Goal: Task Accomplishment & Management: Manage account settings

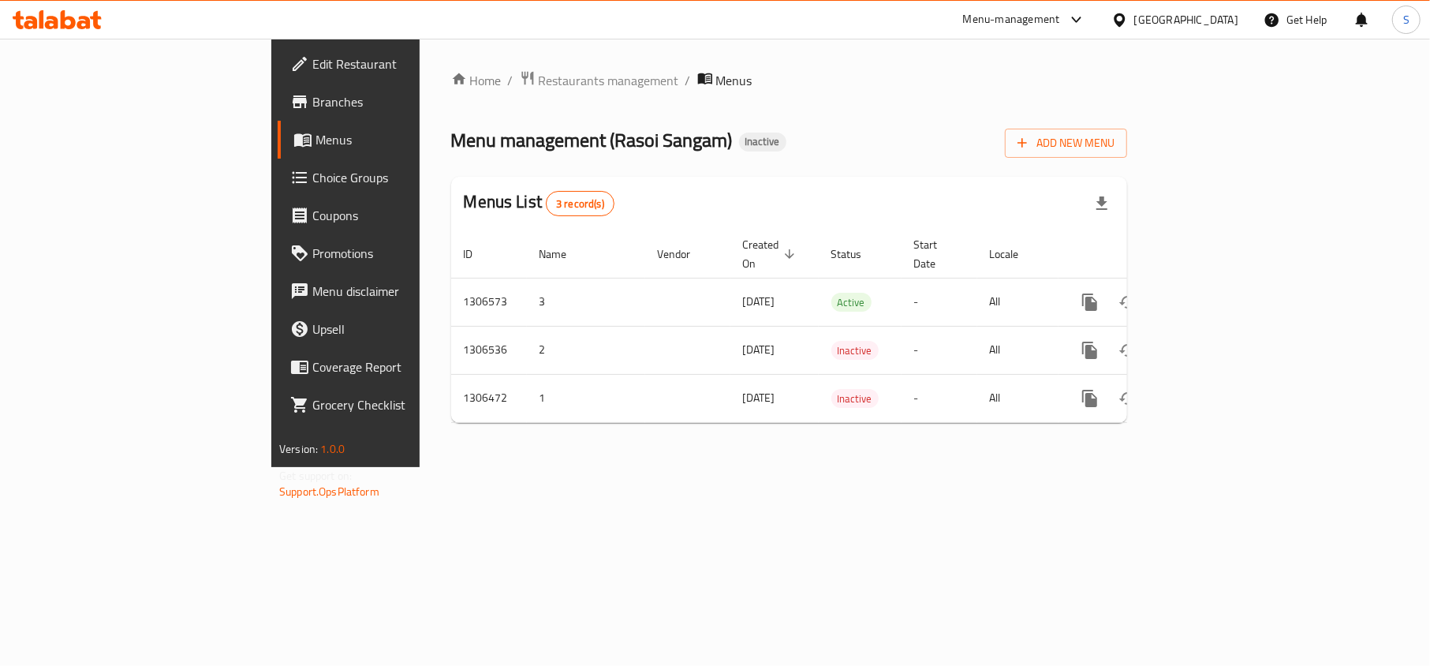
click at [1161, 29] on div "United Arab Emirates" at bounding box center [1174, 20] width 152 height 38
click at [1142, 13] on div "United Arab Emirates" at bounding box center [1186, 19] width 104 height 17
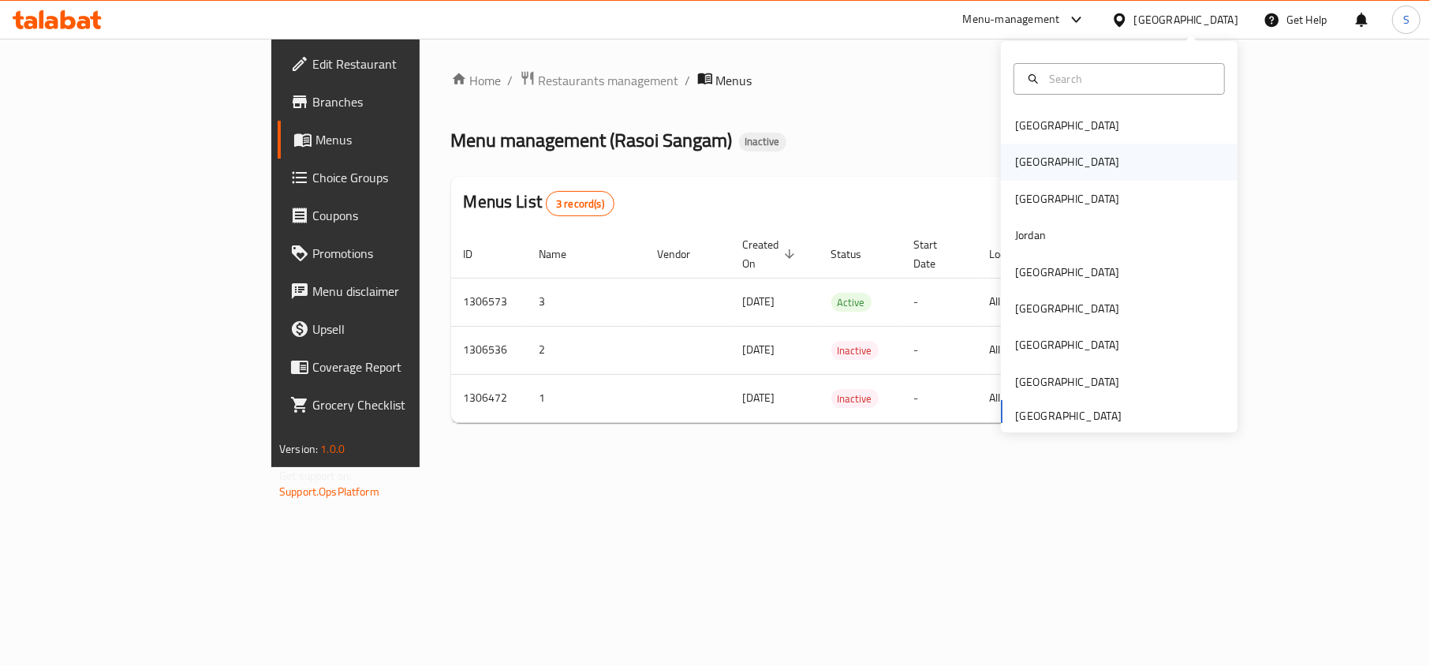
click at [1089, 150] on div "[GEOGRAPHIC_DATA]" at bounding box center [1119, 162] width 237 height 36
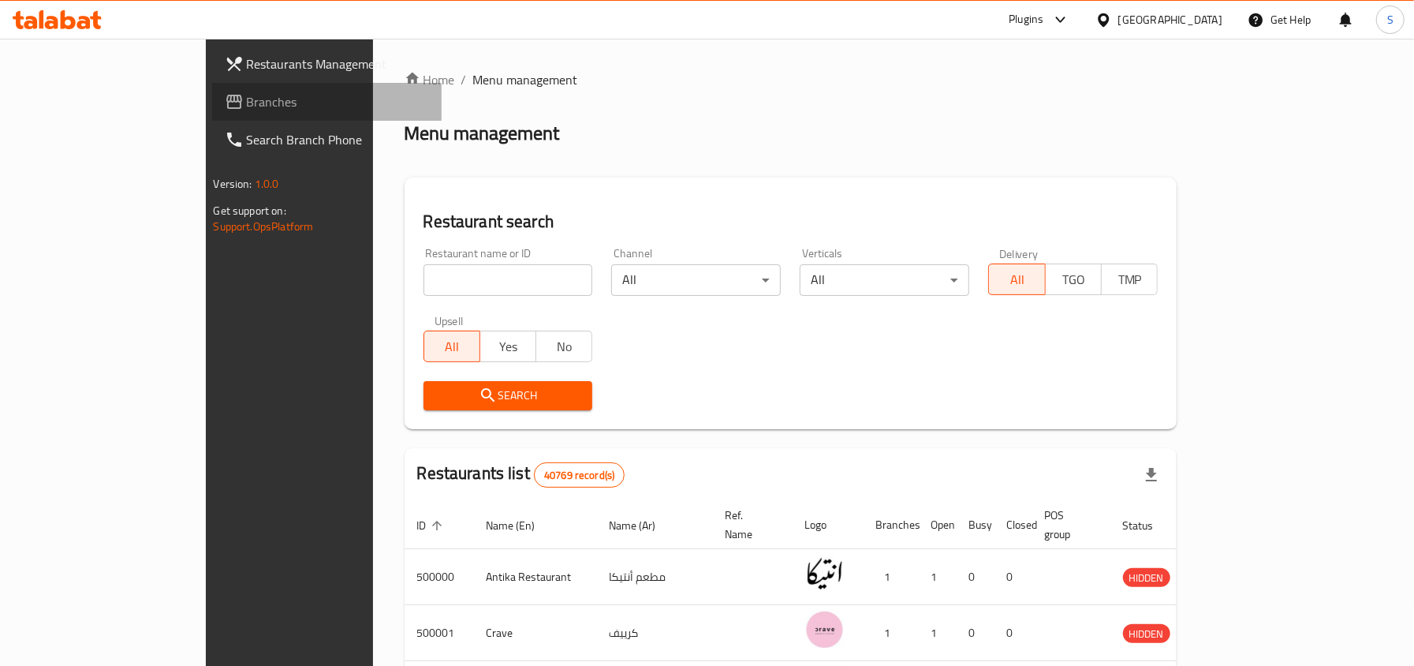
click at [247, 101] on span "Branches" at bounding box center [338, 101] width 182 height 19
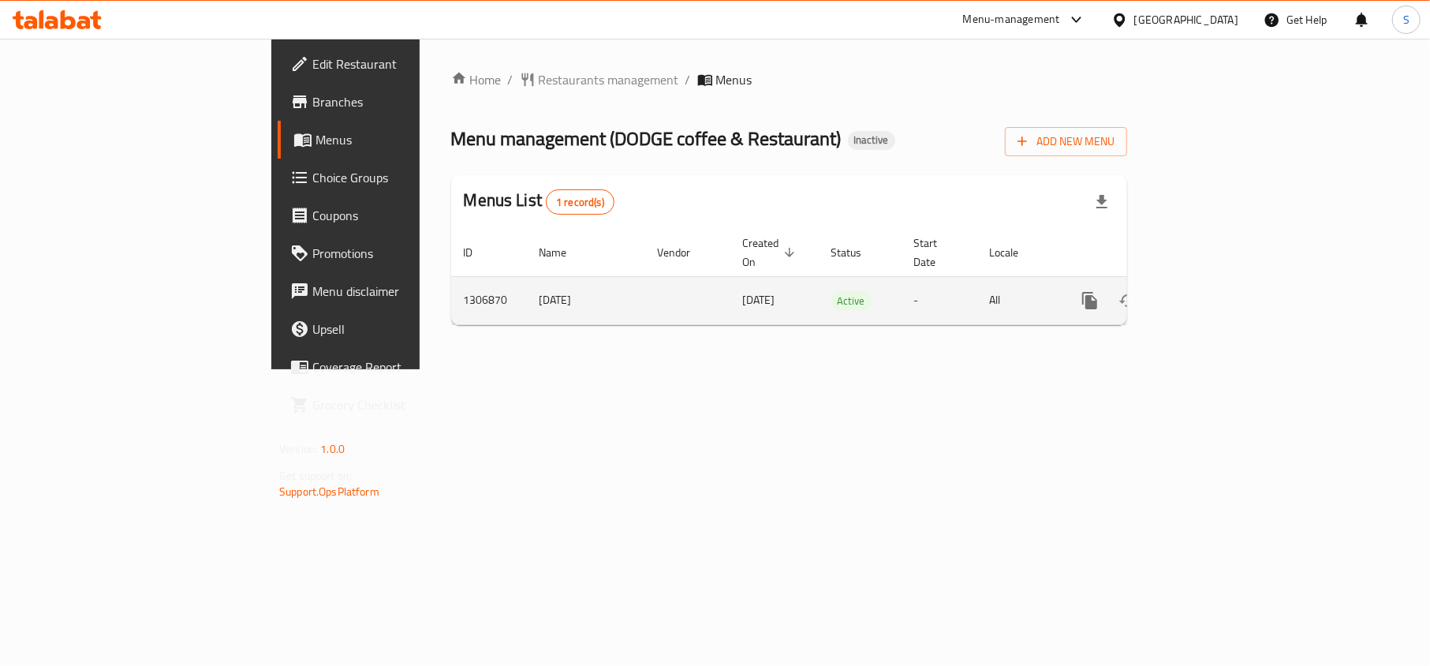
click at [1210, 293] on icon "enhanced table" at bounding box center [1203, 300] width 14 height 14
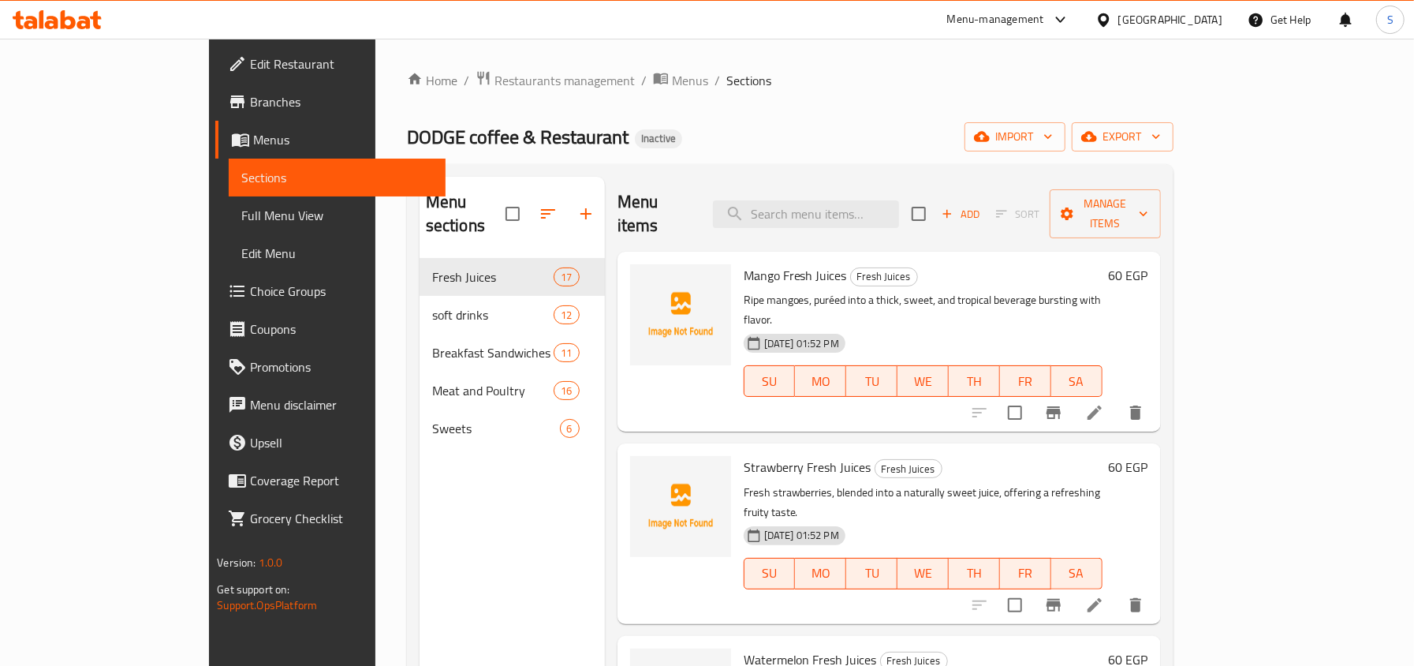
click at [1173, 120] on div "Home / Restaurants management / Menus / Sections DODGE coffee & Restaurant Inac…" at bounding box center [790, 462] width 766 height 785
click at [1097, 134] on icon "button" at bounding box center [1089, 137] width 16 height 10
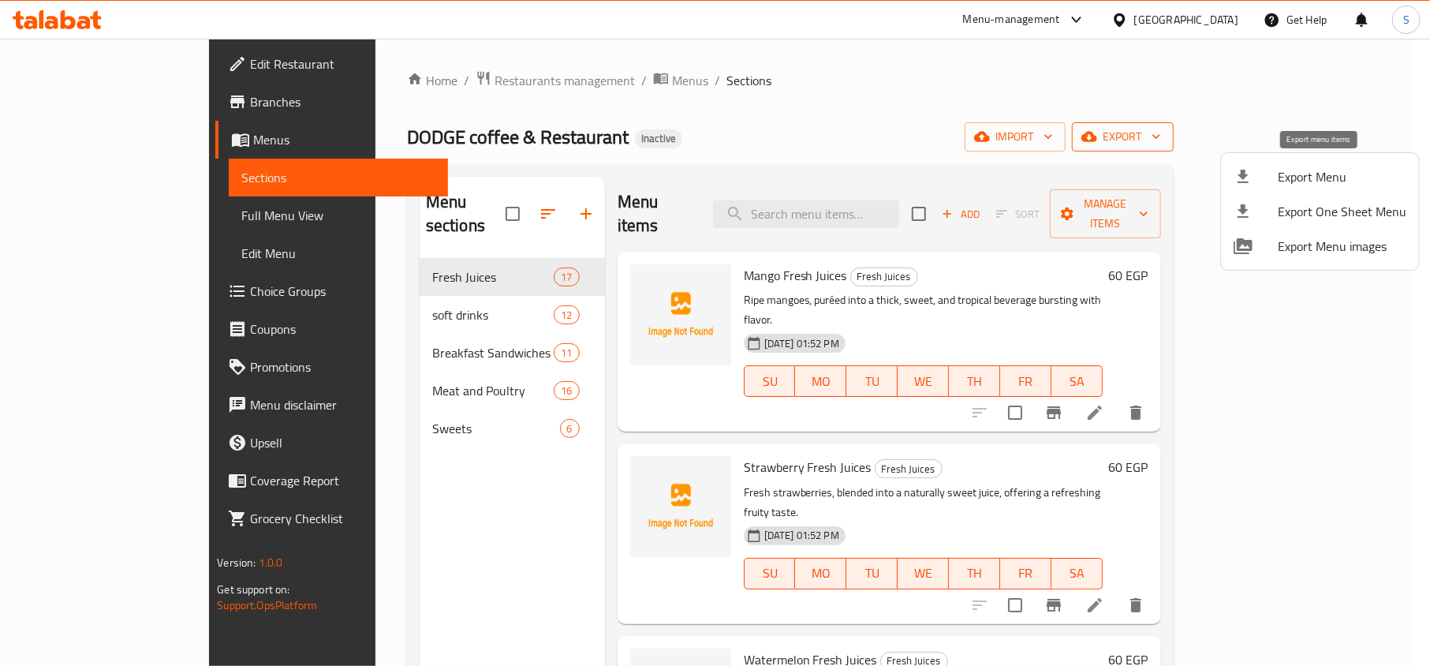
click at [1230, 177] on li "Export Menu" at bounding box center [1320, 176] width 198 height 35
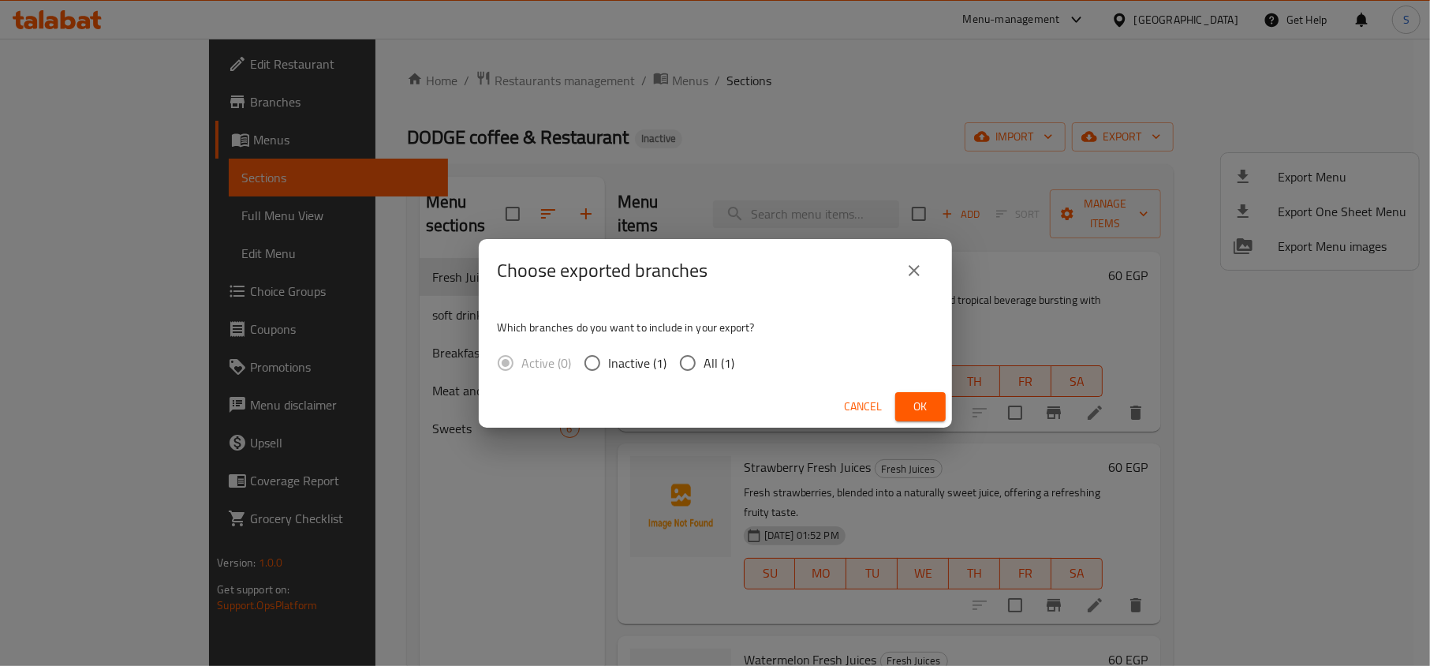
click at [741, 366] on div "Active (0) Inactive (1) All (1)" at bounding box center [623, 362] width 250 height 33
click at [717, 361] on span "All (1)" at bounding box center [719, 362] width 31 height 19
click at [704, 361] on input "All (1)" at bounding box center [687, 362] width 33 height 33
radio input "true"
click at [924, 416] on button "Ok" at bounding box center [920, 406] width 50 height 29
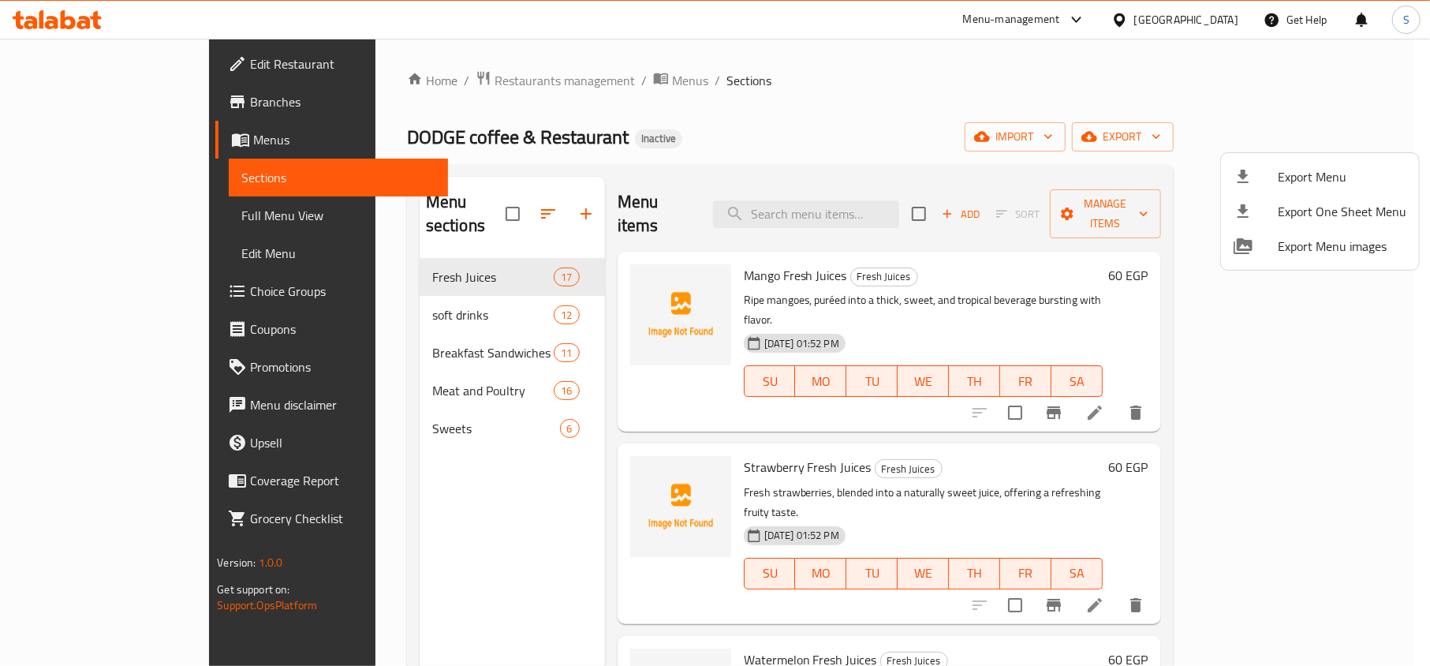
click at [137, 219] on div at bounding box center [715, 333] width 1430 height 666
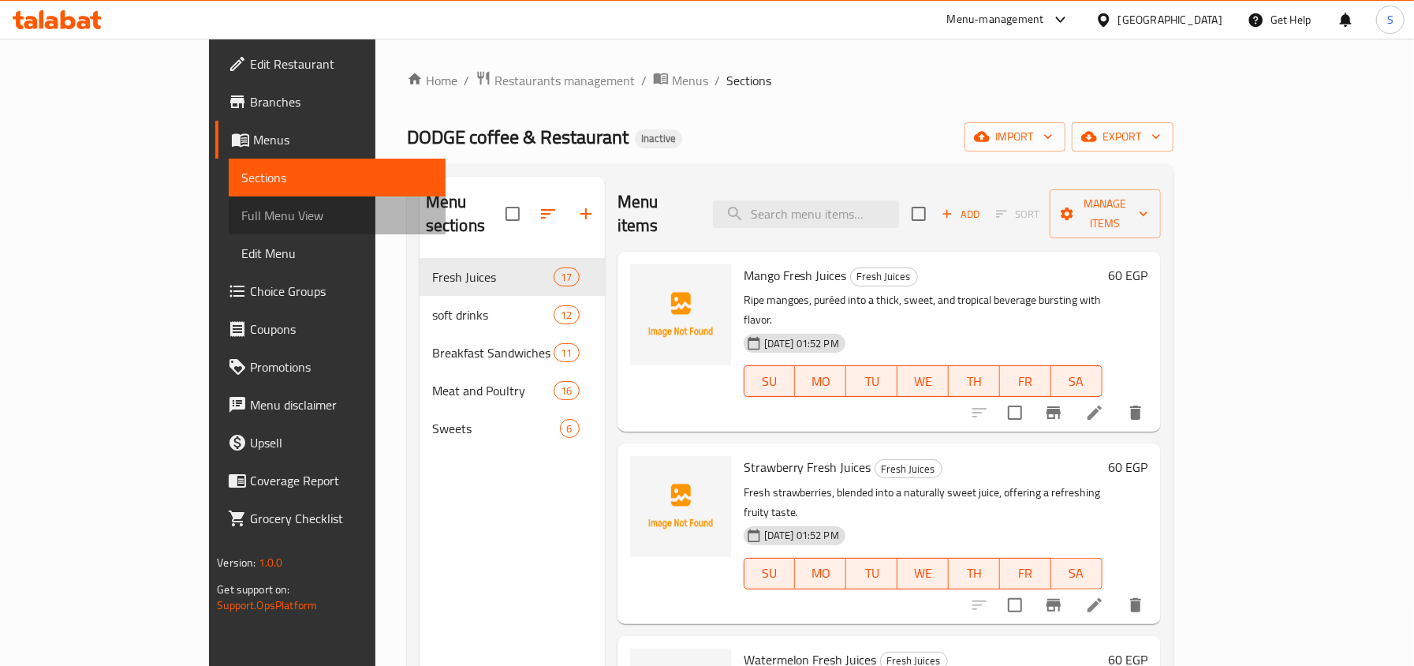
click at [241, 219] on span "Full Menu View" at bounding box center [336, 215] width 191 height 19
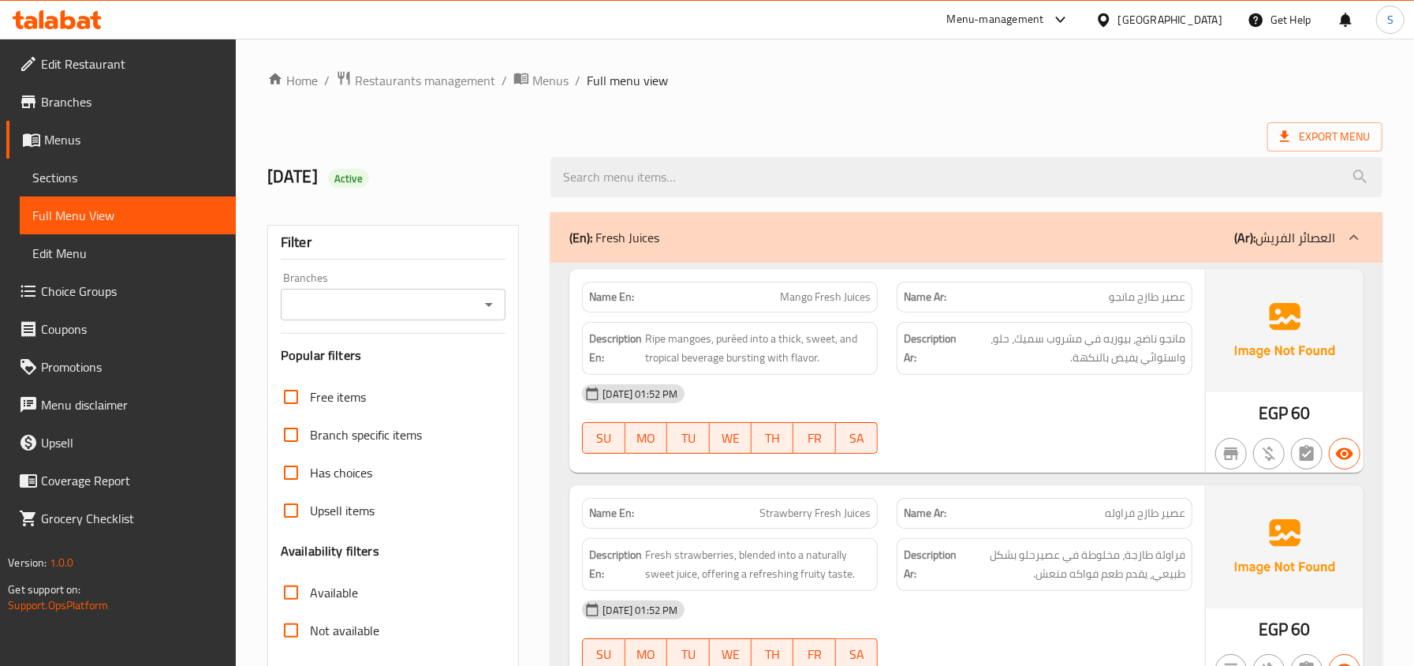
scroll to position [315, 0]
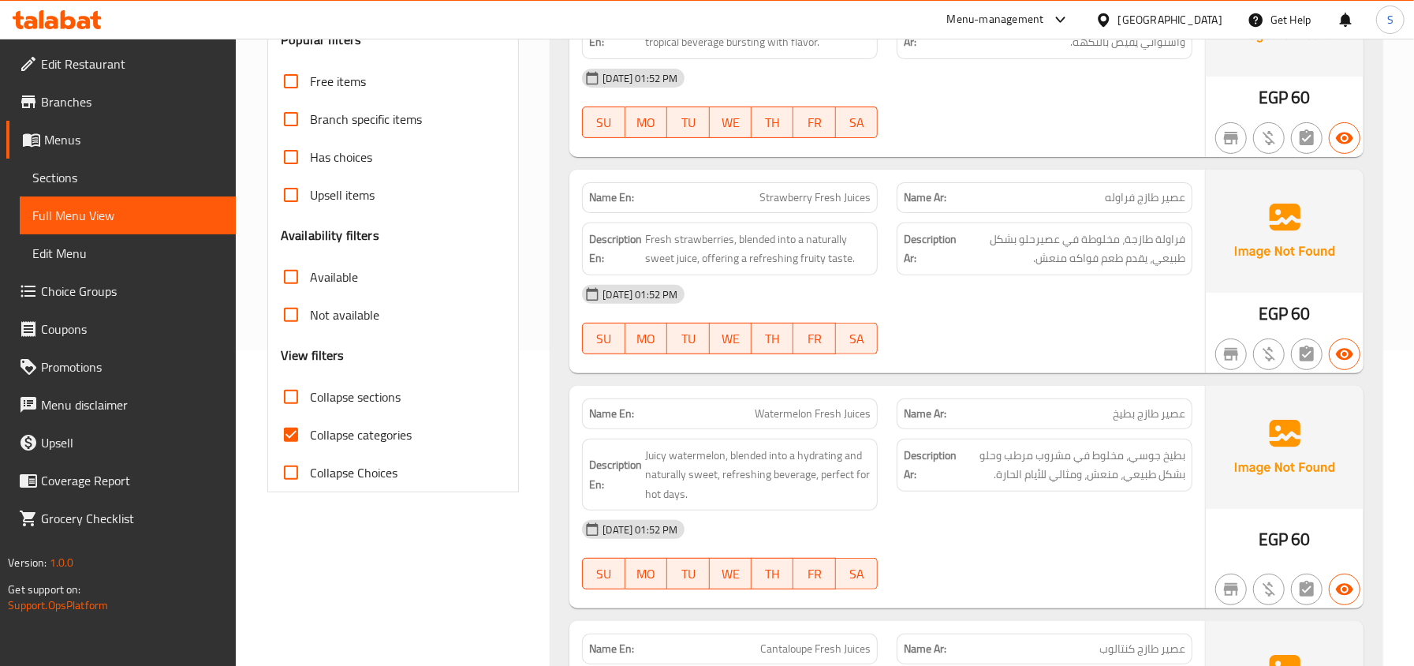
click at [363, 451] on label "Collapse categories" at bounding box center [342, 435] width 140 height 38
click at [310, 451] on input "Collapse categories" at bounding box center [291, 435] width 38 height 38
checkbox input "false"
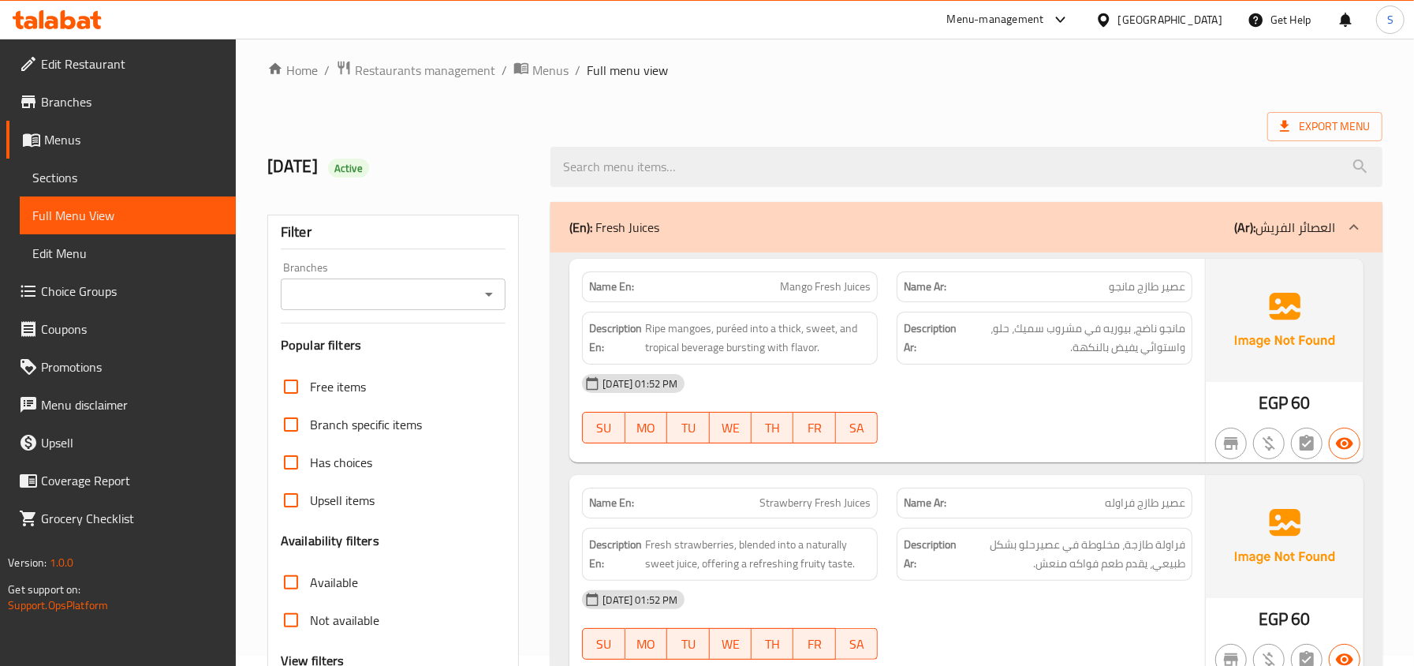
scroll to position [0, 0]
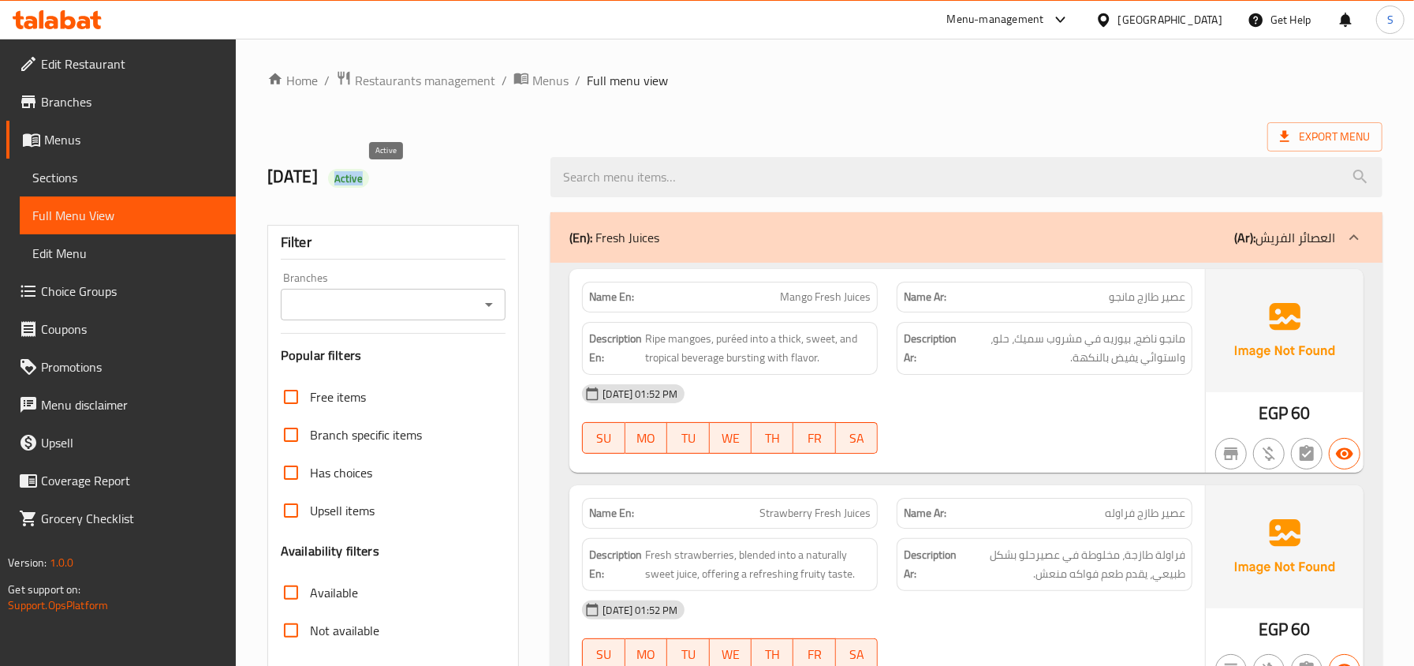
drag, startPoint x: 369, startPoint y: 177, endPoint x: 423, endPoint y: 187, distance: 55.4
click at [423, 187] on h2 "08/20/2025 Active" at bounding box center [399, 177] width 265 height 24
copy span "Active"
click at [174, 54] on span "Edit Restaurant" at bounding box center [132, 63] width 182 height 19
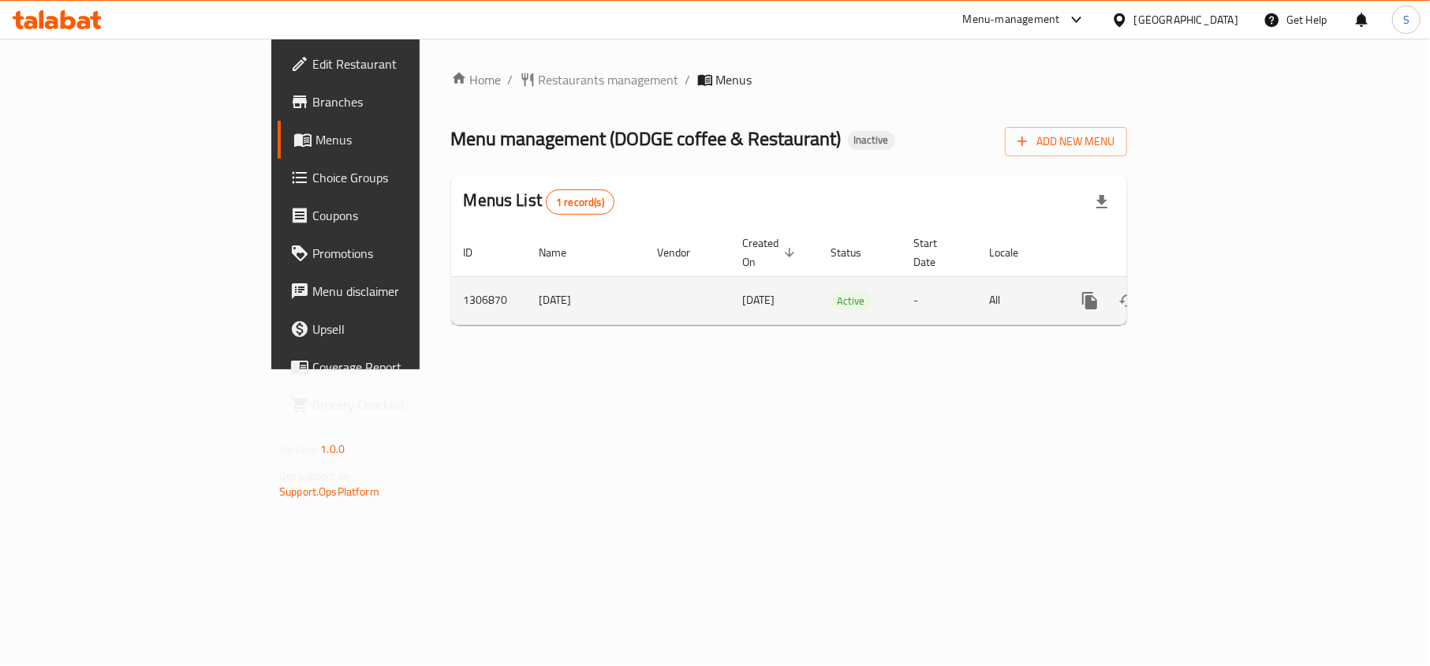
click at [1213, 291] on icon "enhanced table" at bounding box center [1203, 300] width 19 height 19
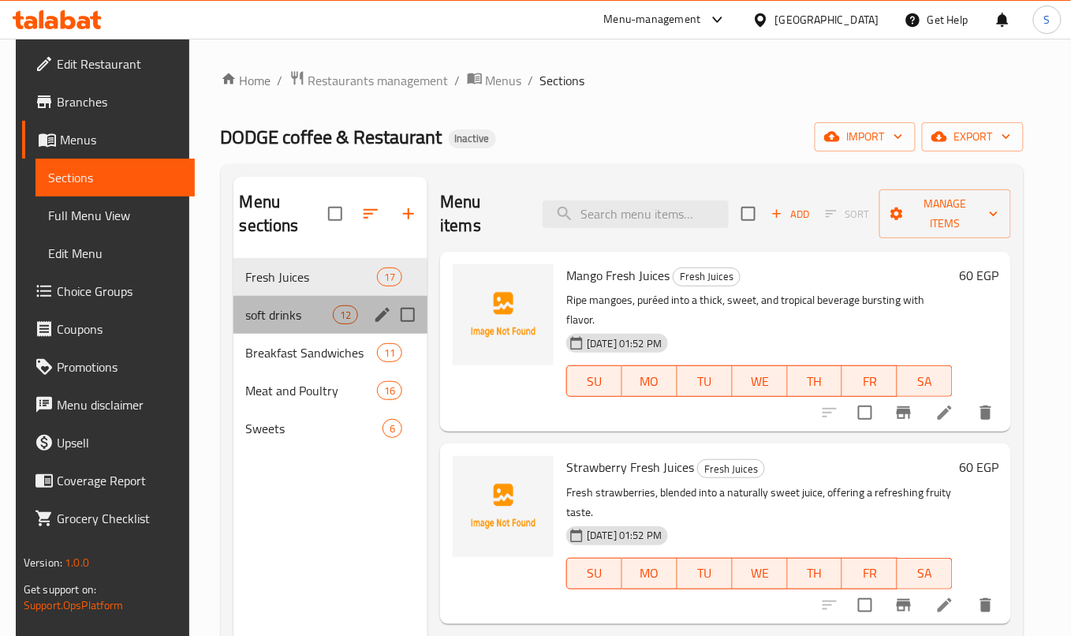
click at [296, 326] on div "soft drinks 12" at bounding box center [330, 315] width 195 height 38
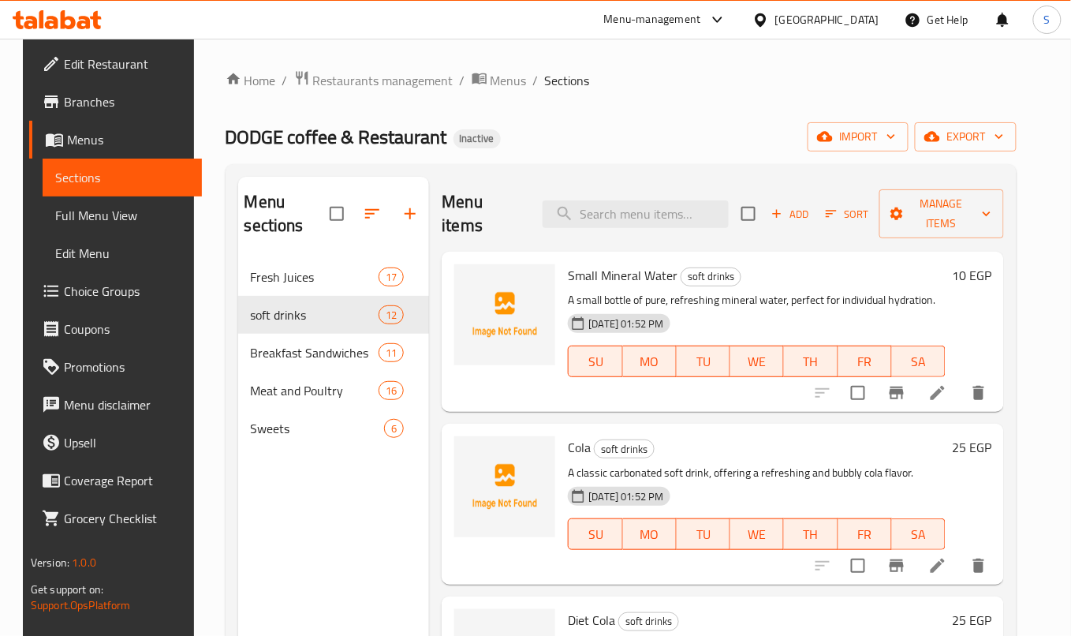
click at [705, 267] on h6 "Small Mineral Water soft drinks" at bounding box center [757, 275] width 378 height 22
click at [716, 273] on span "soft drinks" at bounding box center [710, 276] width 59 height 18
copy span "drinks"
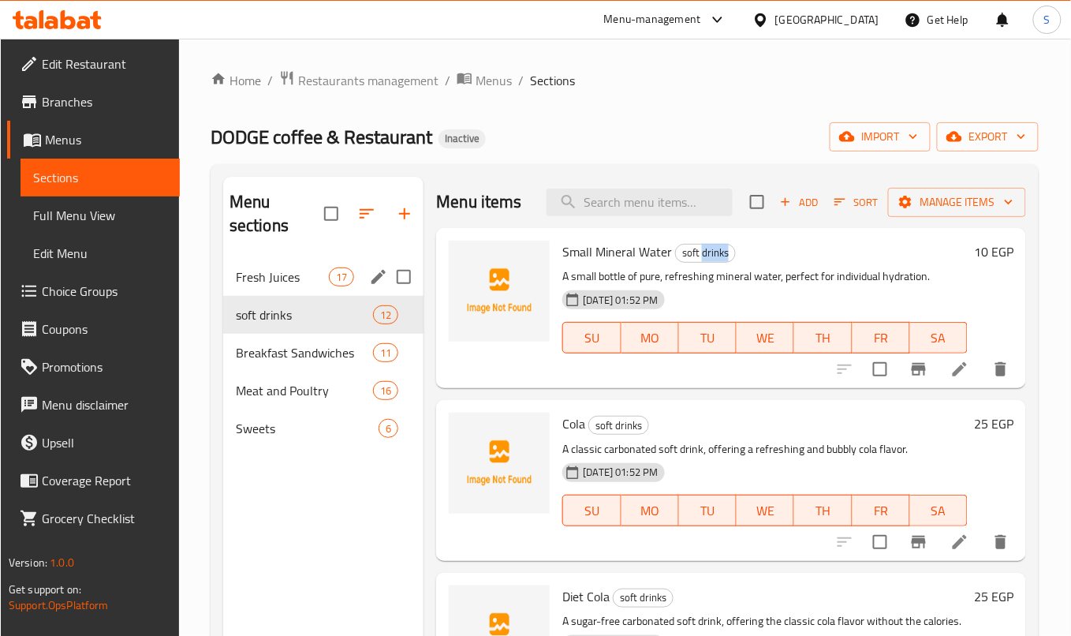
click at [268, 289] on div "Fresh Juices 17" at bounding box center [323, 277] width 201 height 38
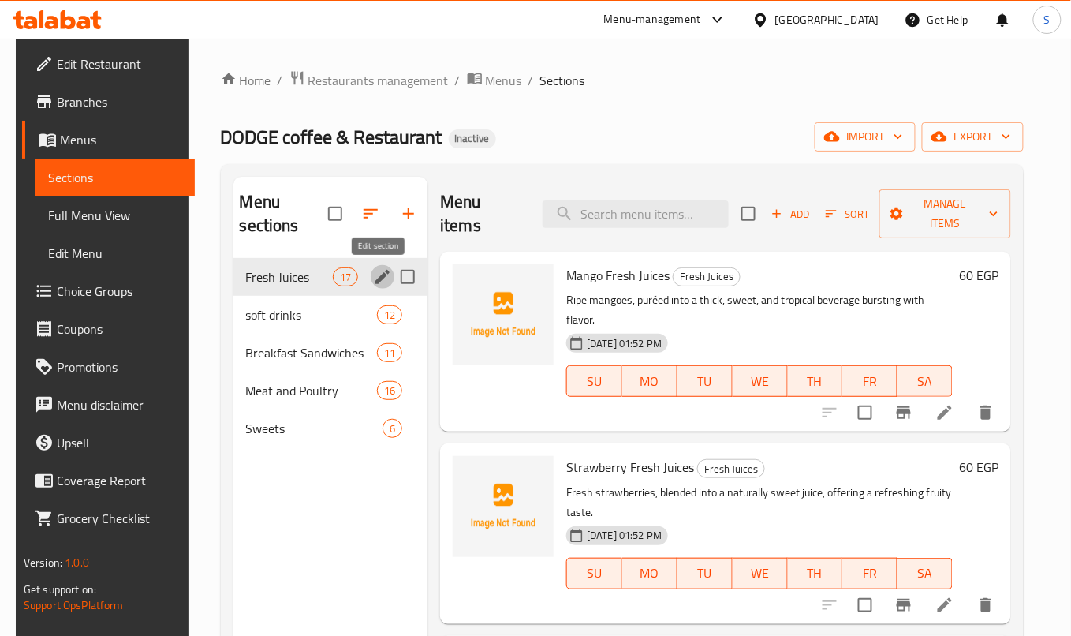
click at [373, 274] on icon "edit" at bounding box center [382, 276] width 19 height 19
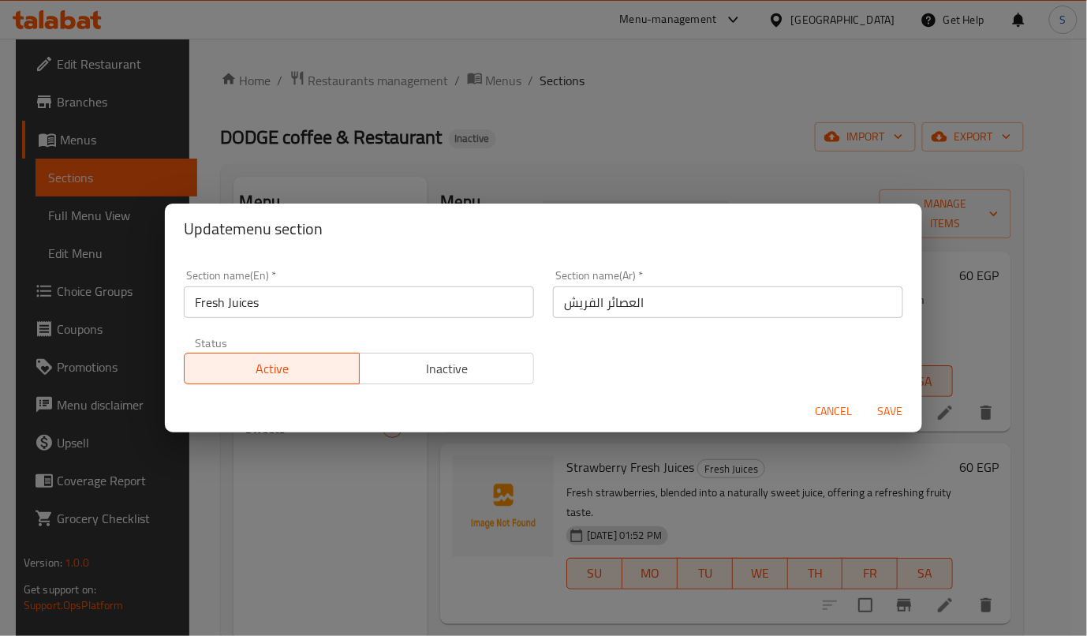
click at [390, 315] on input "Fresh Juices" at bounding box center [359, 302] width 350 height 32
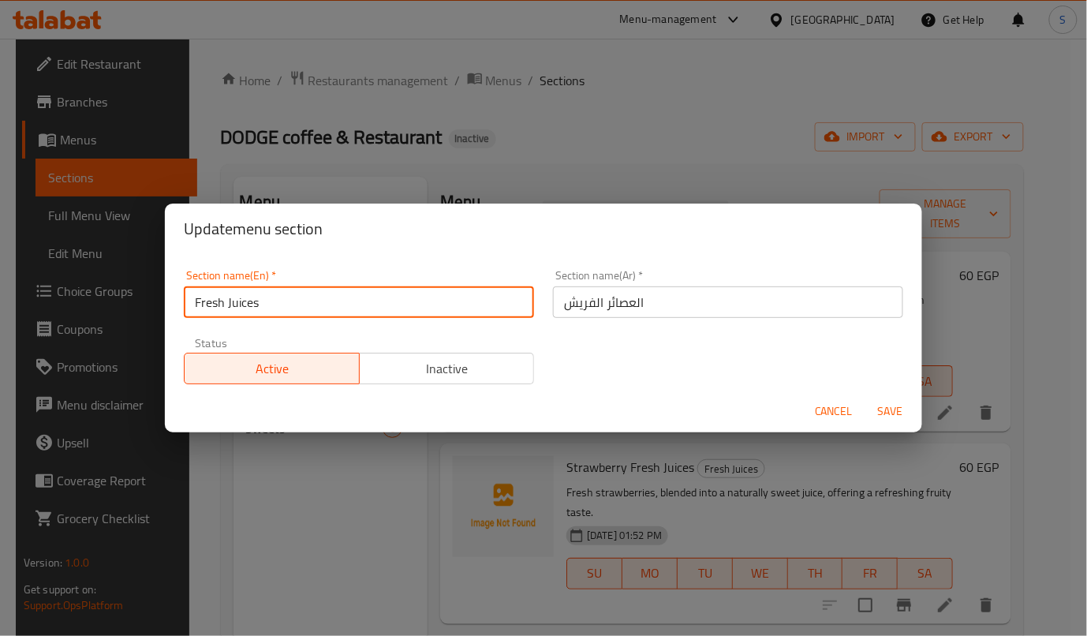
click at [390, 315] on input "Fresh Juices" at bounding box center [359, 302] width 350 height 32
paste input "drink"
type input "drinks"
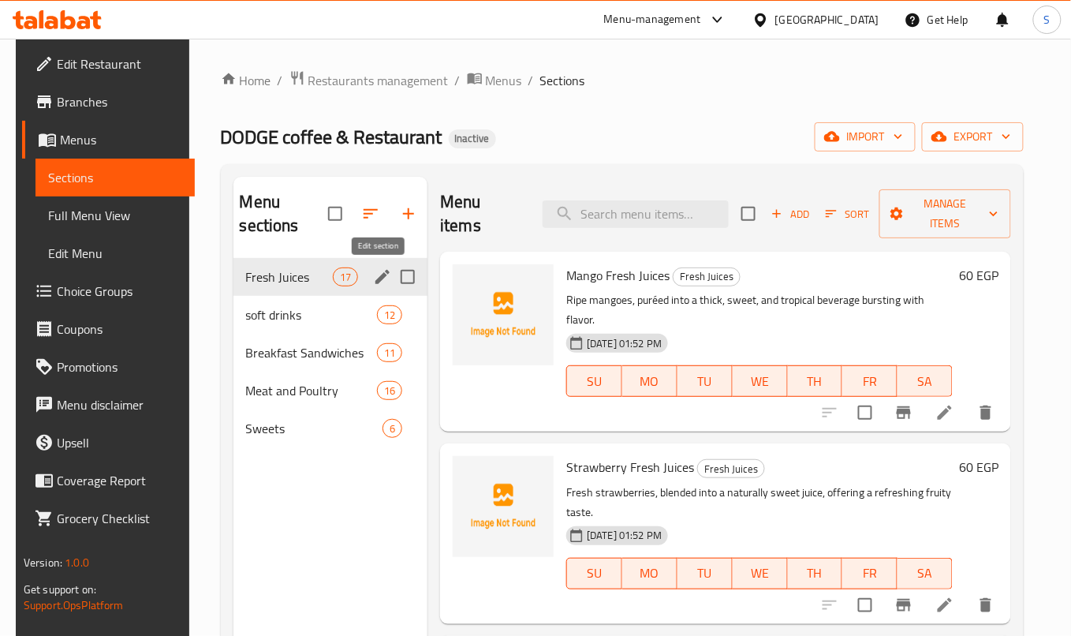
click at [377, 279] on icon "edit" at bounding box center [382, 277] width 14 height 14
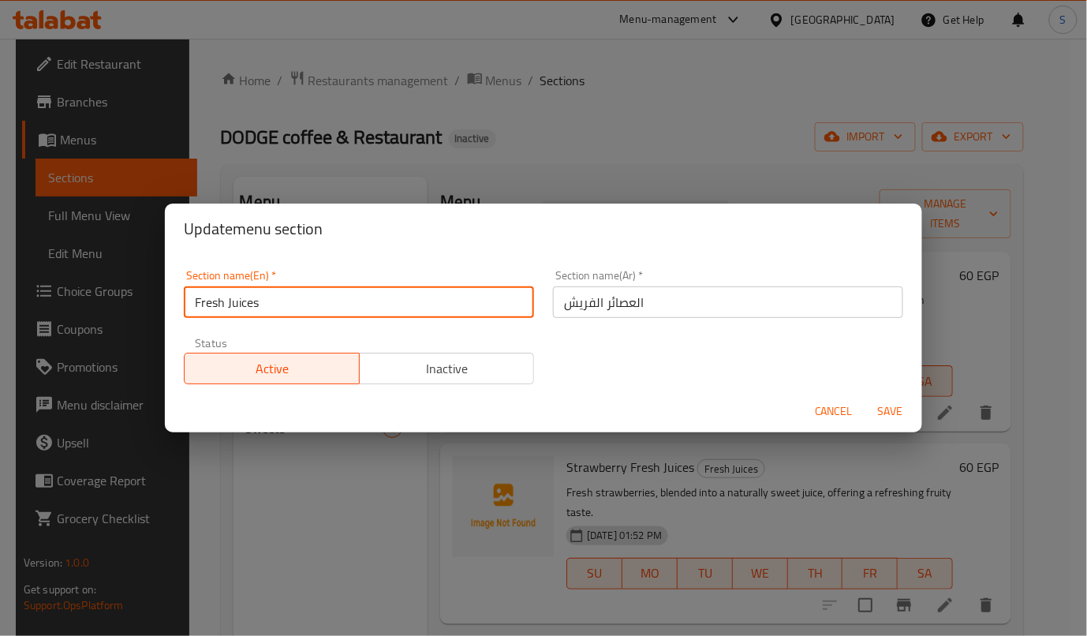
click at [335, 303] on input "Fresh Juices" at bounding box center [359, 302] width 350 height 32
paste input "drink"
type input "drinks"
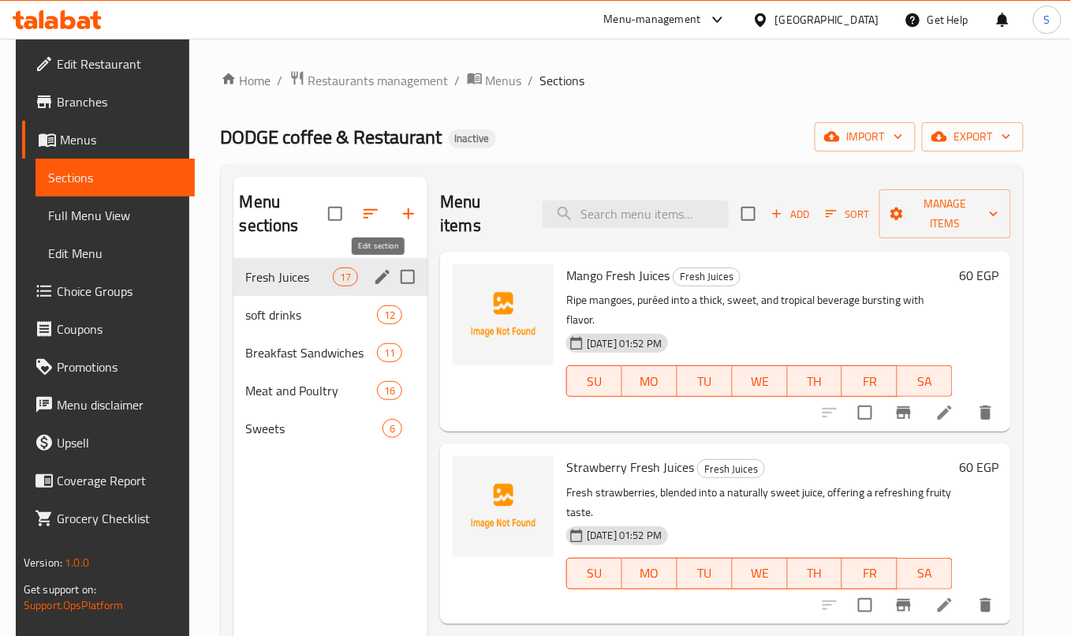
click at [373, 278] on icon "edit" at bounding box center [382, 276] width 19 height 19
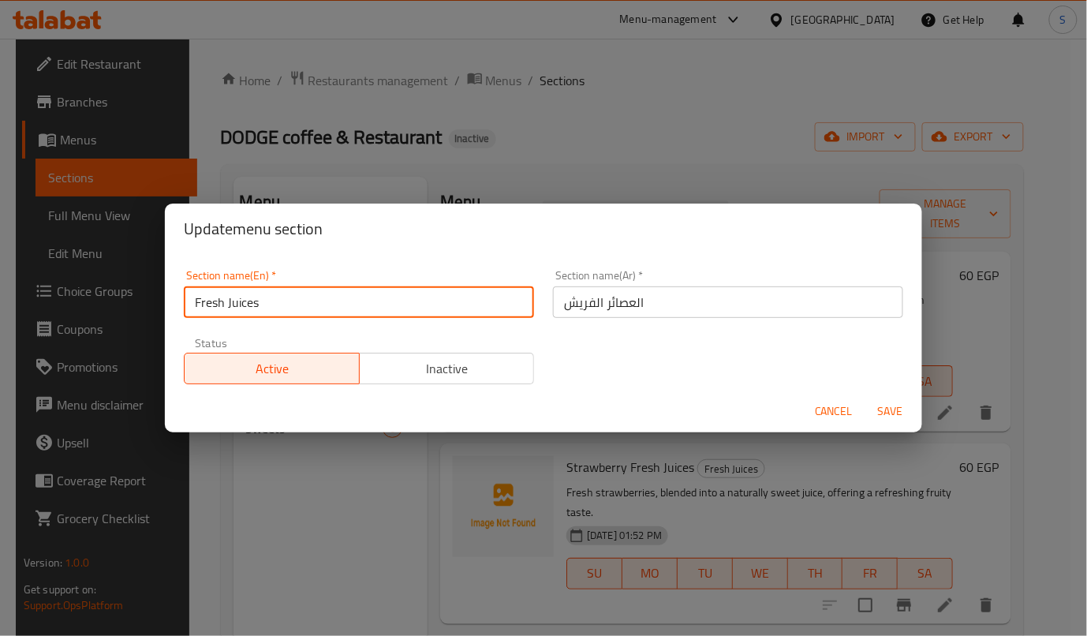
click at [333, 296] on input "Fresh Juices" at bounding box center [359, 302] width 350 height 32
paste input "drink"
type input "drinks"
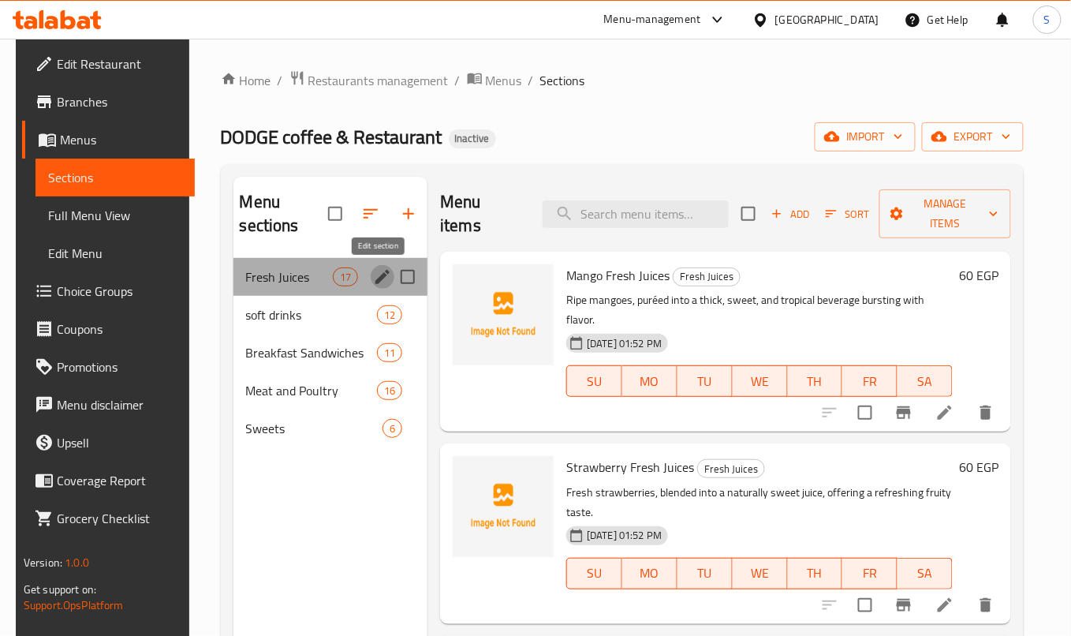
click at [379, 279] on icon "edit" at bounding box center [382, 277] width 14 height 14
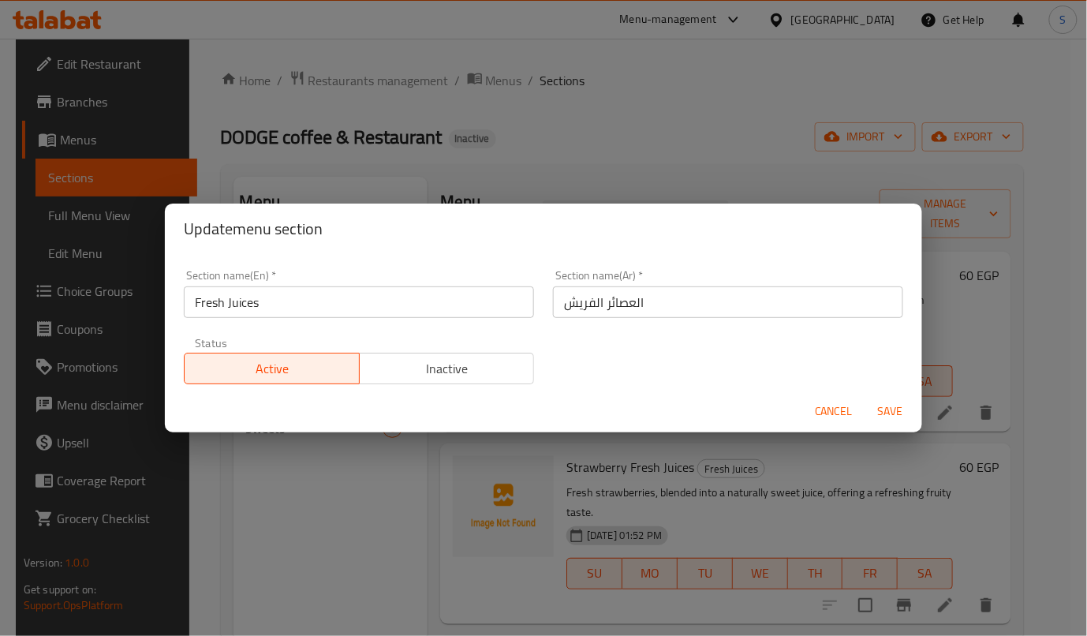
click at [360, 304] on input "Fresh Juices" at bounding box center [359, 302] width 350 height 32
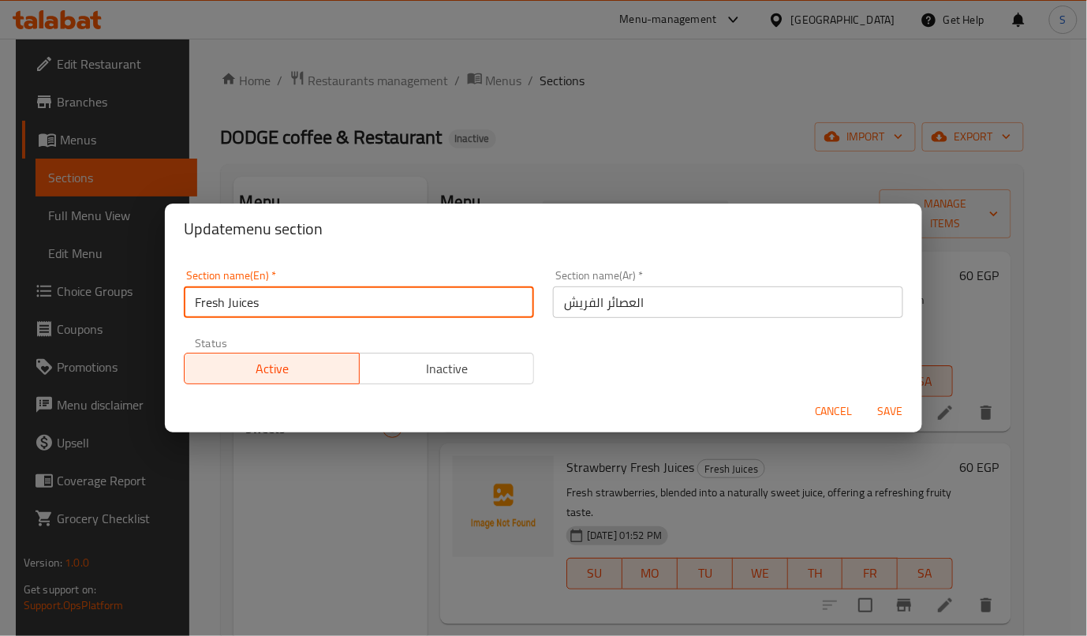
click at [360, 304] on input "Fresh Juices" at bounding box center [359, 302] width 350 height 32
paste input "drink"
type input "drinks"
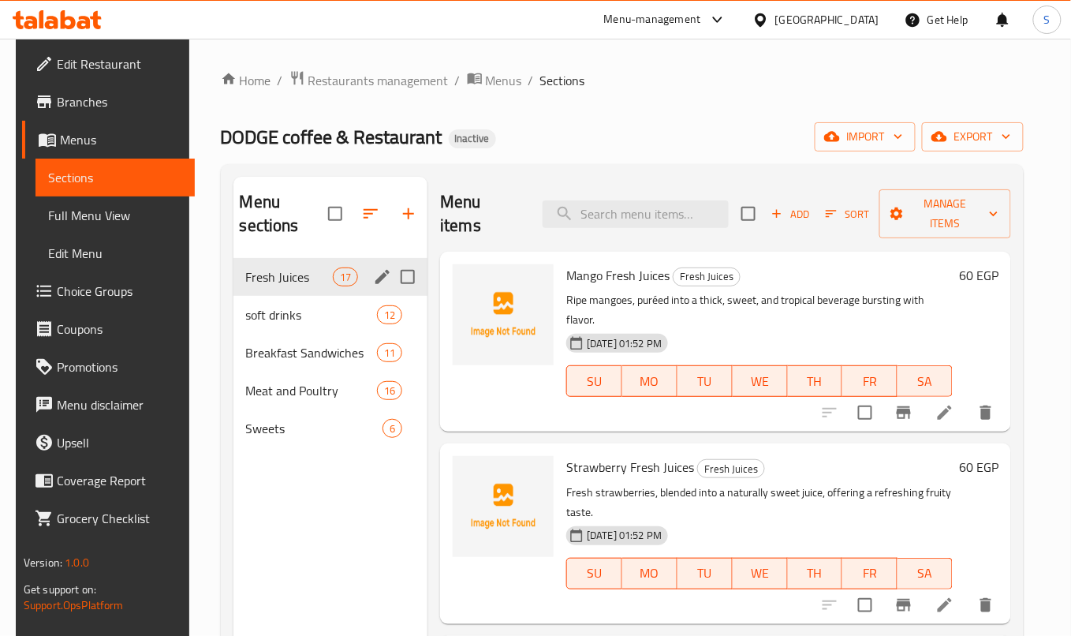
click at [379, 276] on icon "edit" at bounding box center [382, 277] width 14 height 14
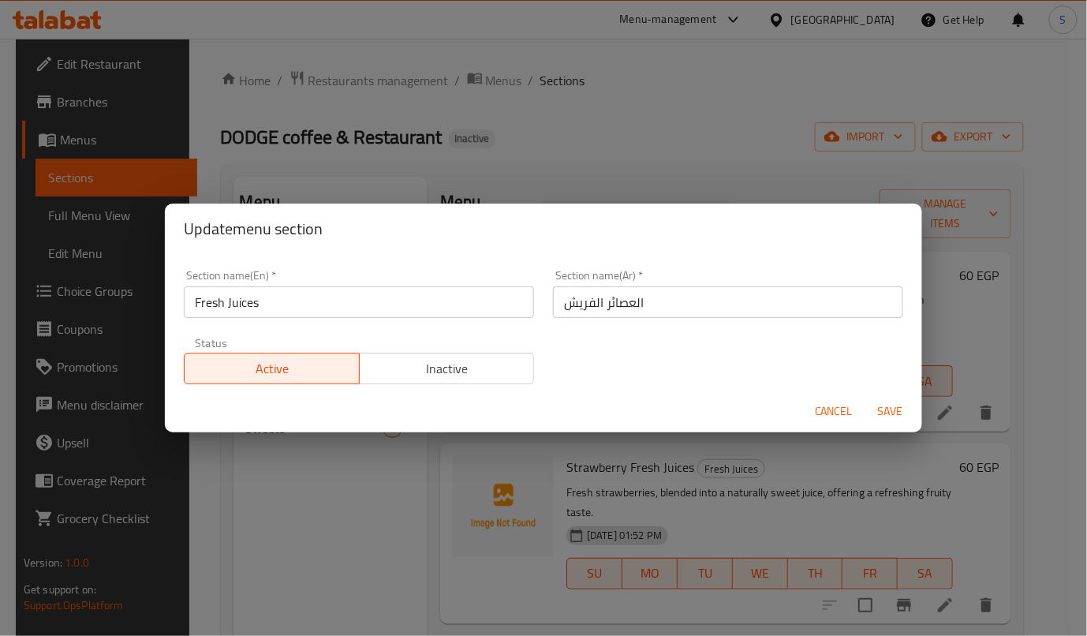
click at [356, 292] on input "Fresh Juices" at bounding box center [359, 302] width 350 height 32
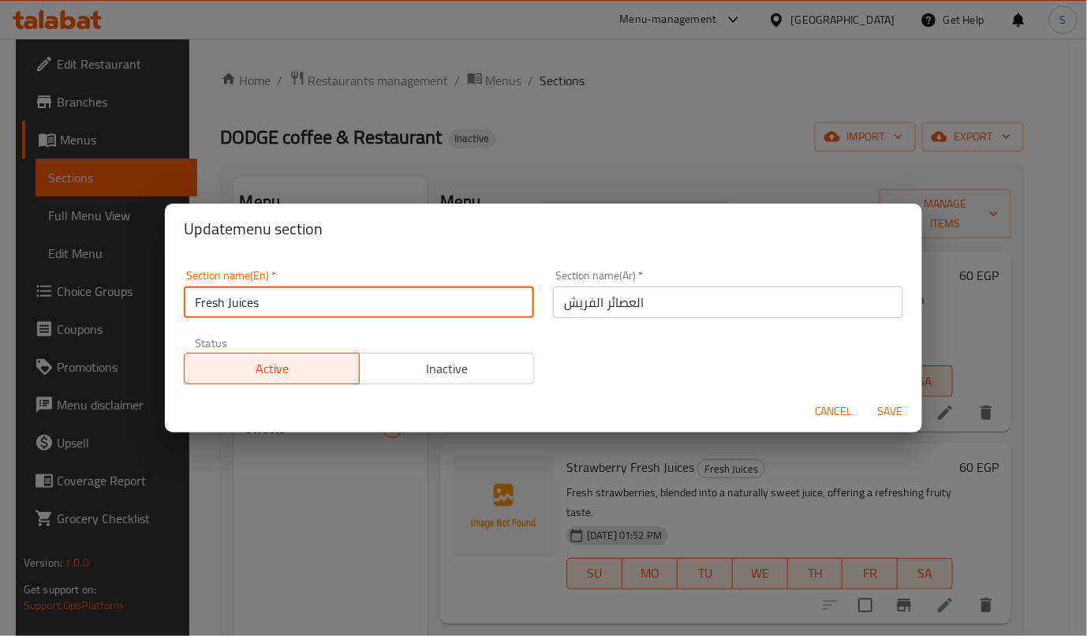
click at [356, 292] on input "Fresh Juices" at bounding box center [359, 302] width 350 height 32
paste input "drink"
type input "drinks"
click at [865, 397] on button "Save" at bounding box center [890, 411] width 50 height 29
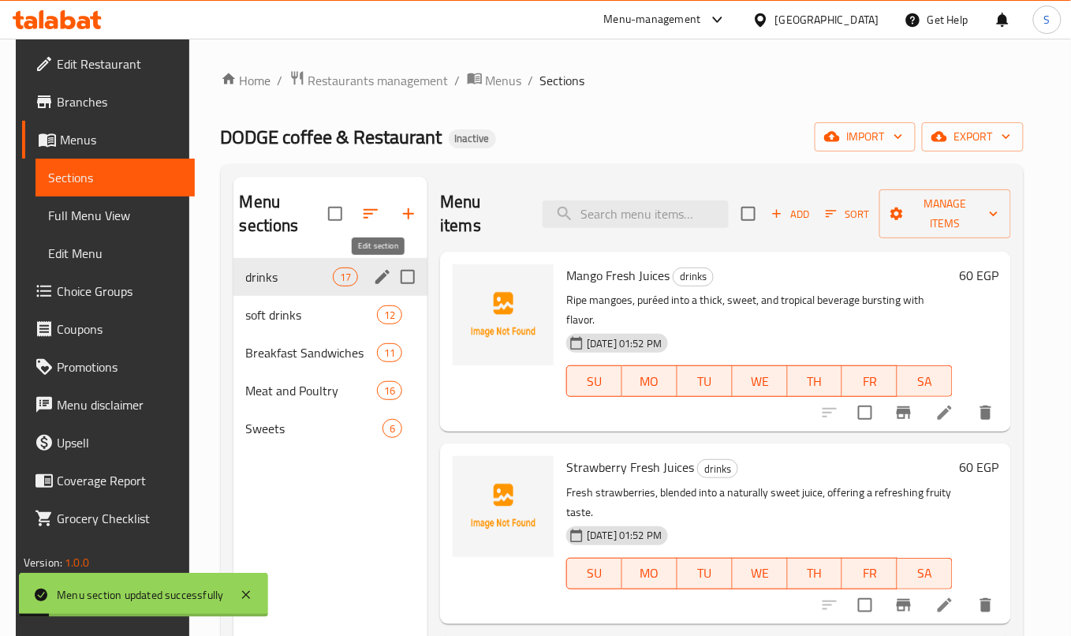
click at [375, 282] on icon "edit" at bounding box center [382, 277] width 14 height 14
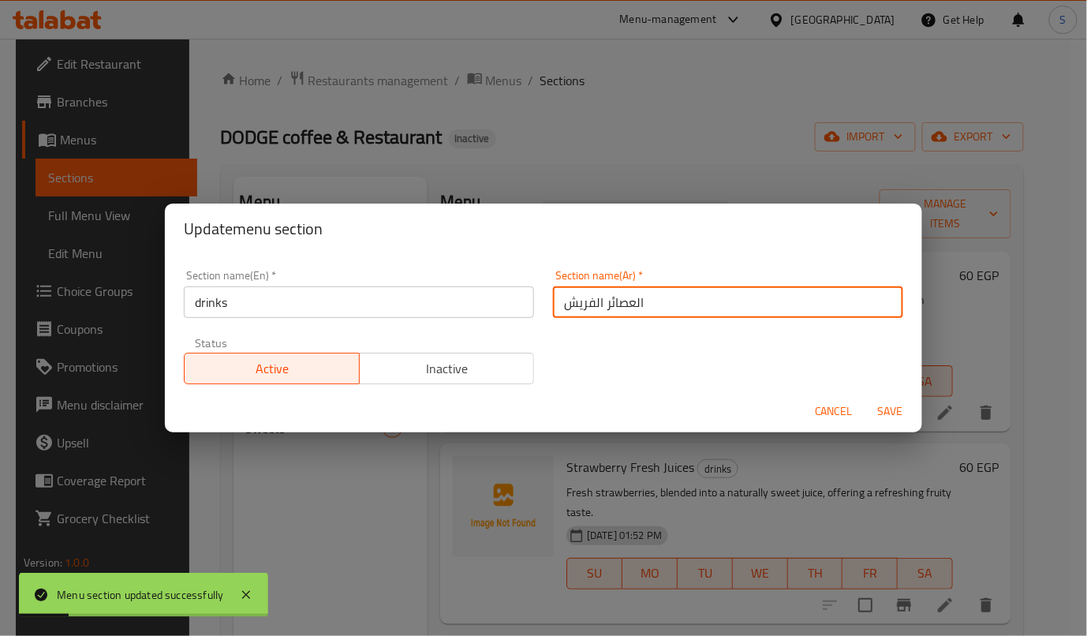
click at [610, 300] on input "العصائر الفريش" at bounding box center [728, 302] width 350 height 32
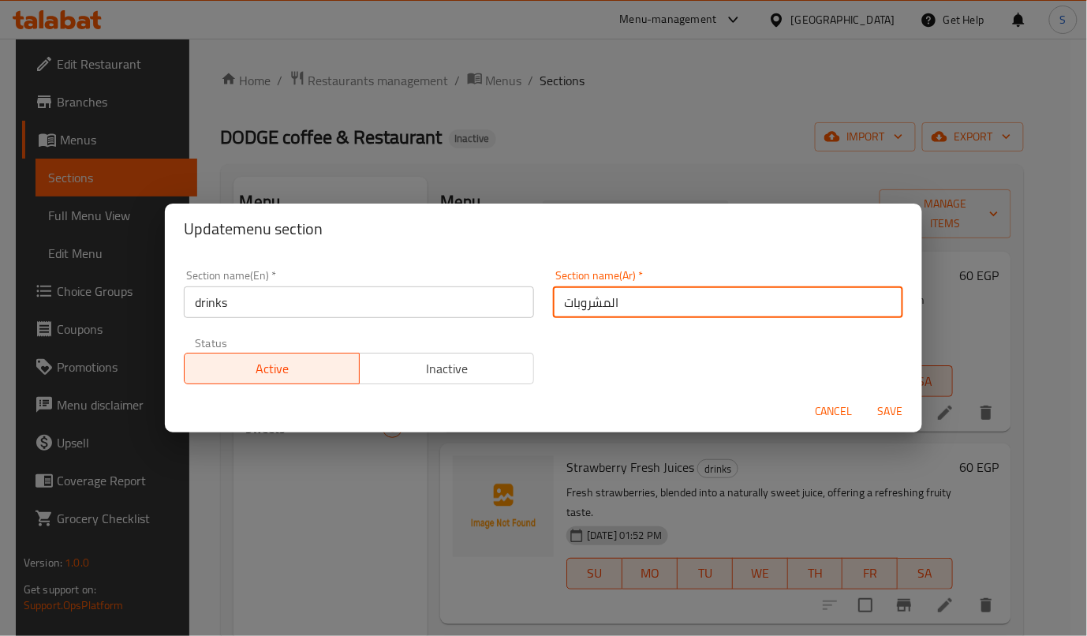
click at [830, 300] on input "المشروبات" at bounding box center [728, 302] width 350 height 32
type input "المشروبات"
click at [865, 397] on button "Save" at bounding box center [890, 411] width 50 height 29
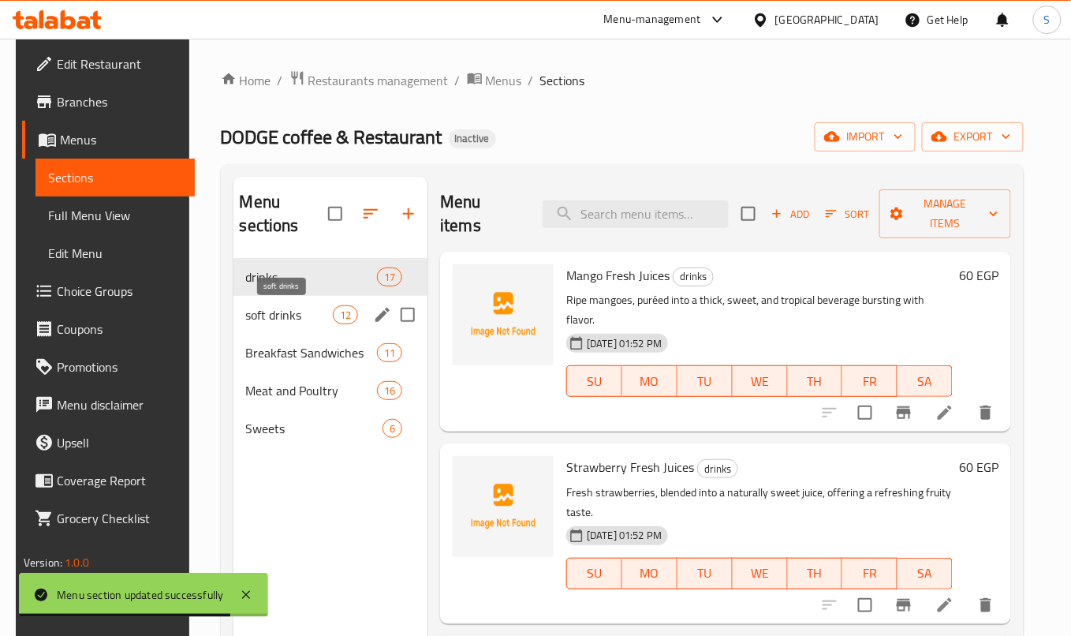
click at [289, 319] on span "soft drinks" at bounding box center [289, 314] width 87 height 19
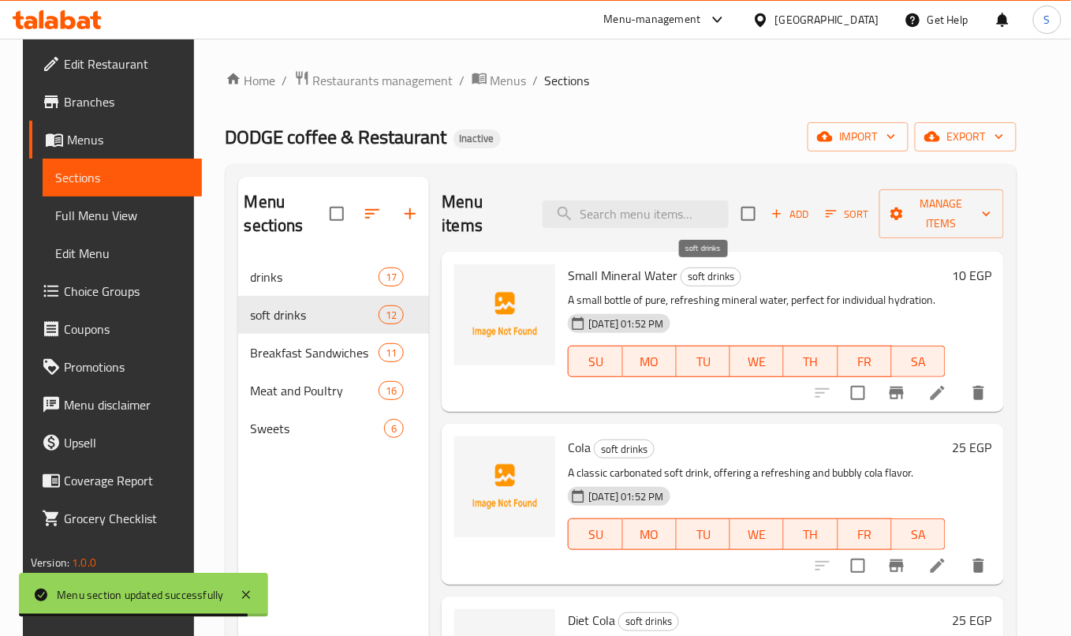
click at [700, 281] on span "soft drinks" at bounding box center [710, 276] width 59 height 18
copy span "soft drinks"
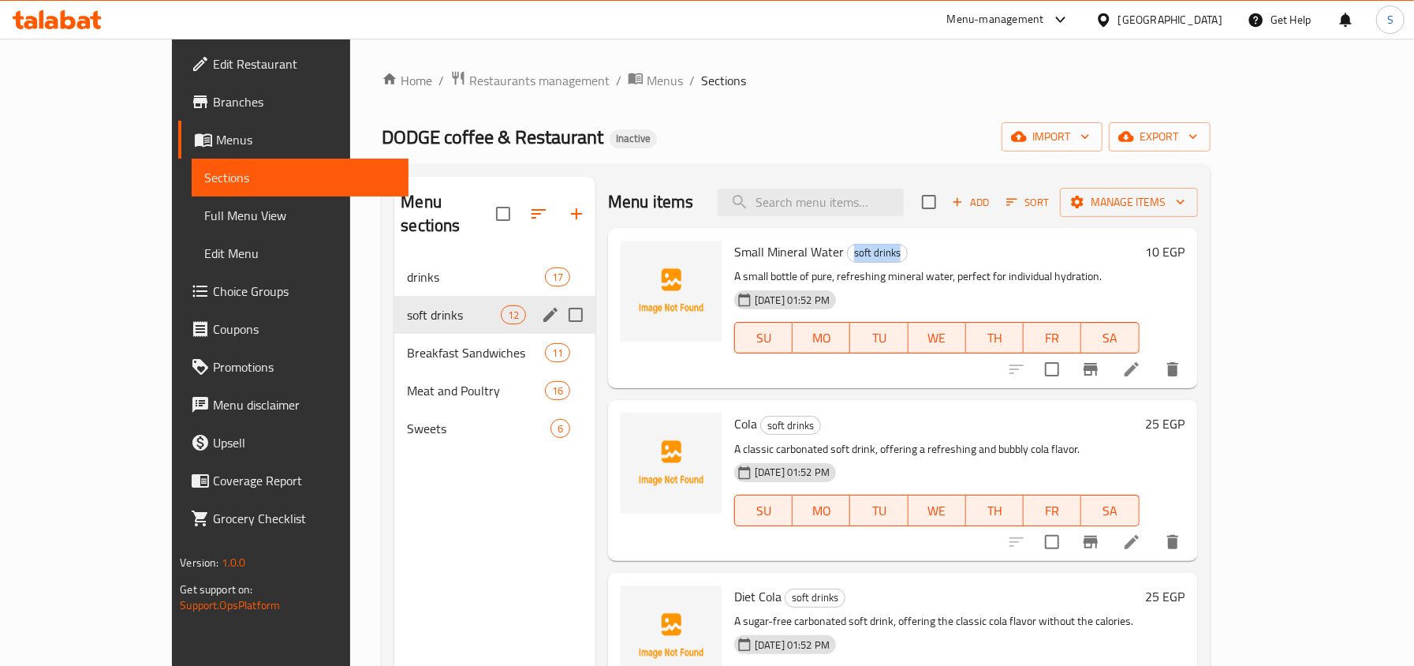
click at [559, 298] on input "Menu sections" at bounding box center [575, 314] width 33 height 33
checkbox input "true"
click at [494, 204] on icon "button" at bounding box center [503, 213] width 19 height 19
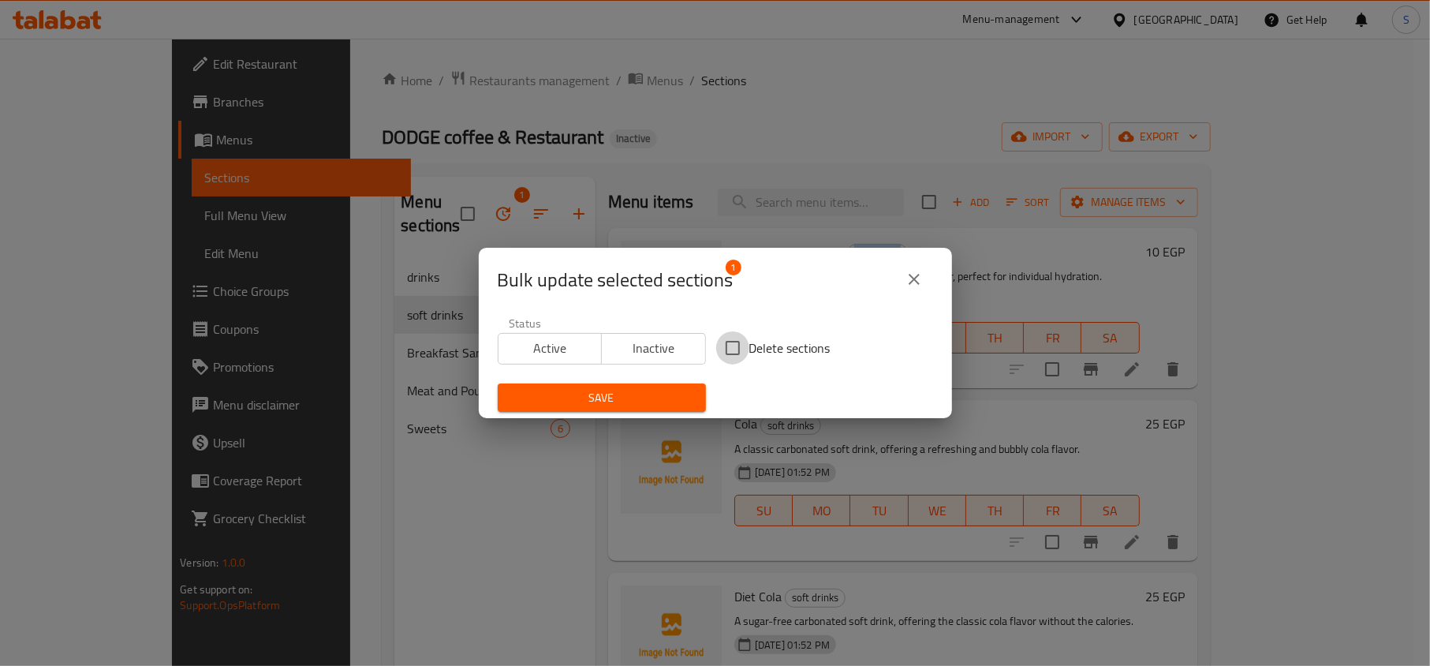
drag, startPoint x: 736, startPoint y: 345, endPoint x: 717, endPoint y: 373, distance: 34.1
click at [738, 353] on input "Delete sections" at bounding box center [732, 347] width 33 height 33
checkbox input "true"
click at [628, 388] on span "Save" at bounding box center [601, 398] width 183 height 20
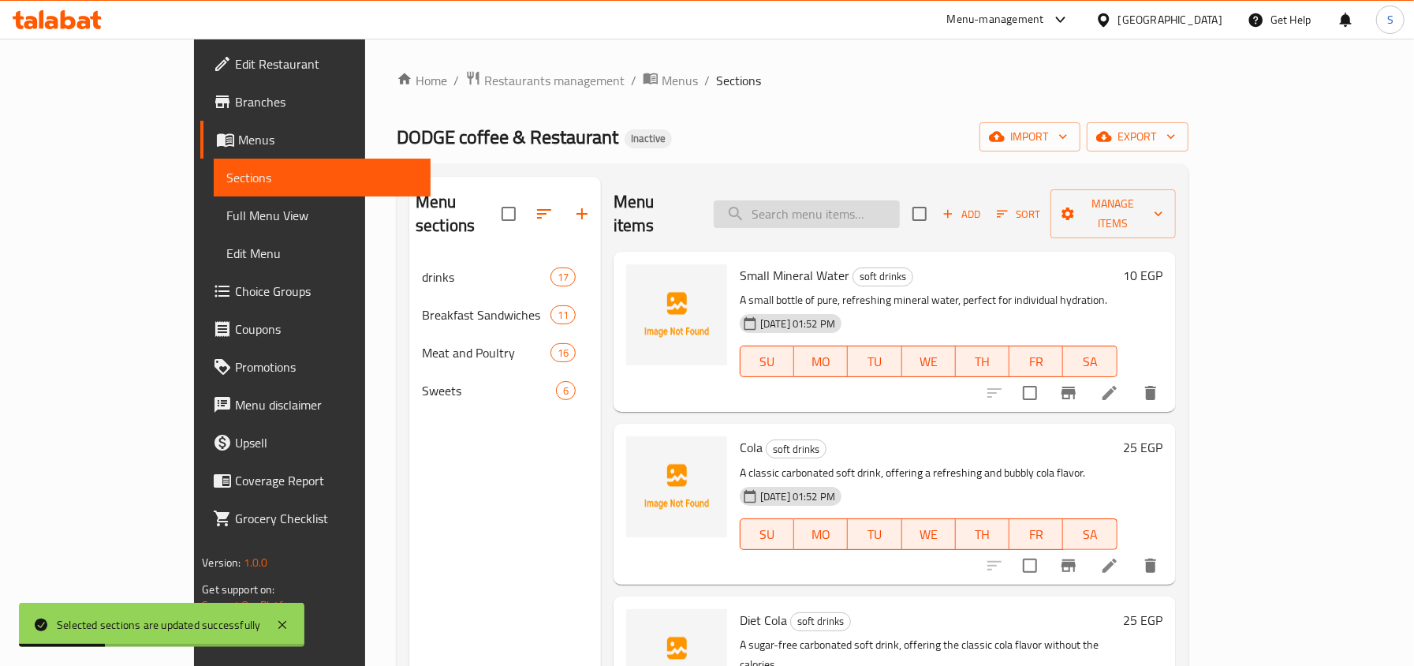
click at [900, 200] on input "search" at bounding box center [807, 214] width 186 height 28
paste input "reo Cheesecake Fresh"
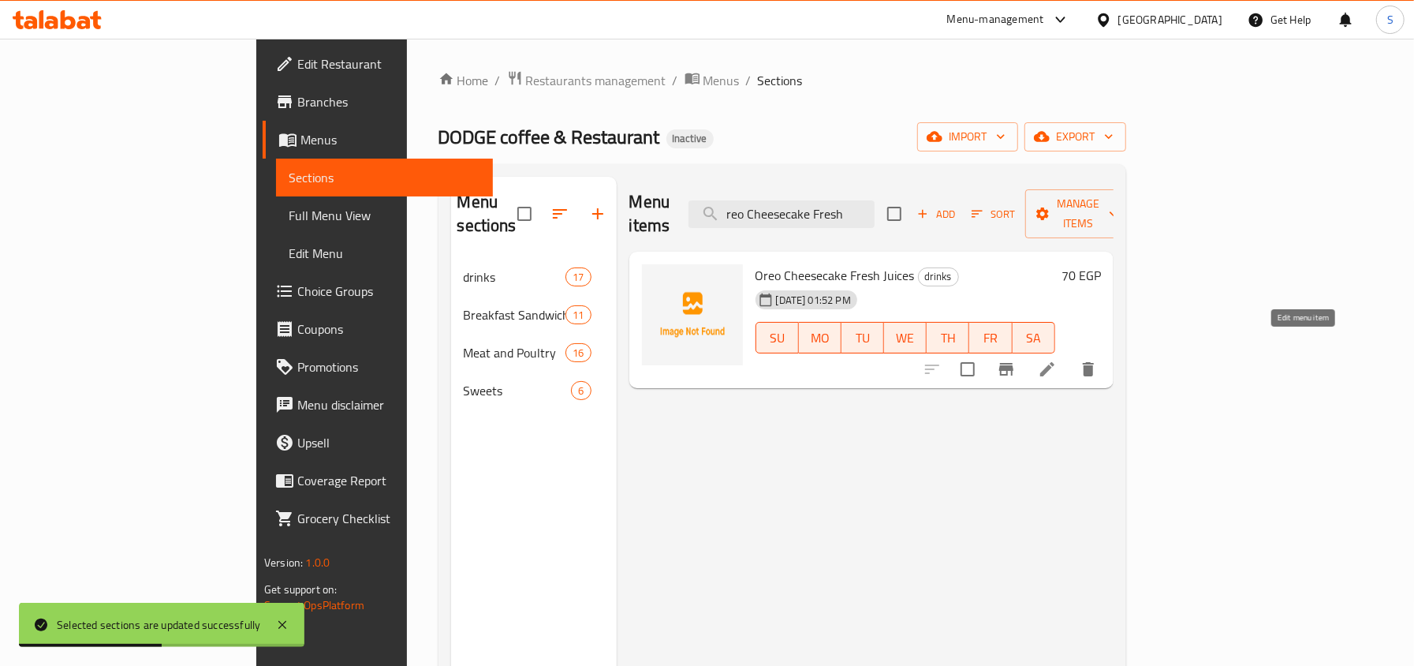
type input "reo Cheesecake Fresh"
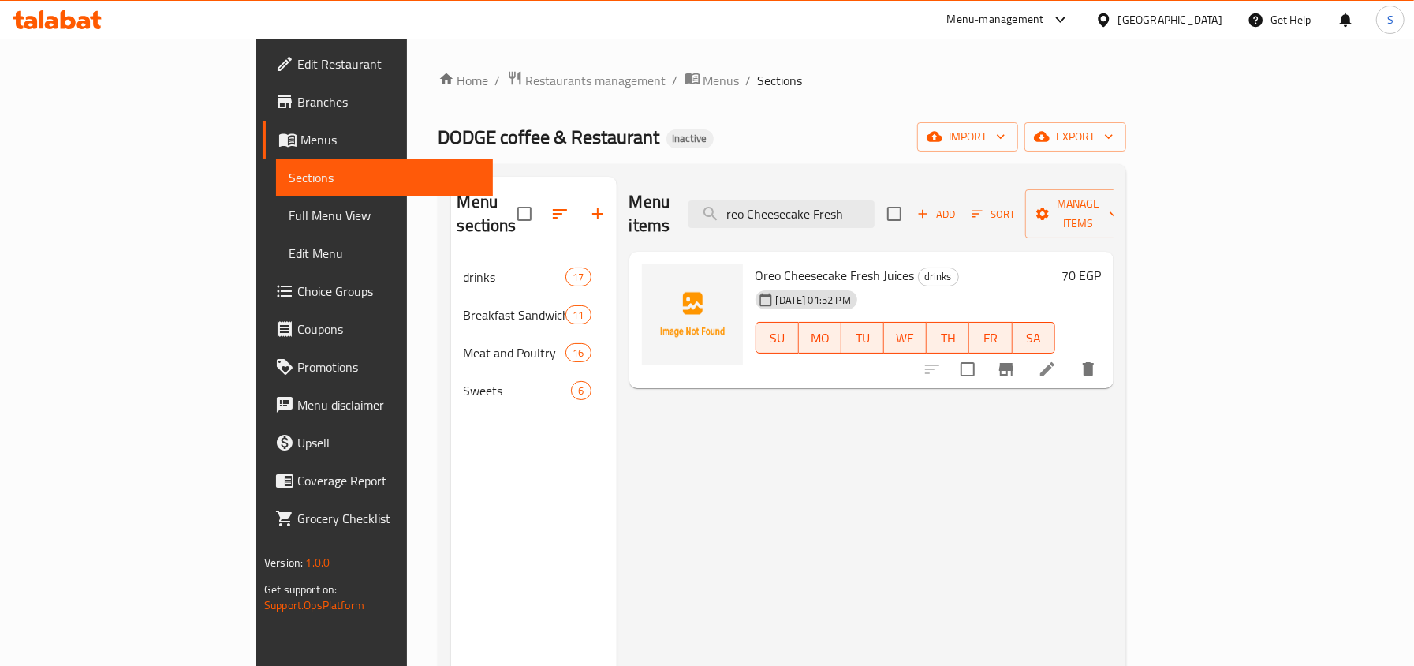
click at [883, 82] on ol "Home / Restaurants management / Menus / Sections" at bounding box center [782, 80] width 688 height 21
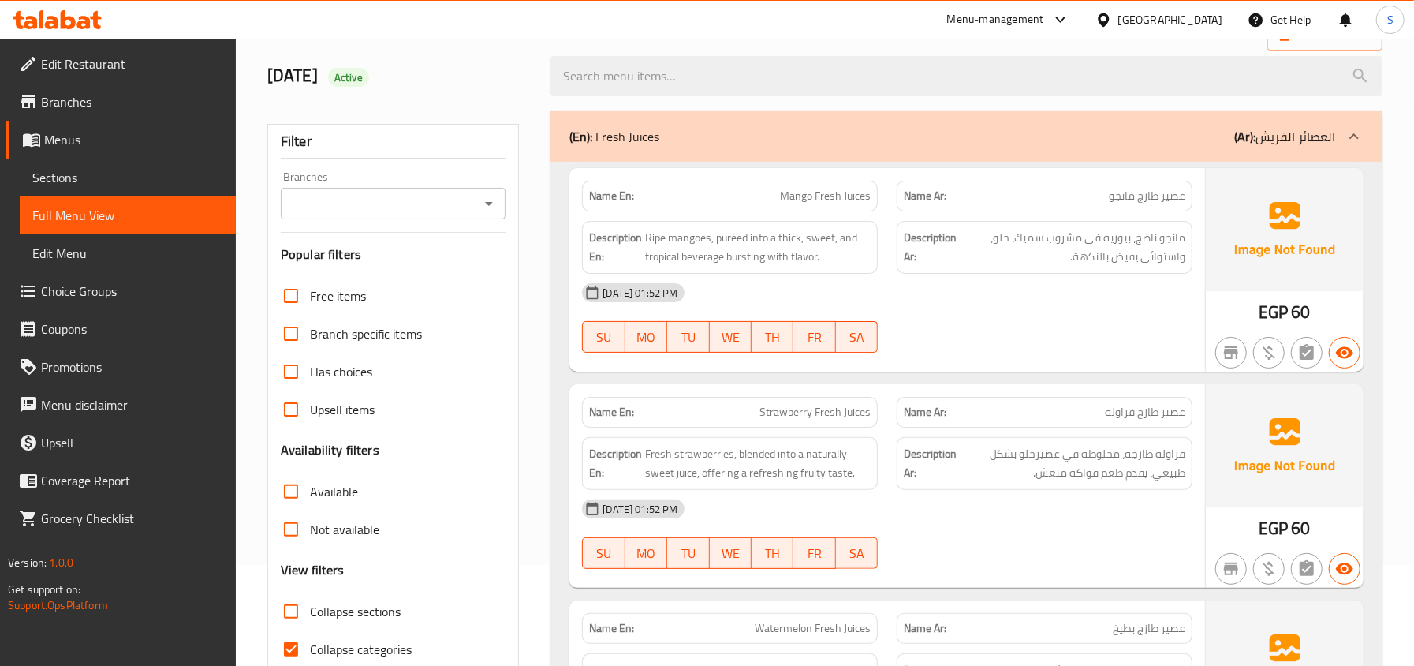
scroll to position [210, 0]
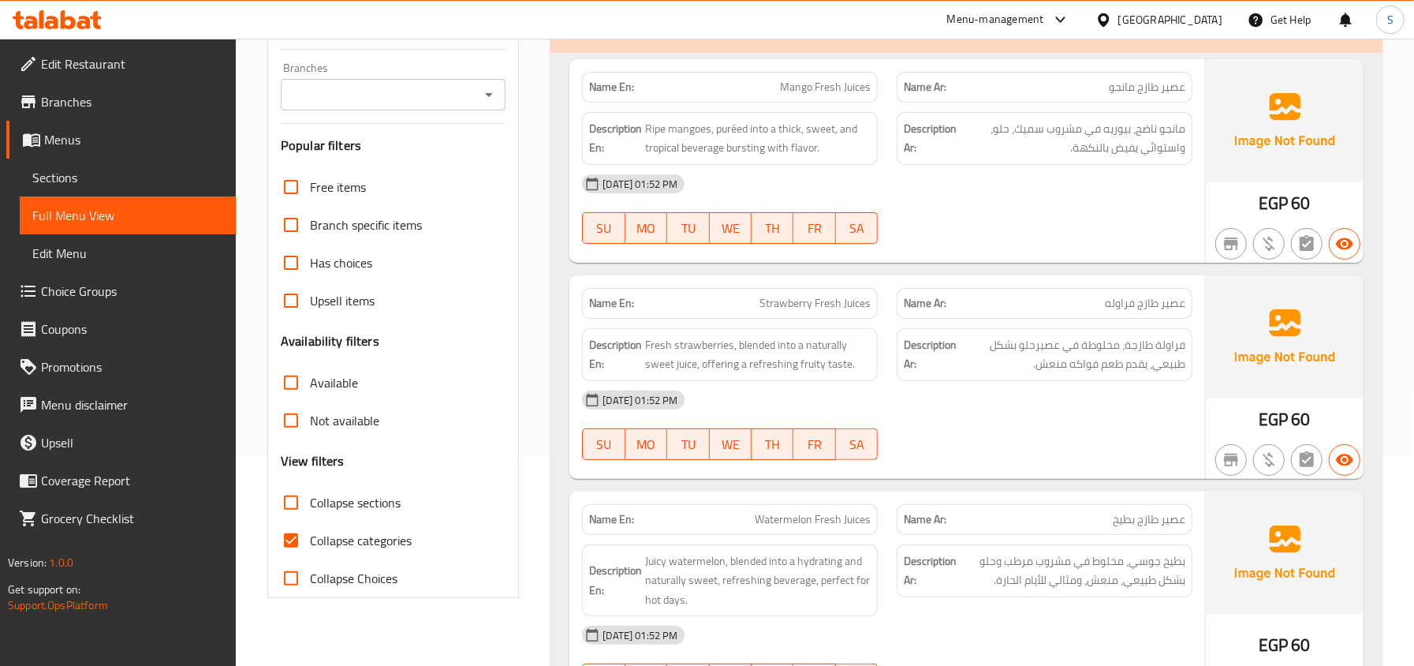
click at [349, 546] on span "Collapse categories" at bounding box center [361, 540] width 102 height 19
click at [310, 546] on input "Collapse categories" at bounding box center [291, 540] width 38 height 38
checkbox input "false"
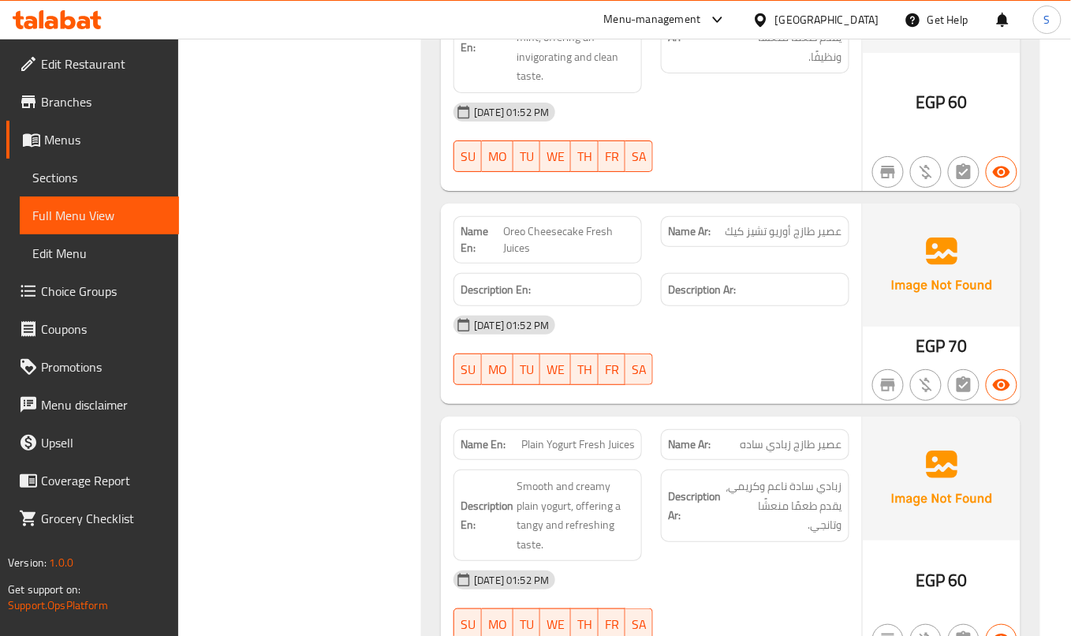
scroll to position [3259, 0]
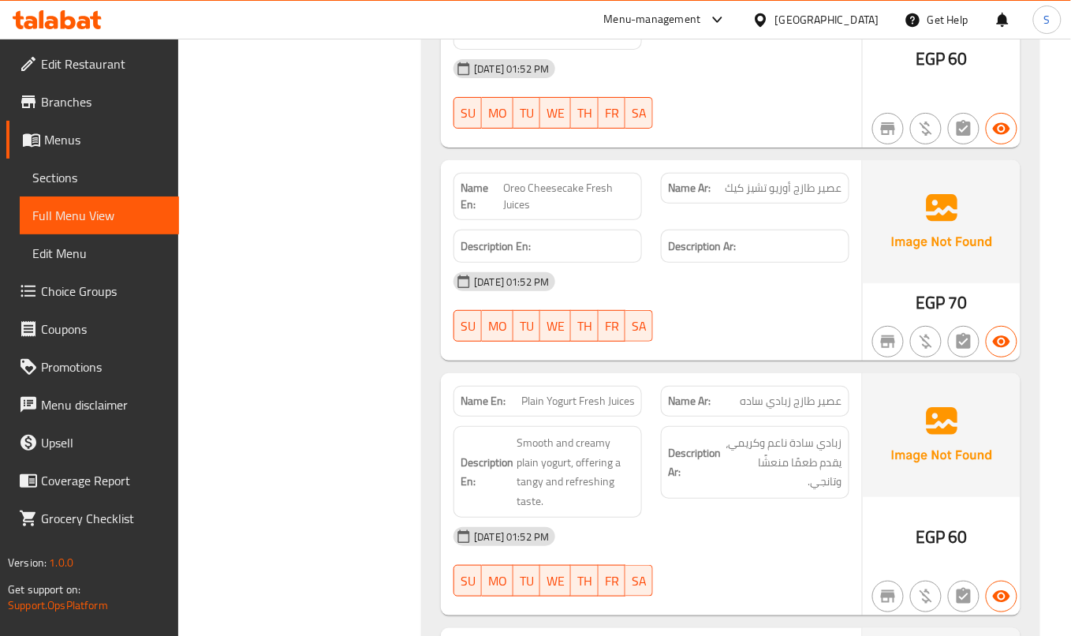
click at [632, 206] on span "Oreo Cheesecake Fresh Juices" at bounding box center [569, 196] width 132 height 33
copy span "Oreo Cheesecake Fresh Juices"
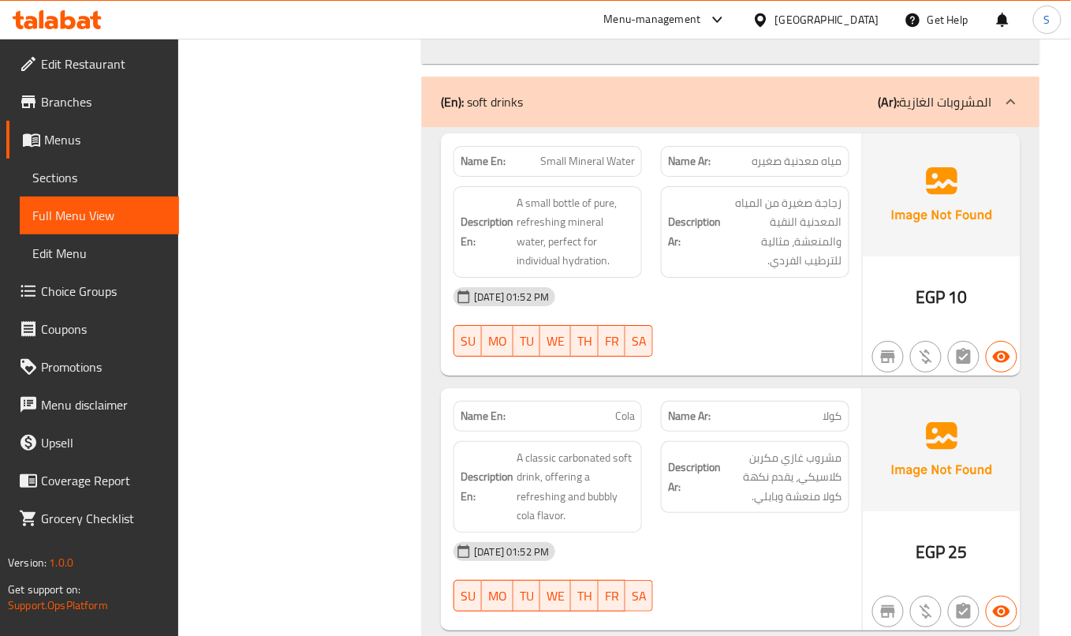
scroll to position [4731, 0]
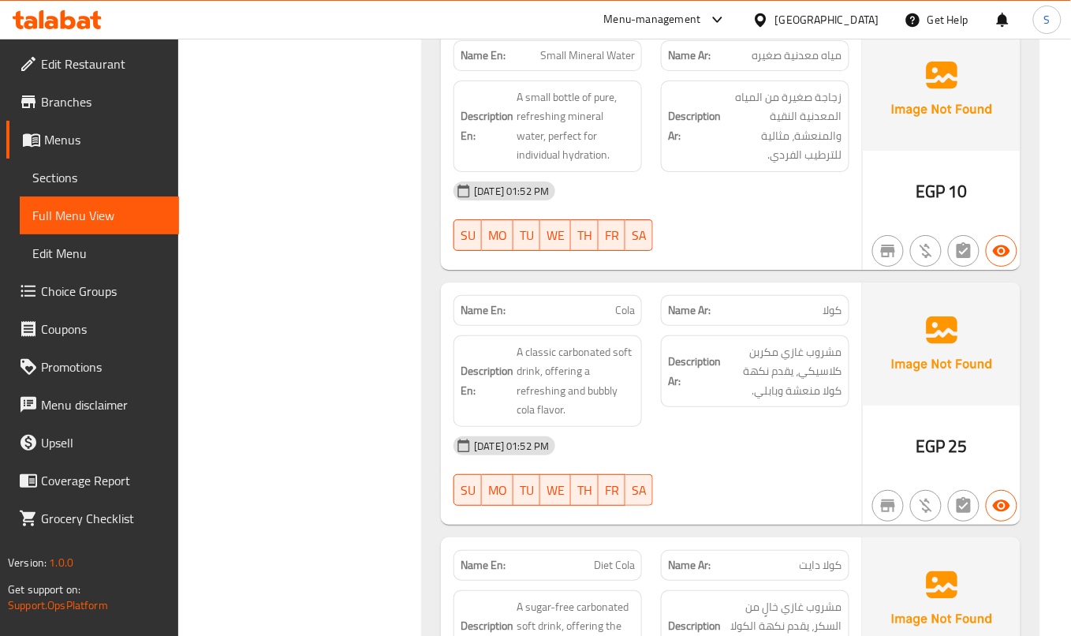
copy span "Cola"
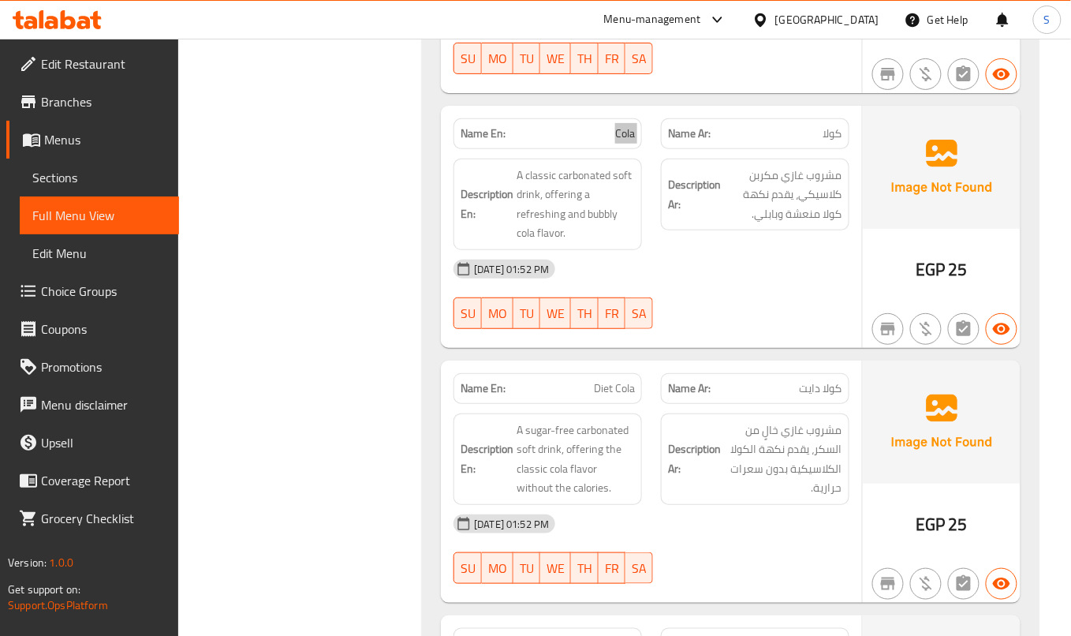
scroll to position [4941, 0]
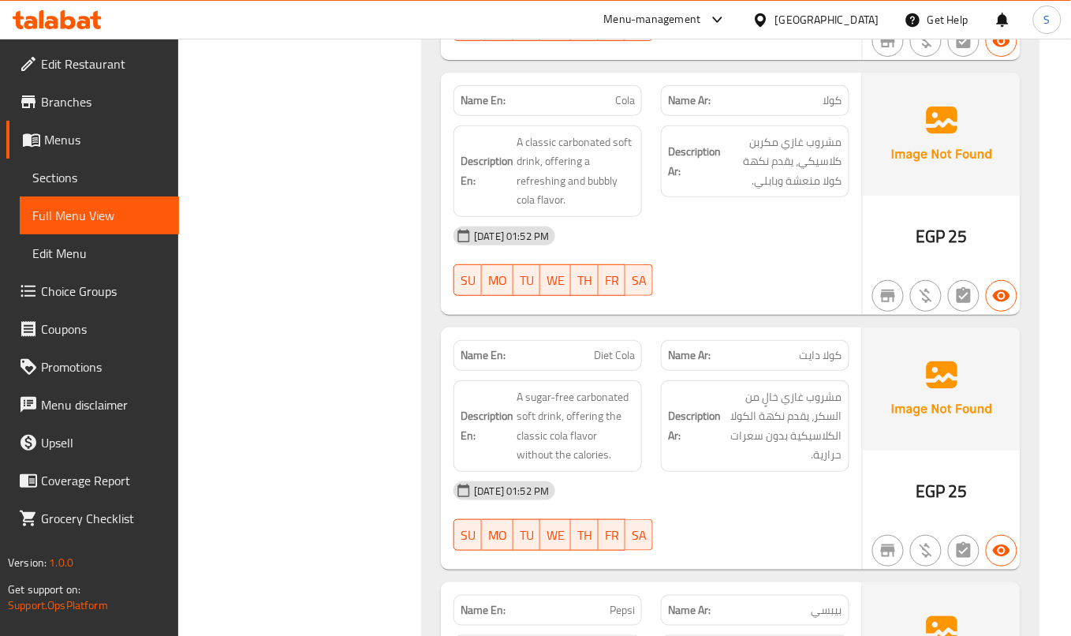
copy span "Diet Cola"
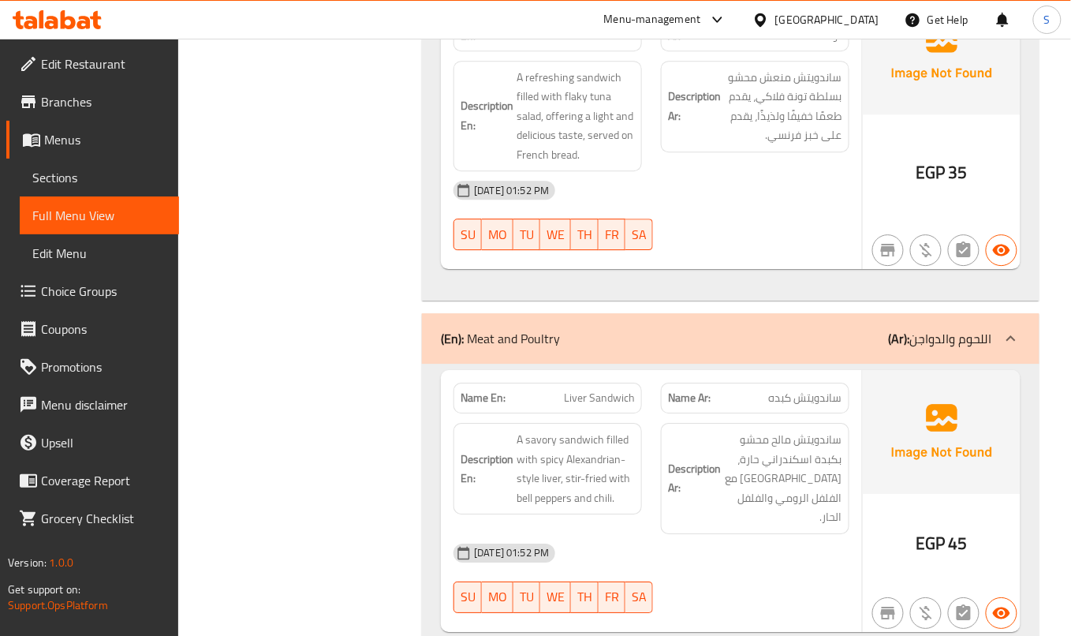
scroll to position [10829, 0]
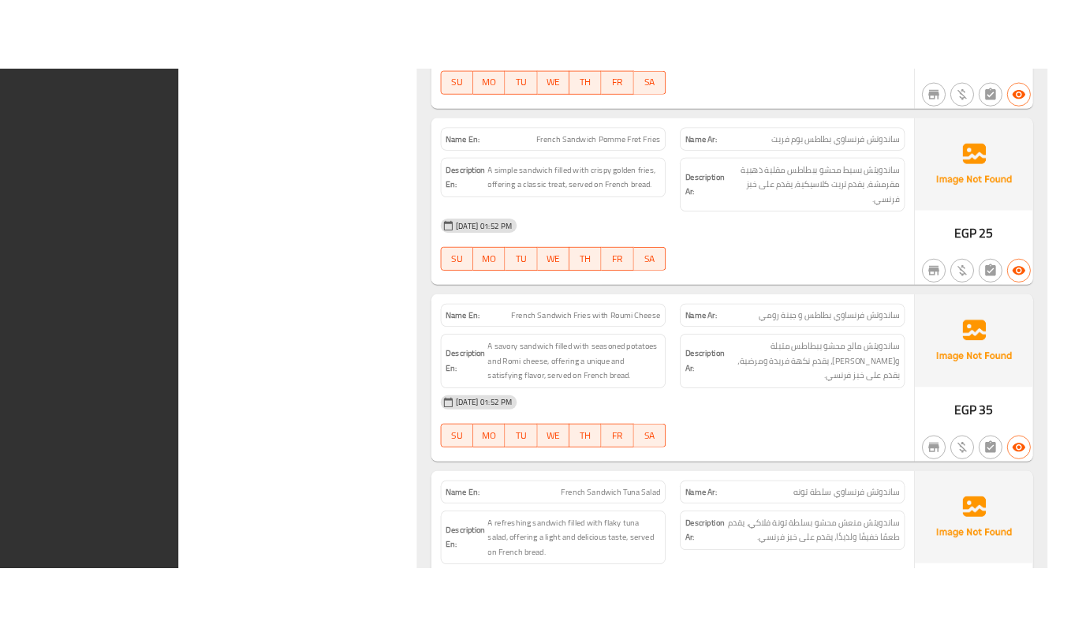
scroll to position [8891, 0]
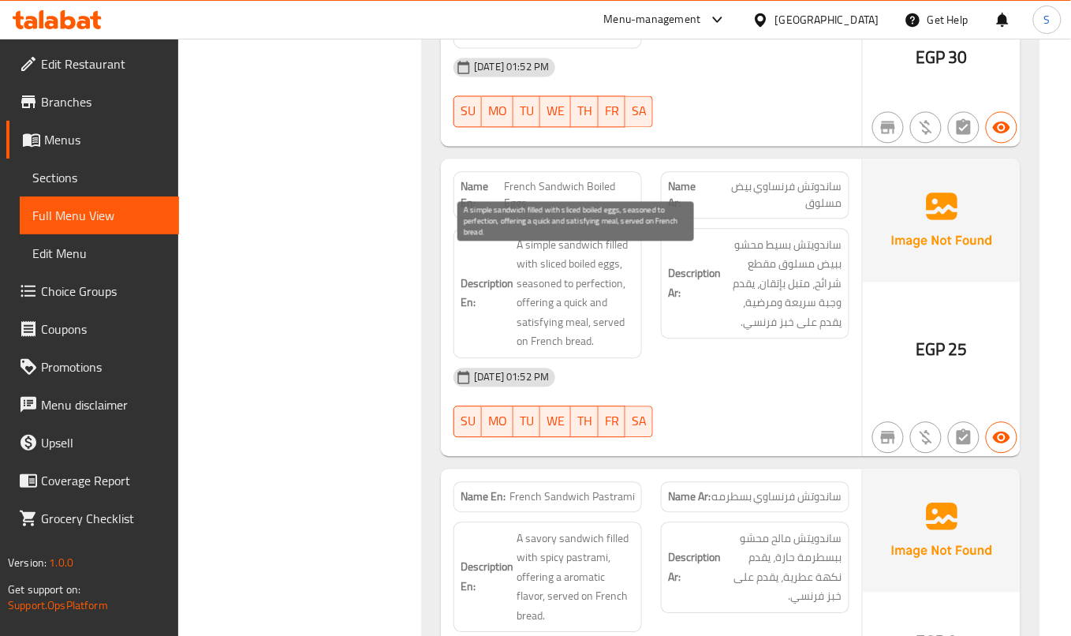
click at [588, 275] on span "A simple sandwich filled with sliced boiled eggs, seasoned to perfection, offer…" at bounding box center [575, 293] width 118 height 116
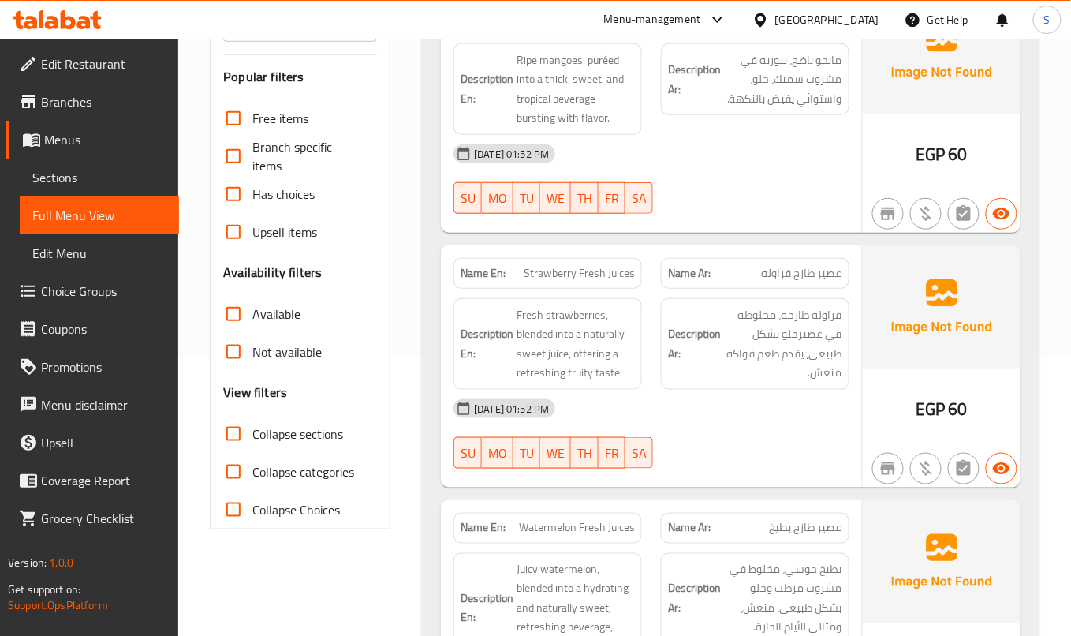
scroll to position [315, 0]
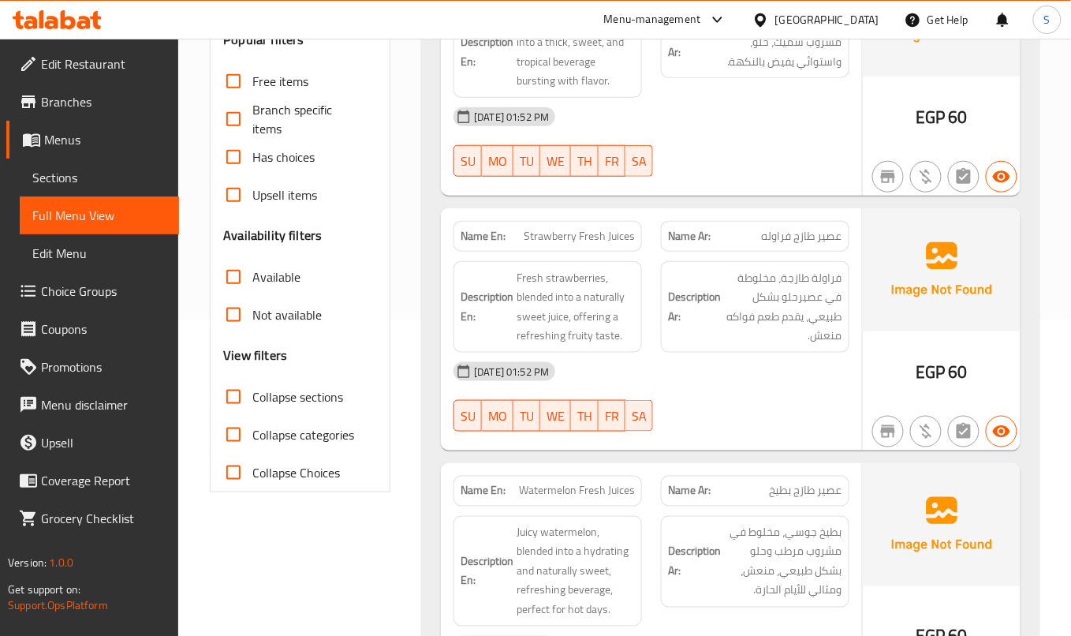
click at [771, 162] on div "[DATE] 01:52 PM SU MO TU WE TH FR SA" at bounding box center [651, 142] width 415 height 88
click at [808, 399] on div "[DATE] 01:52 PM SU MO TU WE TH FR SA" at bounding box center [651, 396] width 415 height 88
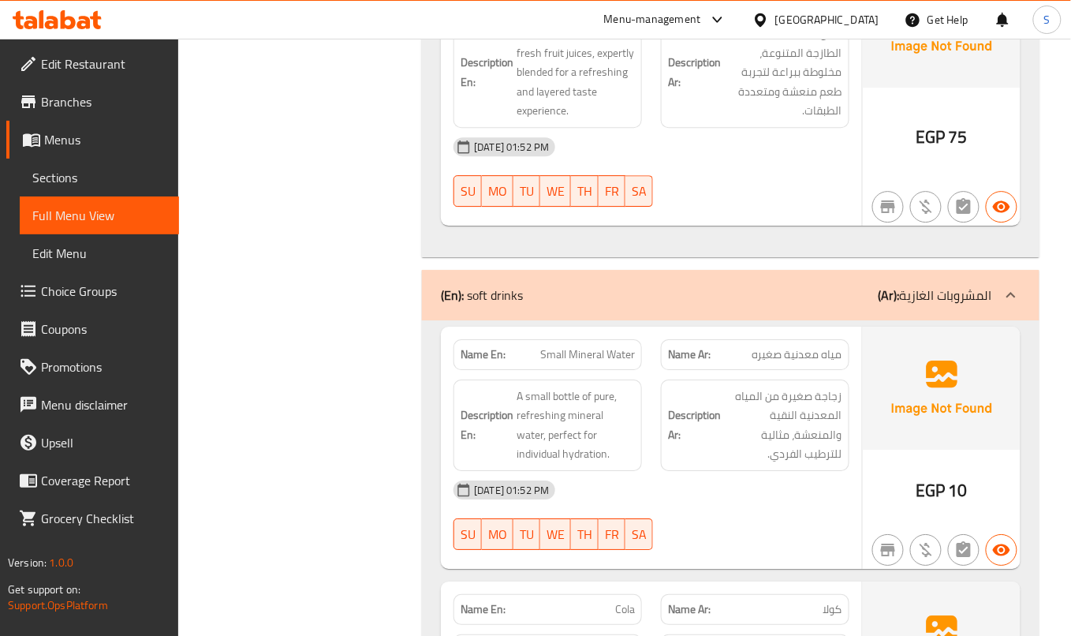
scroll to position [4521, 0]
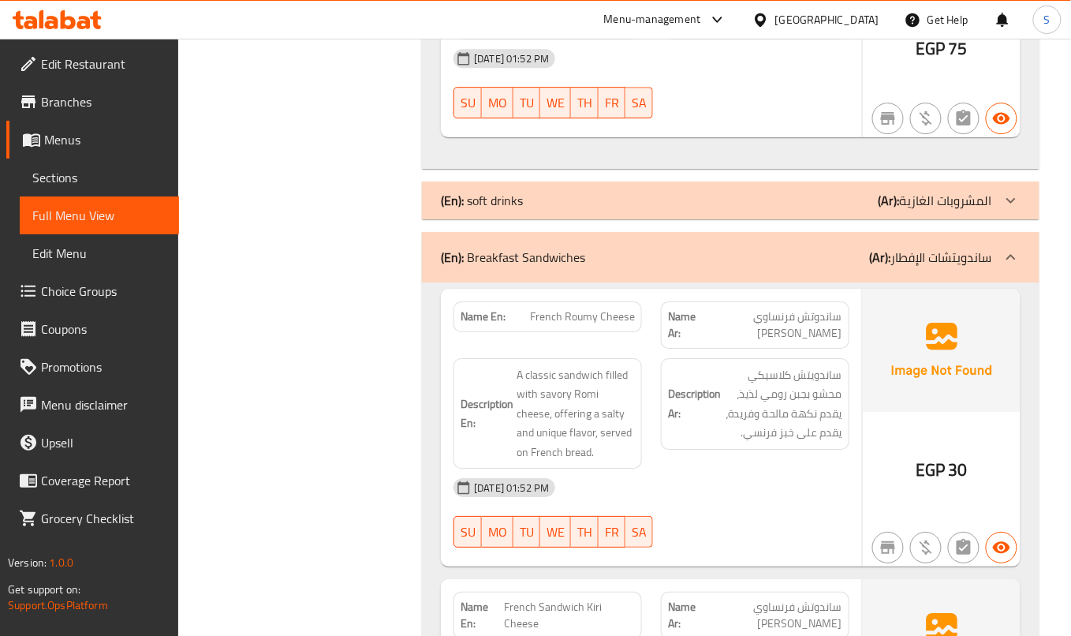
copy span "French Roumy Cheese"
click at [561, 394] on span "A classic sandwich filled with savory Romi cheese, offering a salty and unique …" at bounding box center [575, 413] width 118 height 97
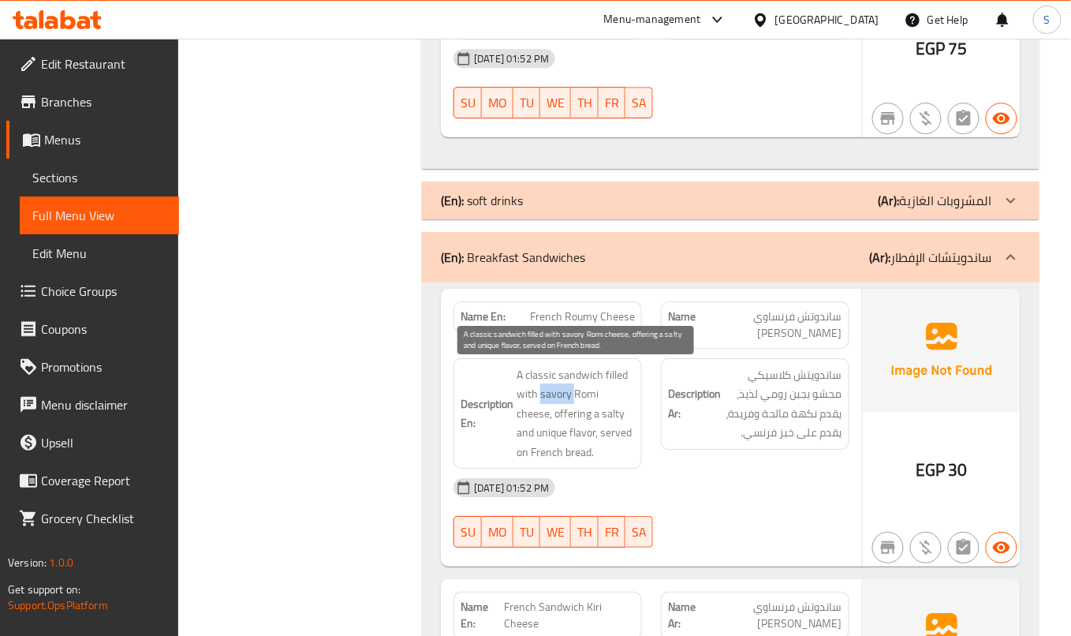
click at [561, 394] on span "A classic sandwich filled with savory Romi cheese, offering a salty and unique …" at bounding box center [575, 413] width 118 height 97
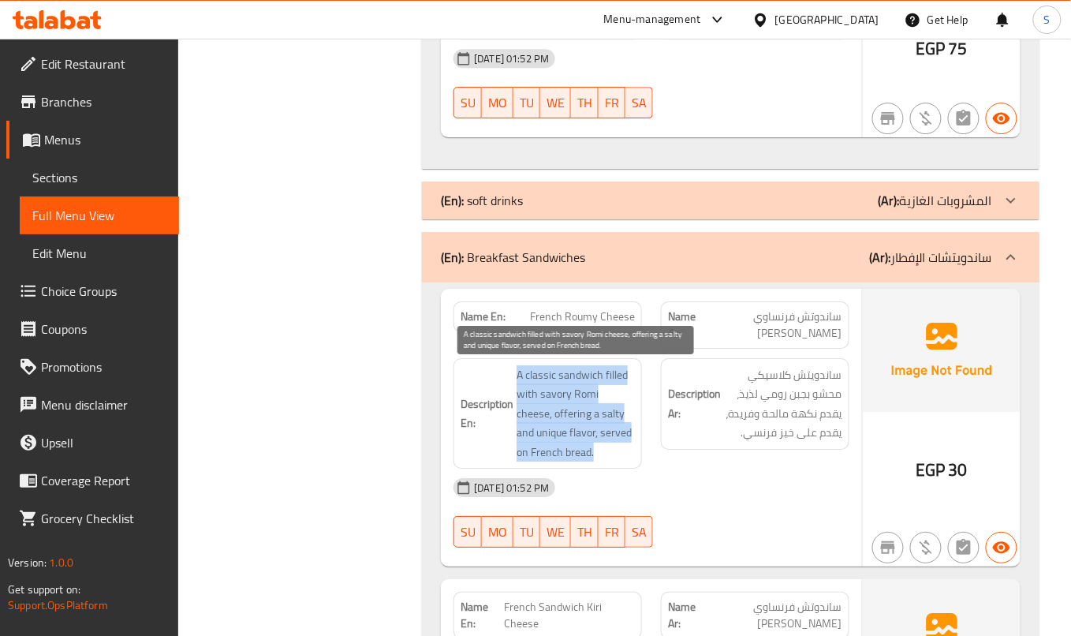
click at [565, 394] on span "A classic sandwich filled with savory Romi cheese, offering a salty and unique …" at bounding box center [575, 413] width 118 height 97
copy span "A classic sandwich filled with savory Romi cheese, offering a salty and unique …"
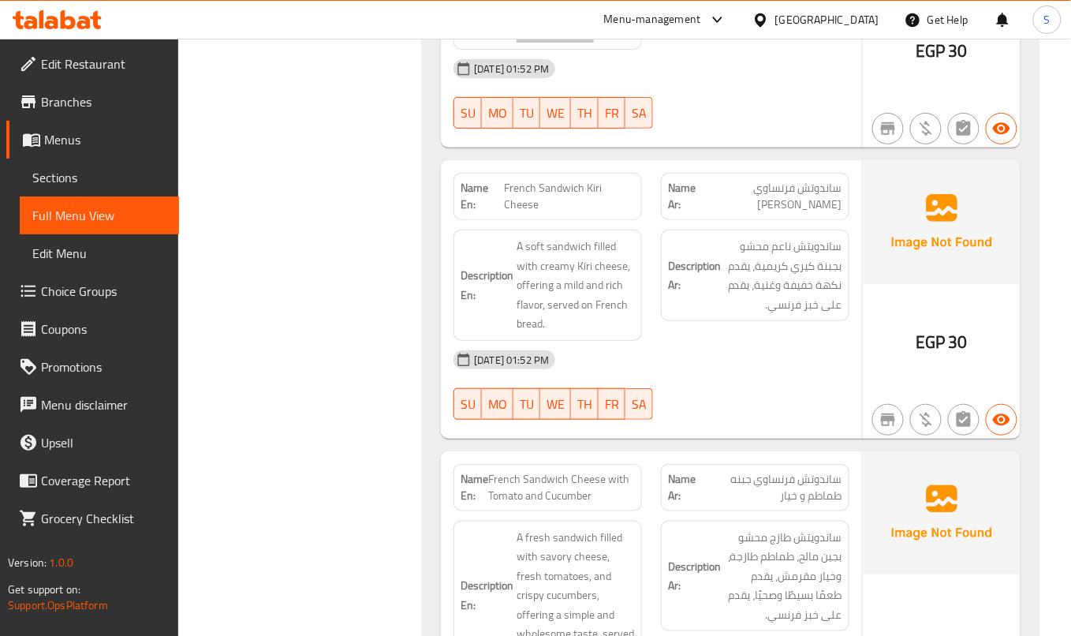
scroll to position [4941, 0]
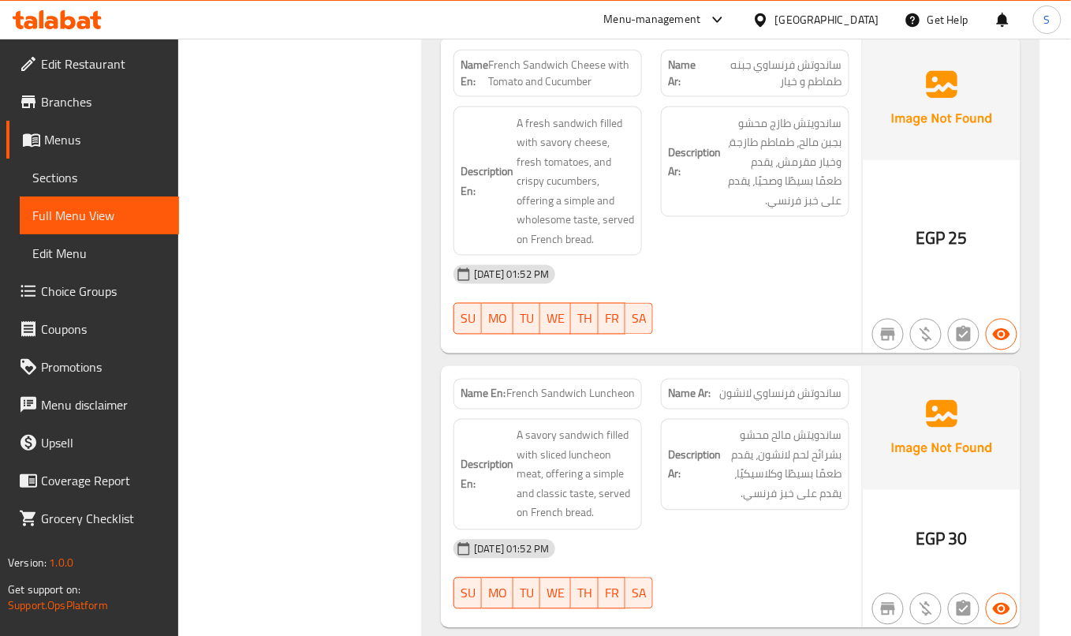
scroll to position [5362, 0]
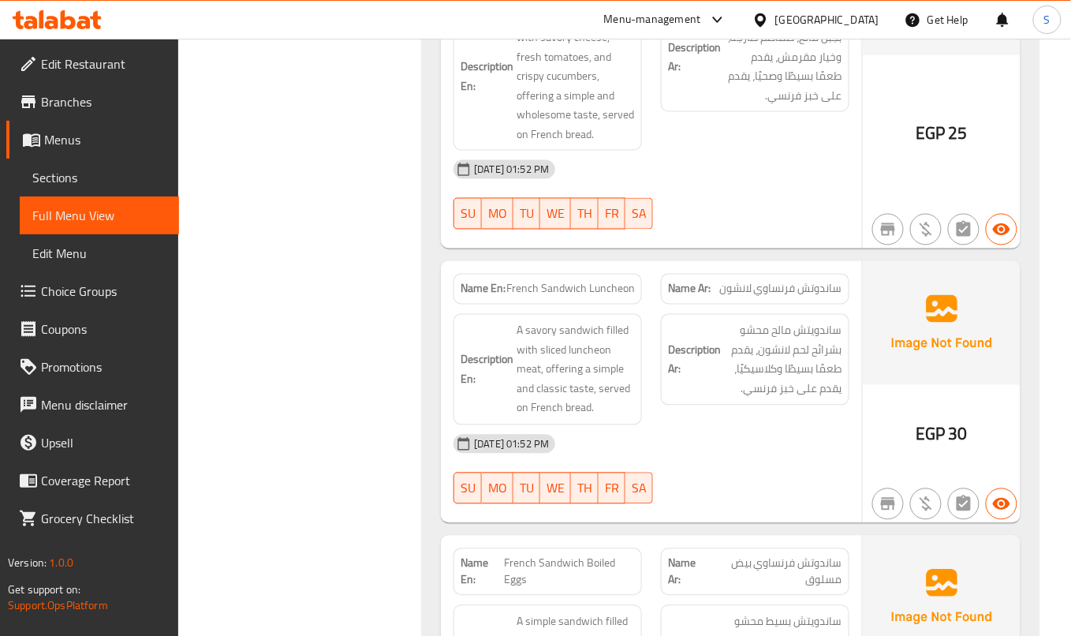
scroll to position [5677, 0]
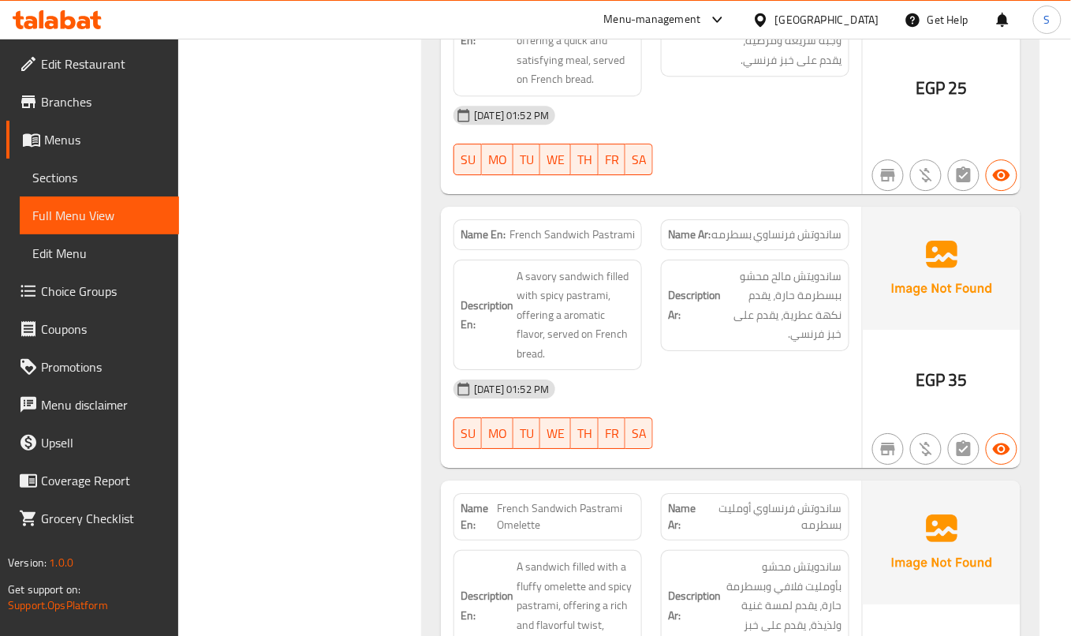
scroll to position [6098, 0]
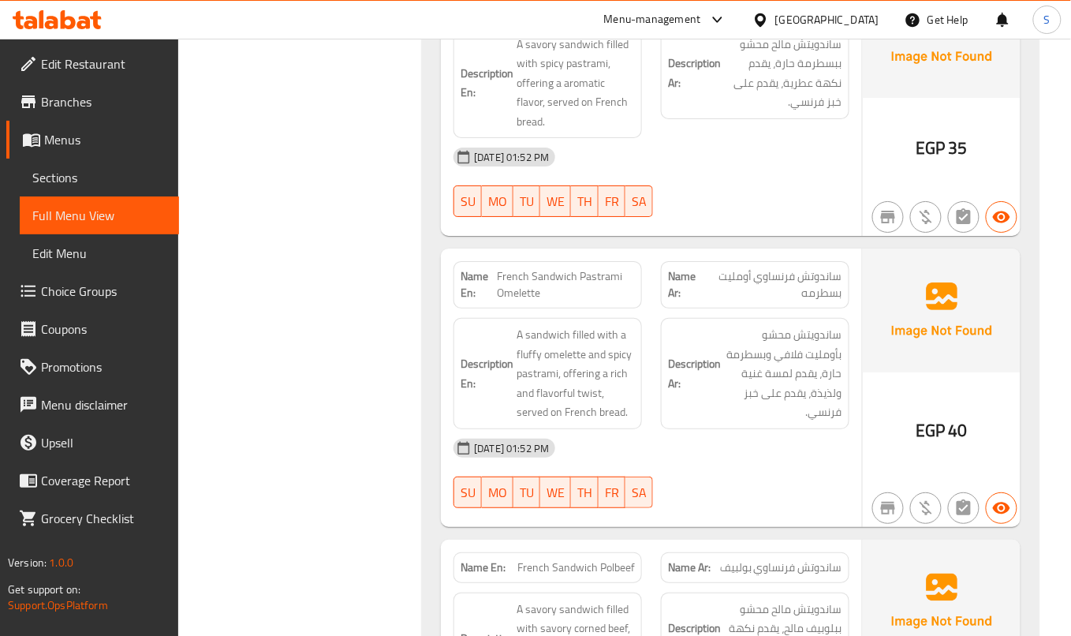
scroll to position [6413, 0]
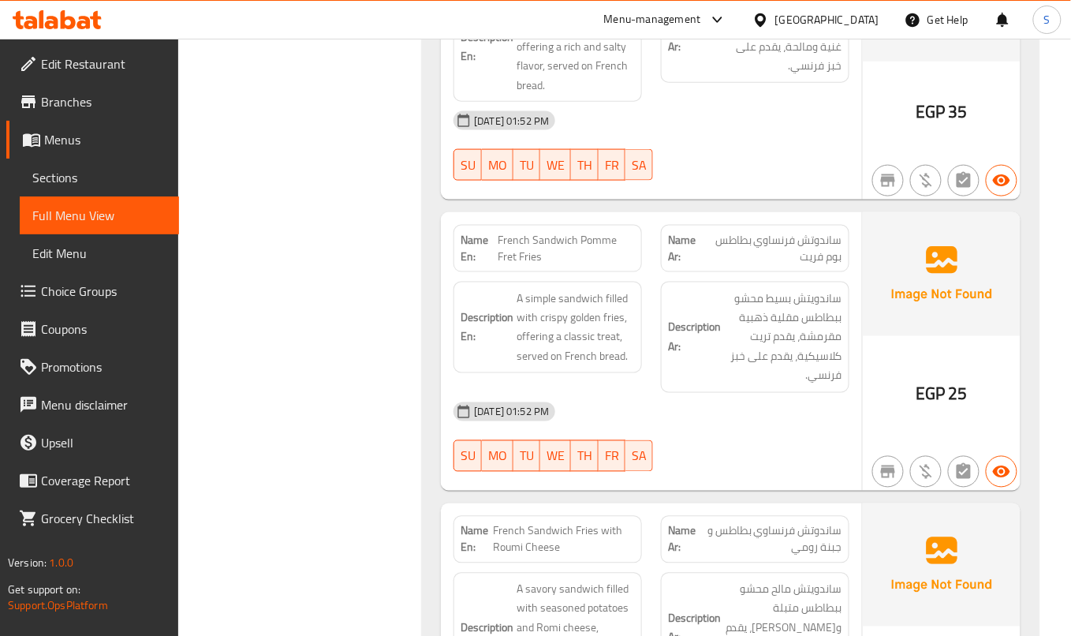
scroll to position [6939, 0]
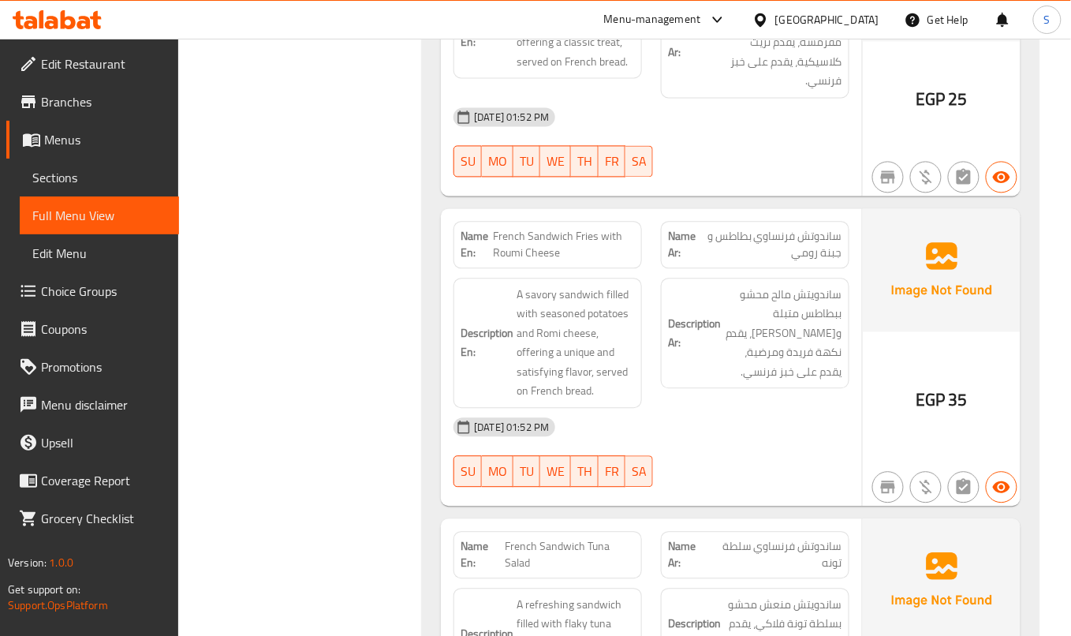
scroll to position [7254, 0]
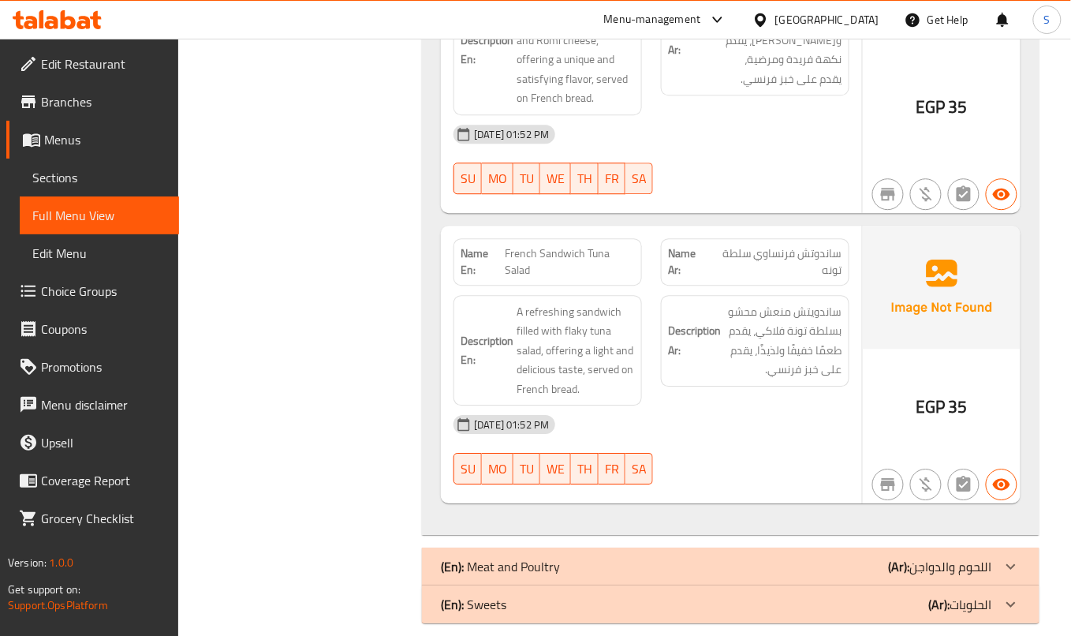
scroll to position [7546, 0]
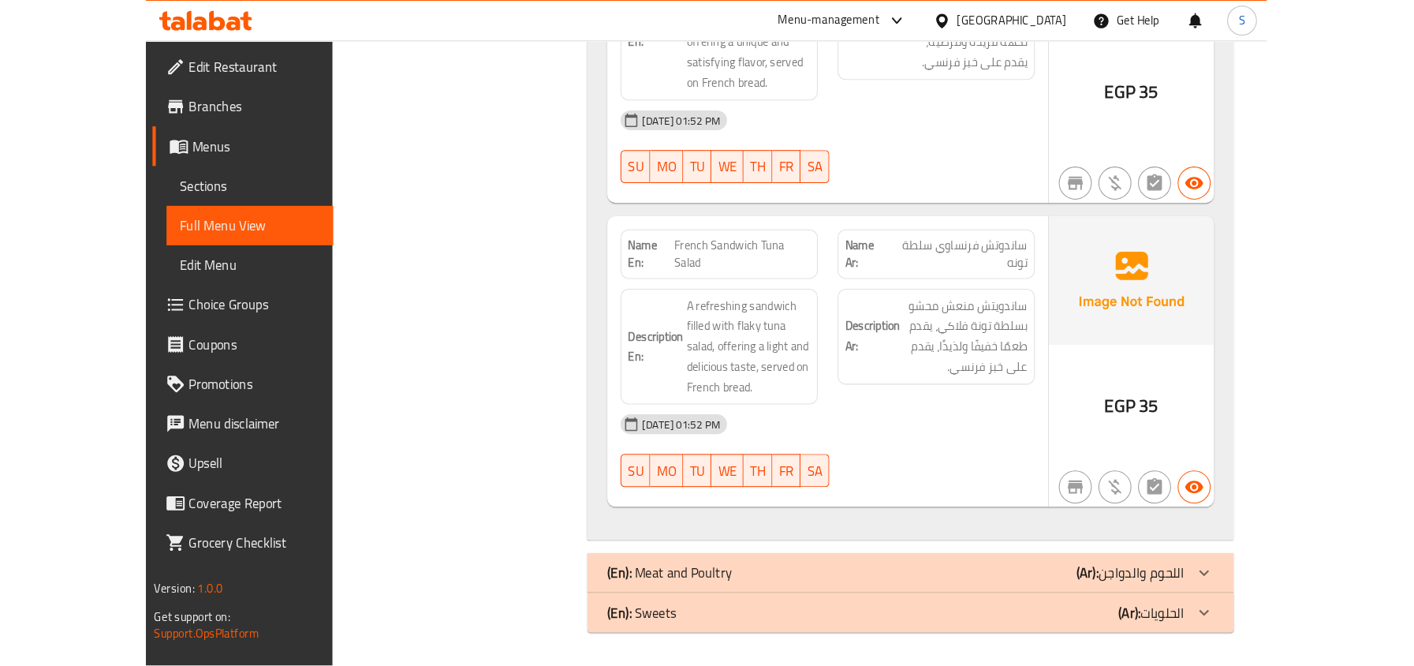
scroll to position [6228, 0]
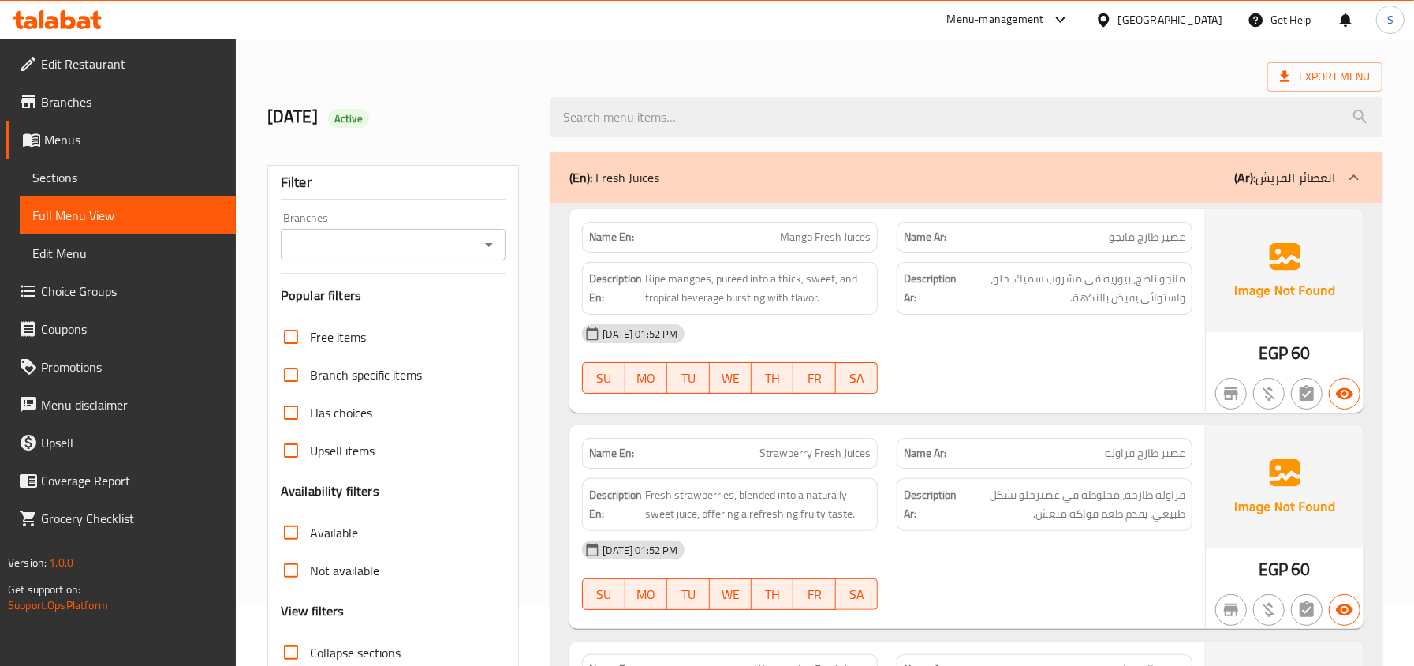
scroll to position [0, 0]
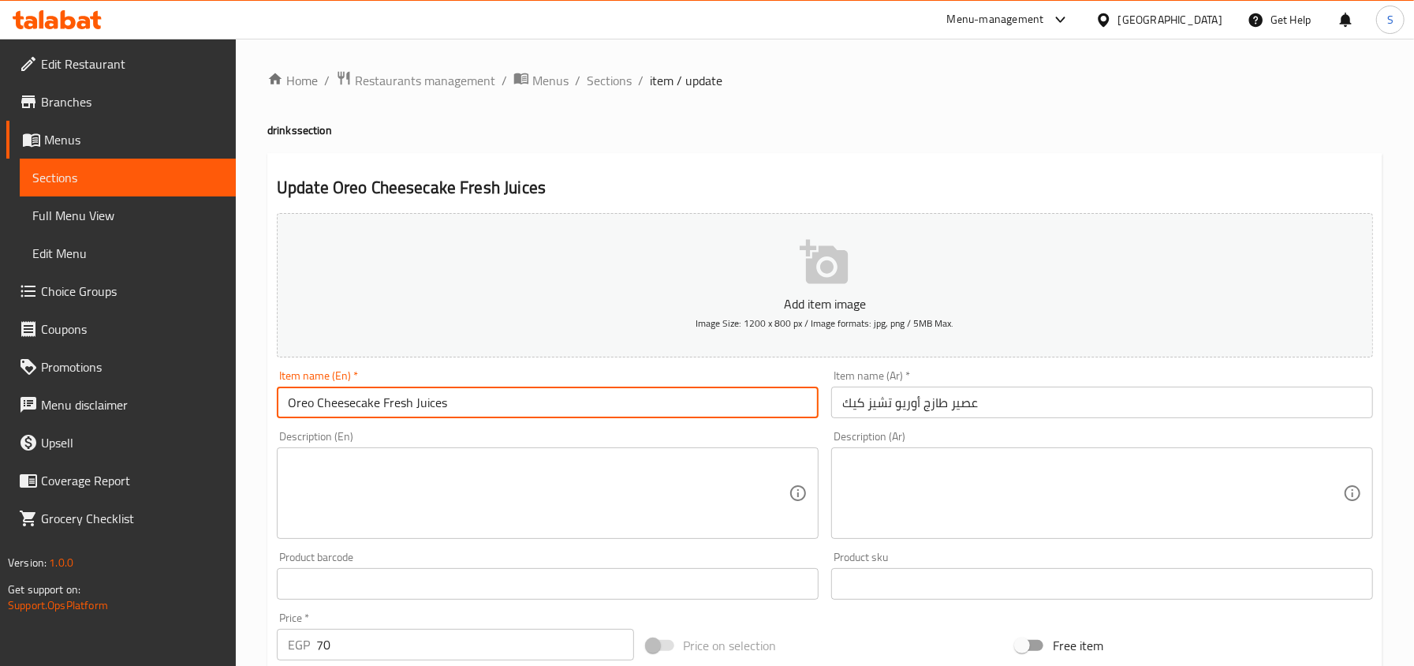
drag, startPoint x: 317, startPoint y: 404, endPoint x: 622, endPoint y: 396, distance: 305.3
click at [620, 396] on input "Oreo Cheesecake Fresh Juices" at bounding box center [548, 402] width 542 height 32
type input "Oreo shake"
click at [916, 420] on div "Item name (Ar)   * عصير طازج أوريو تشيز كيك Item name (Ar) *" at bounding box center [1102, 394] width 554 height 61
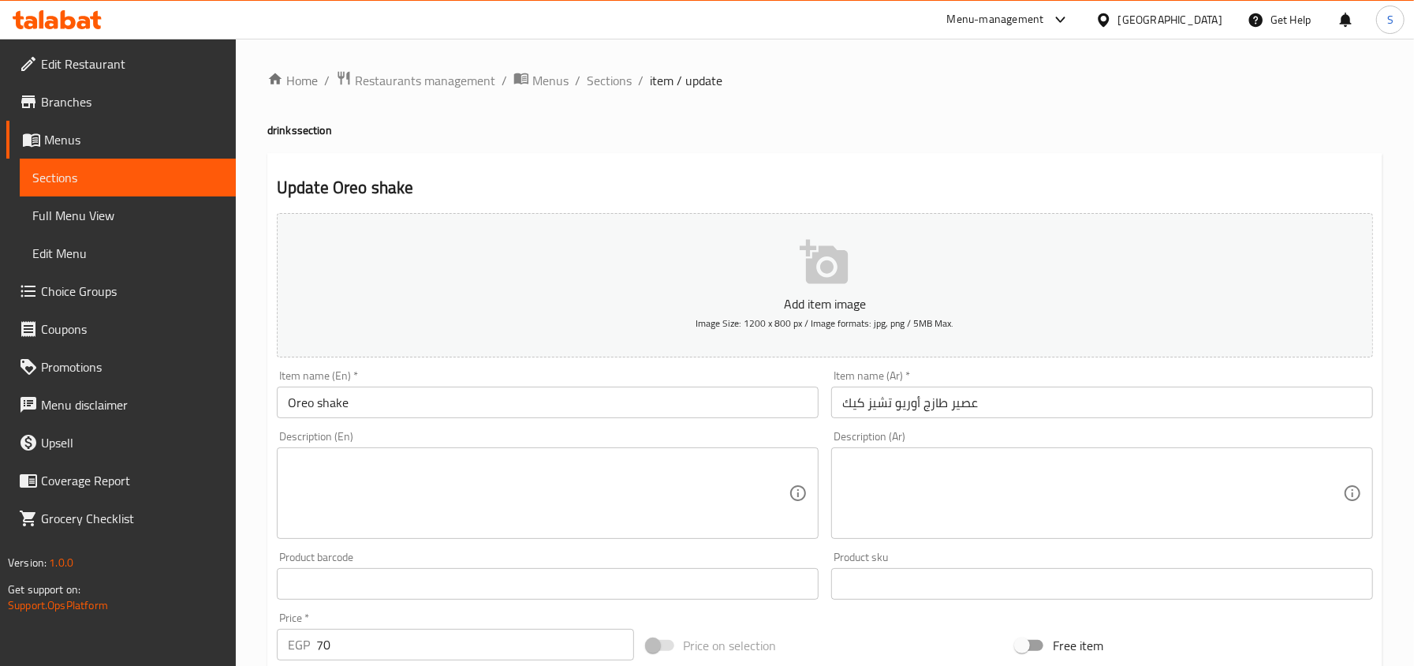
click at [922, 408] on input "عصير طازج أوريو تشيز كيك" at bounding box center [1102, 402] width 542 height 32
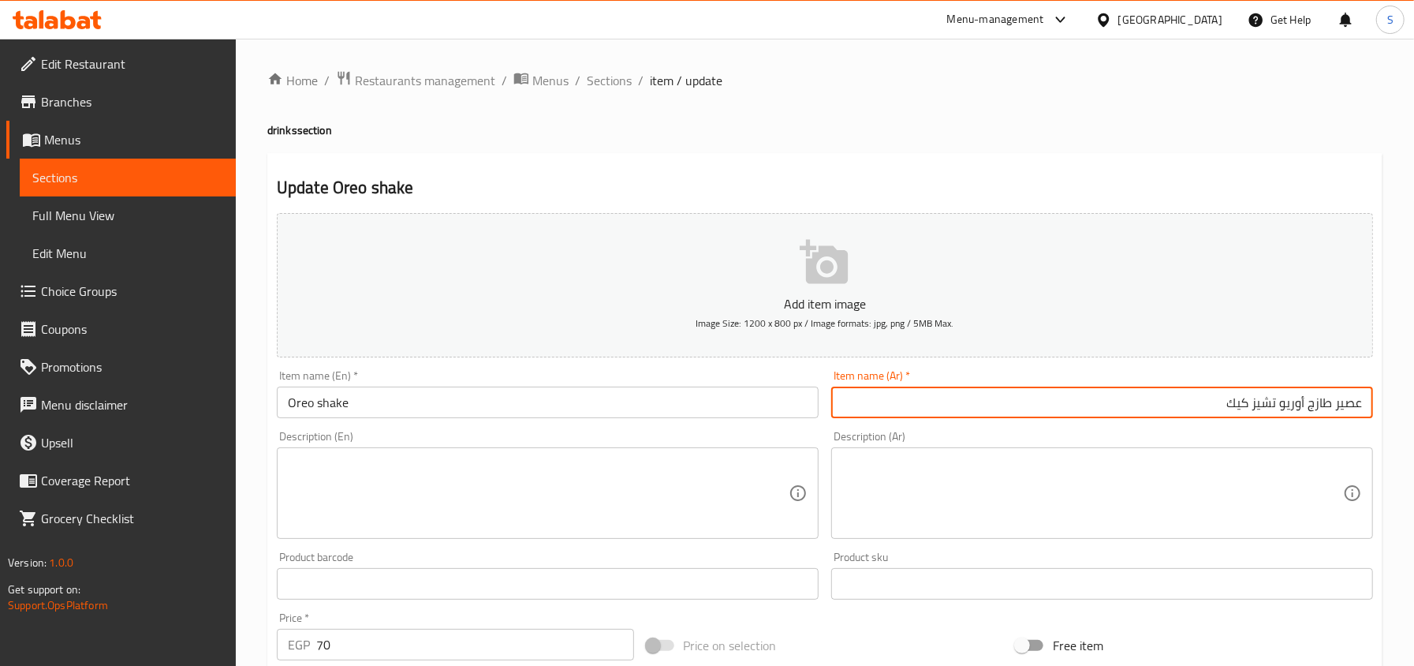
drag, startPoint x: 1307, startPoint y: 414, endPoint x: 1411, endPoint y: 402, distance: 105.5
click at [1411, 402] on div "Home / Restaurants management / Menus / Sections / item / update drinks section…" at bounding box center [825, 577] width 1178 height 1076
drag, startPoint x: 1315, startPoint y: 408, endPoint x: 1099, endPoint y: 431, distance: 217.2
click at [1099, 431] on div "Add item image Image Size: 1200 x 800 px / Image formats: jpg, png / 5MB Max. I…" at bounding box center [824, 547] width 1109 height 680
type input "أوريو تشيك"
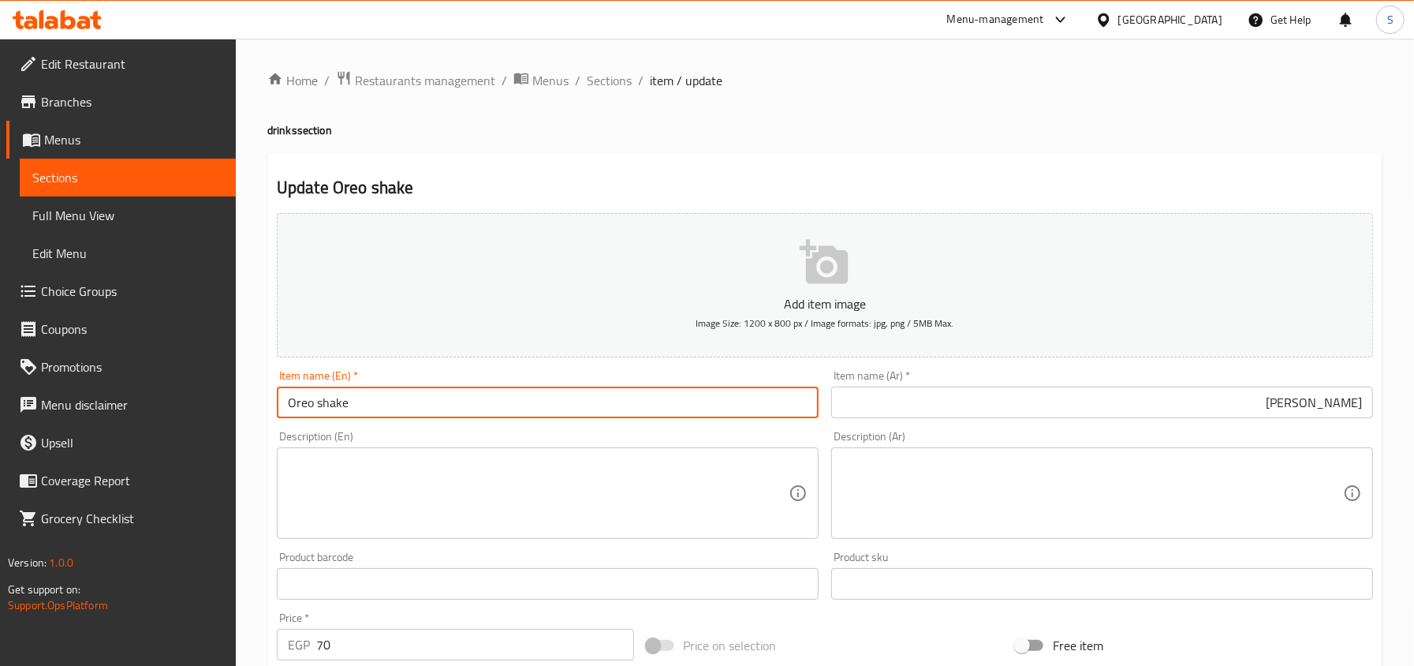
click at [607, 401] on input "Oreo shake" at bounding box center [548, 402] width 542 height 32
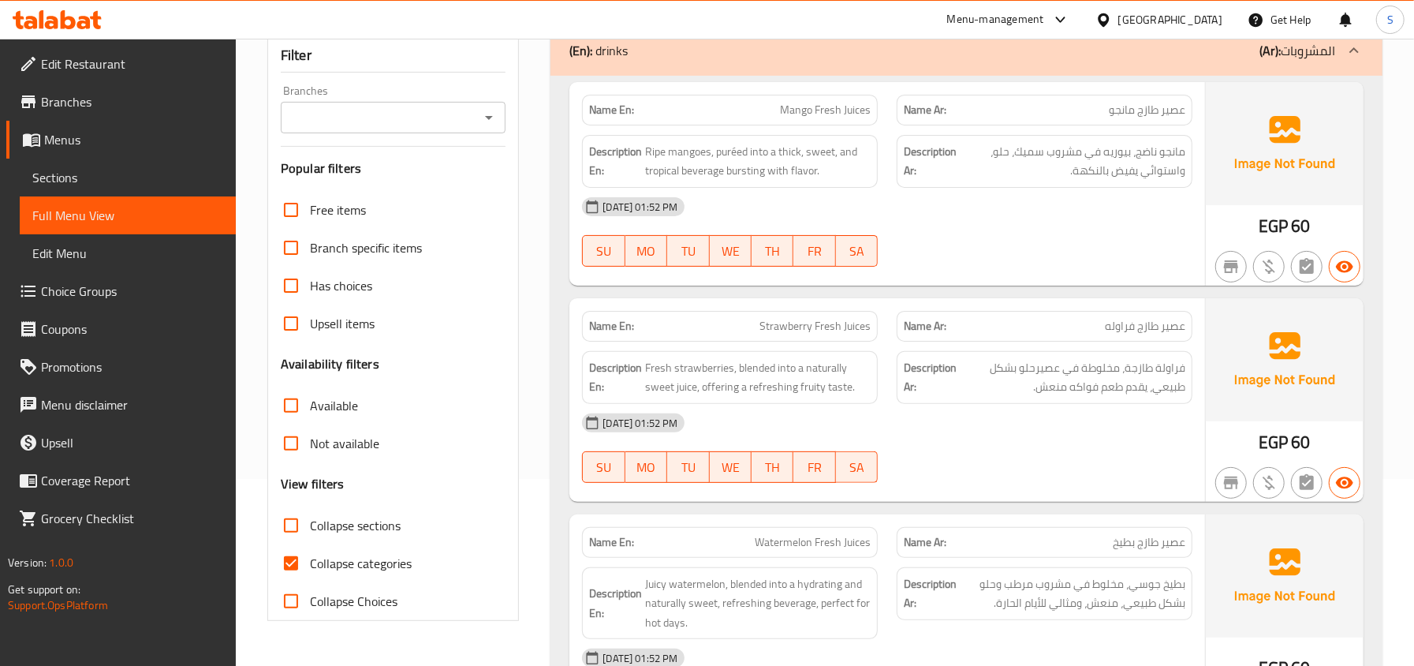
scroll to position [210, 0]
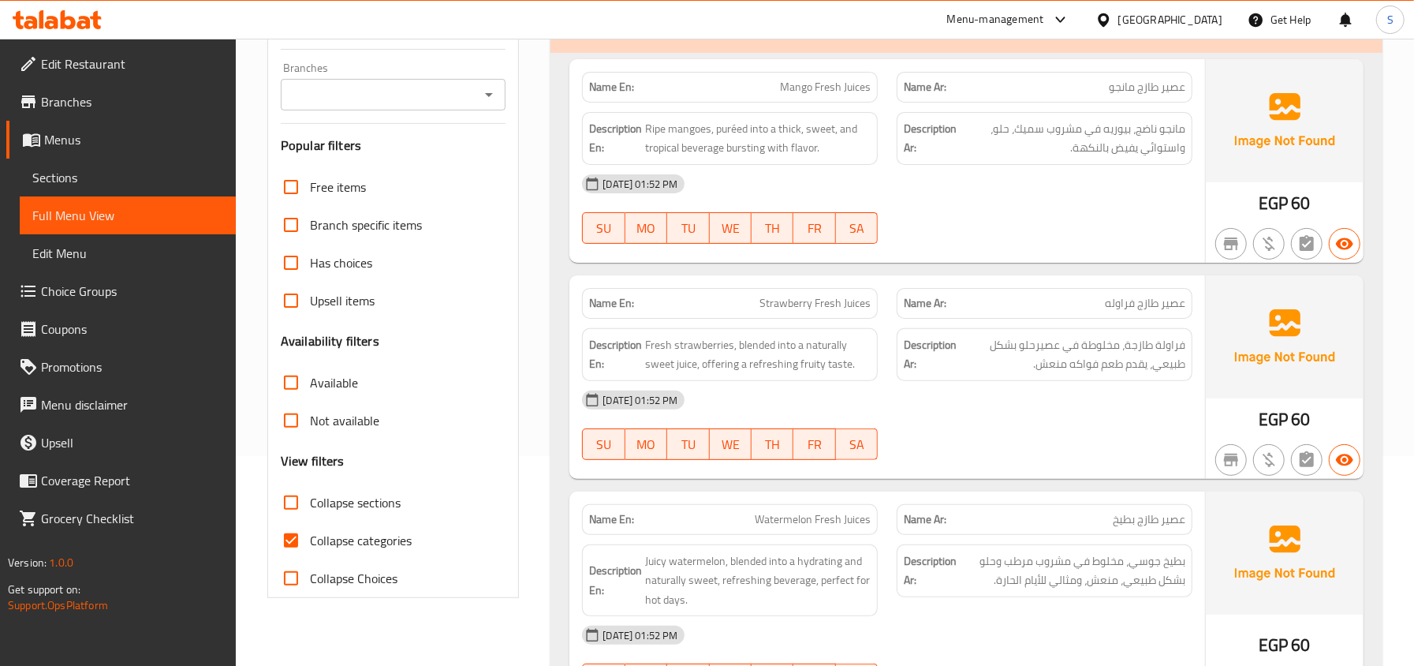
click at [301, 546] on input "Collapse categories" at bounding box center [291, 540] width 38 height 38
checkbox input "false"
click at [308, 508] on input "Collapse sections" at bounding box center [291, 502] width 38 height 38
checkbox input "true"
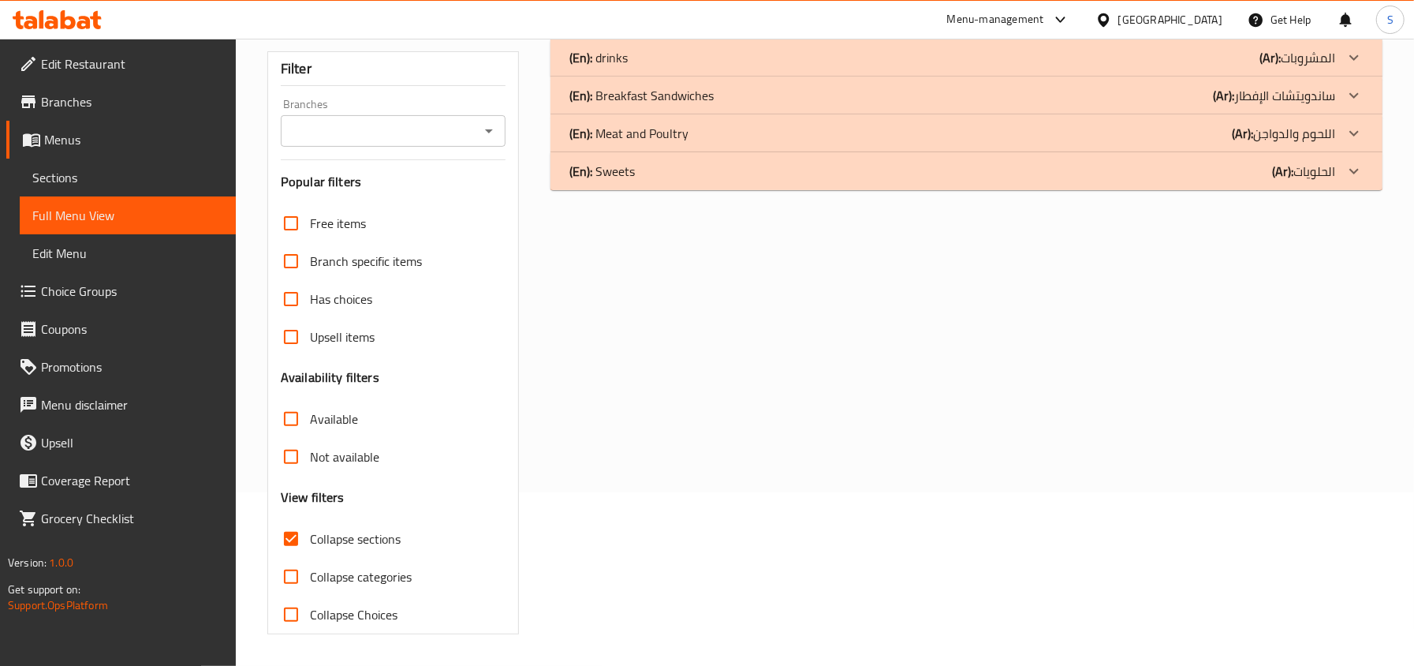
scroll to position [70, 0]
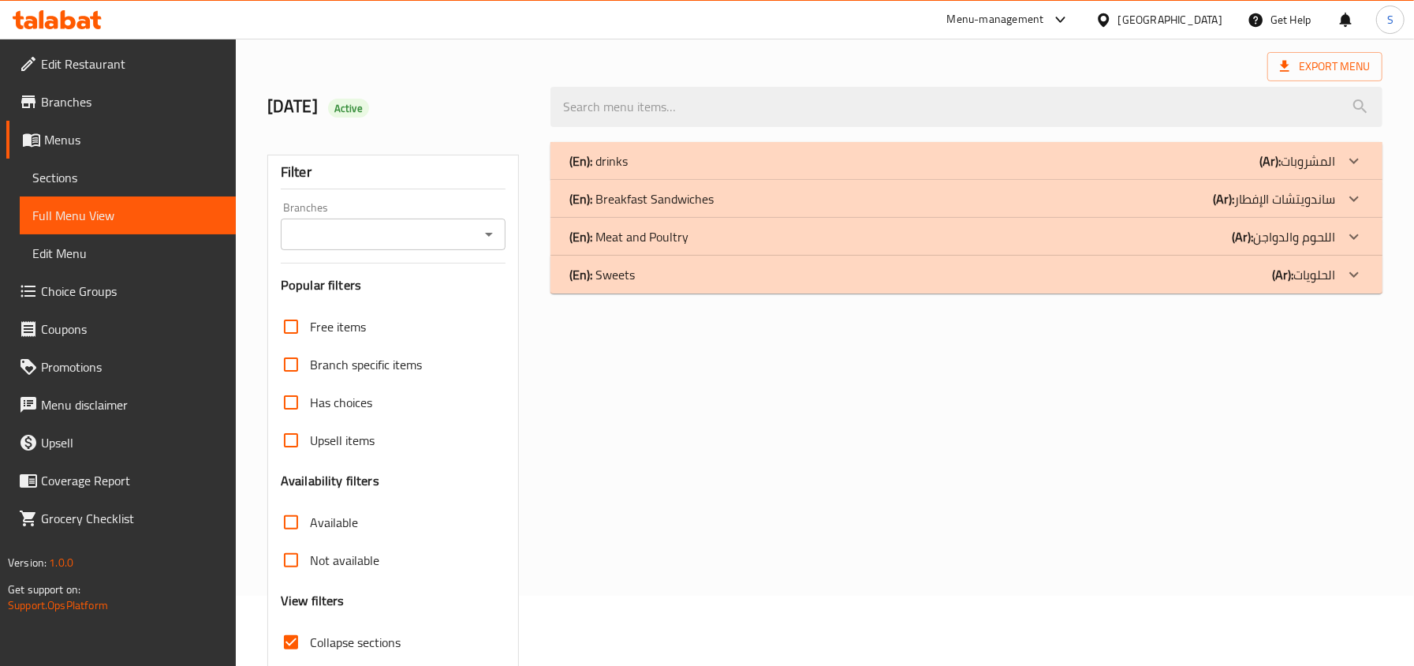
click at [1304, 170] on p "(Ar): ساندويتشات الإفطار" at bounding box center [1297, 160] width 76 height 19
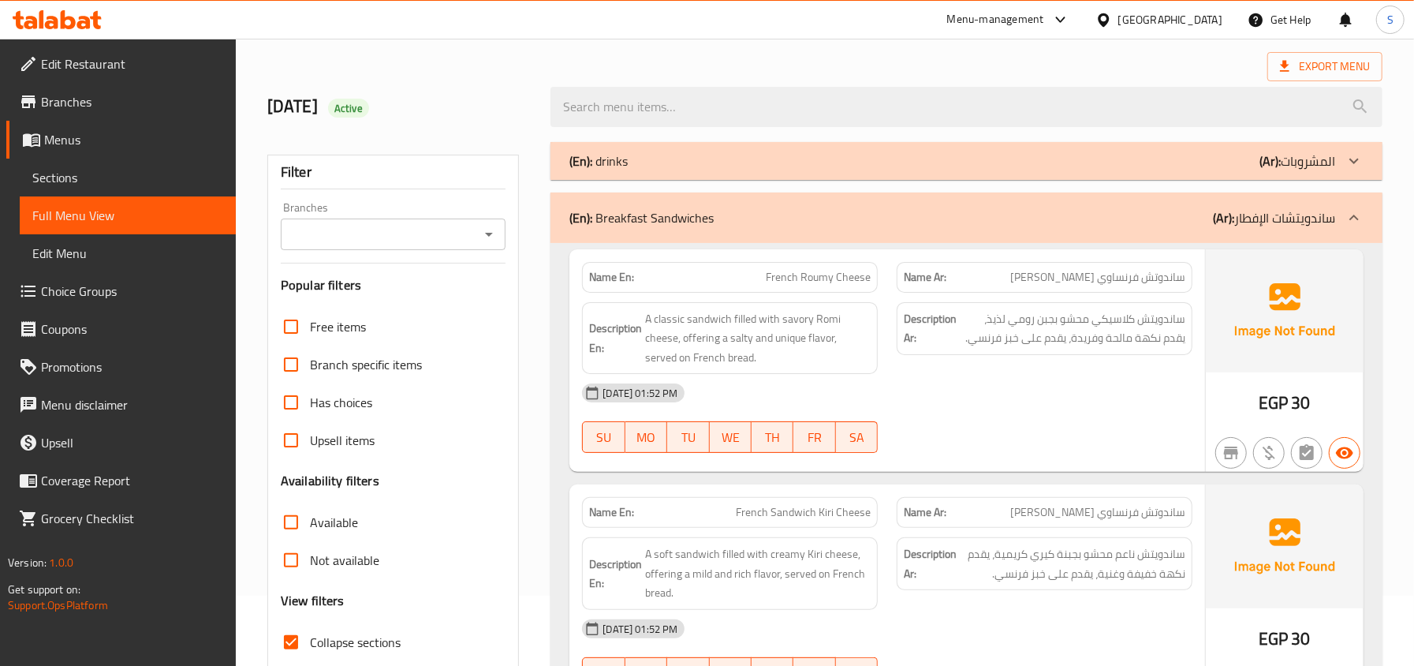
click at [1294, 164] on p "(Ar): المشروبات" at bounding box center [1297, 160] width 76 height 19
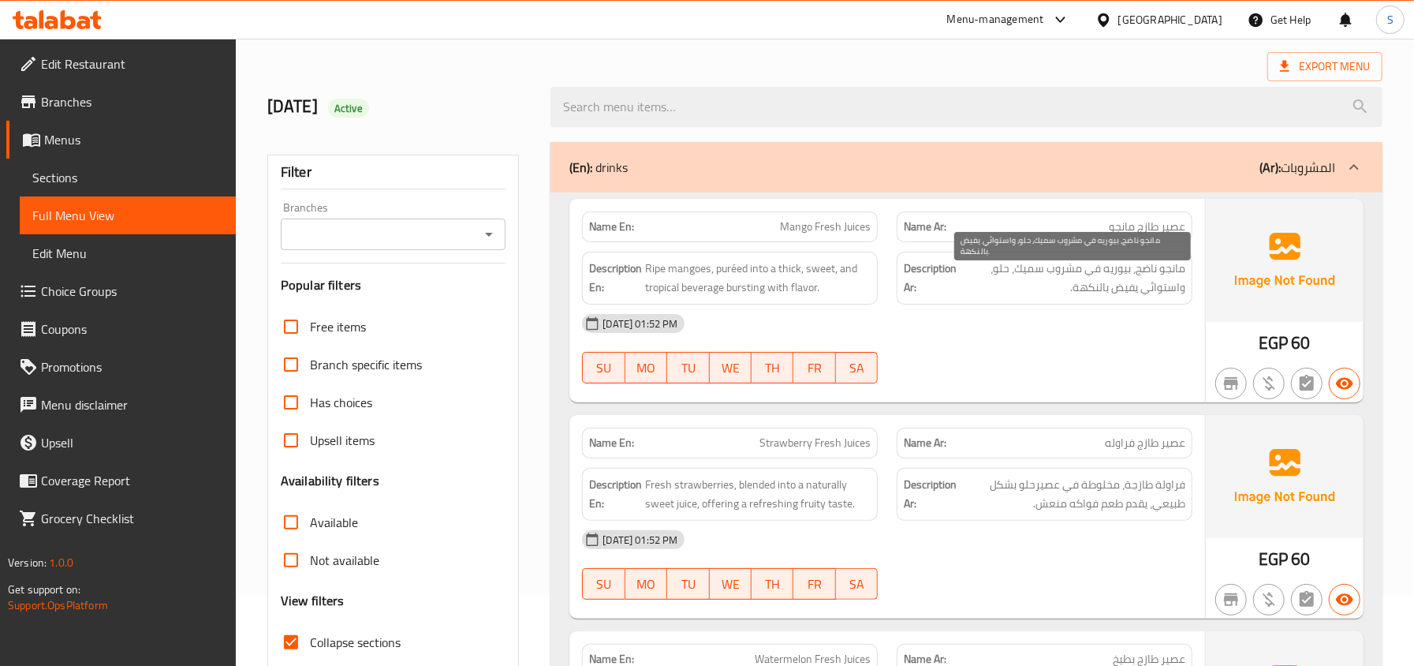
click at [1151, 278] on span "مانجو ناضج، بيوريه في مشروب سميك، حلو، واستوائي يفيض بالنكهة." at bounding box center [1073, 278] width 226 height 39
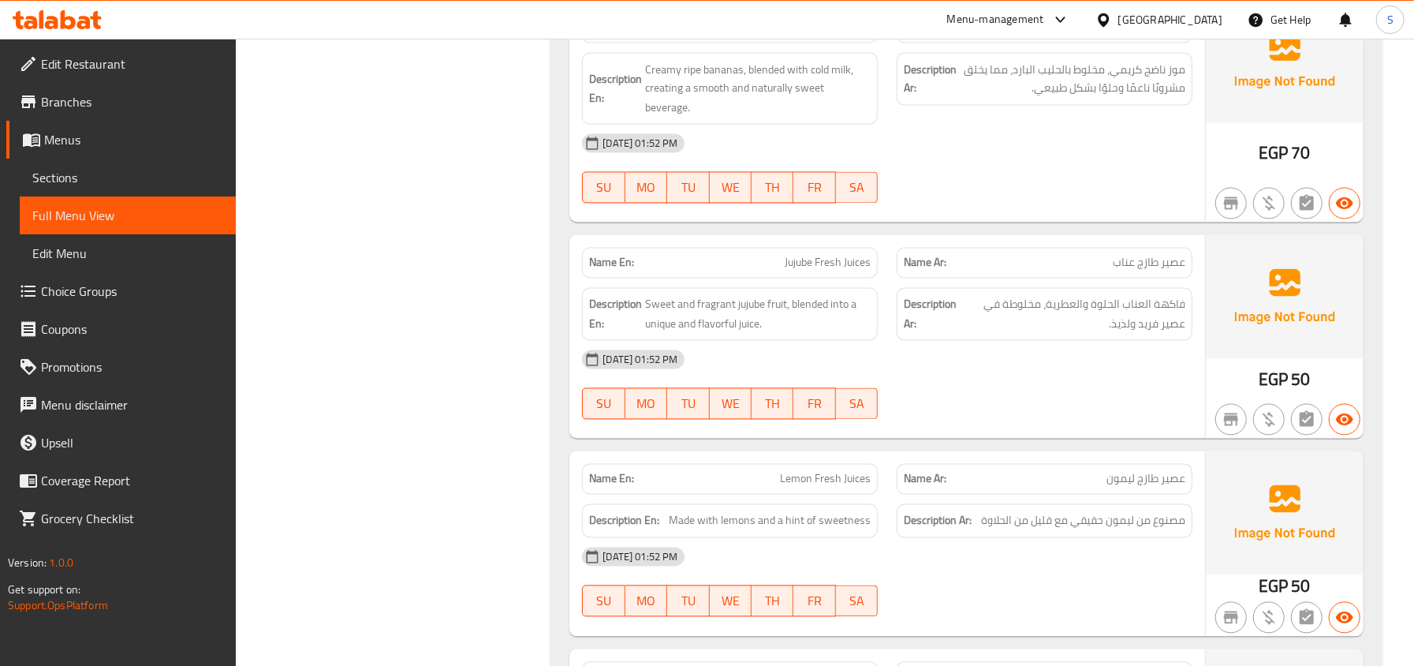
scroll to position [2068, 0]
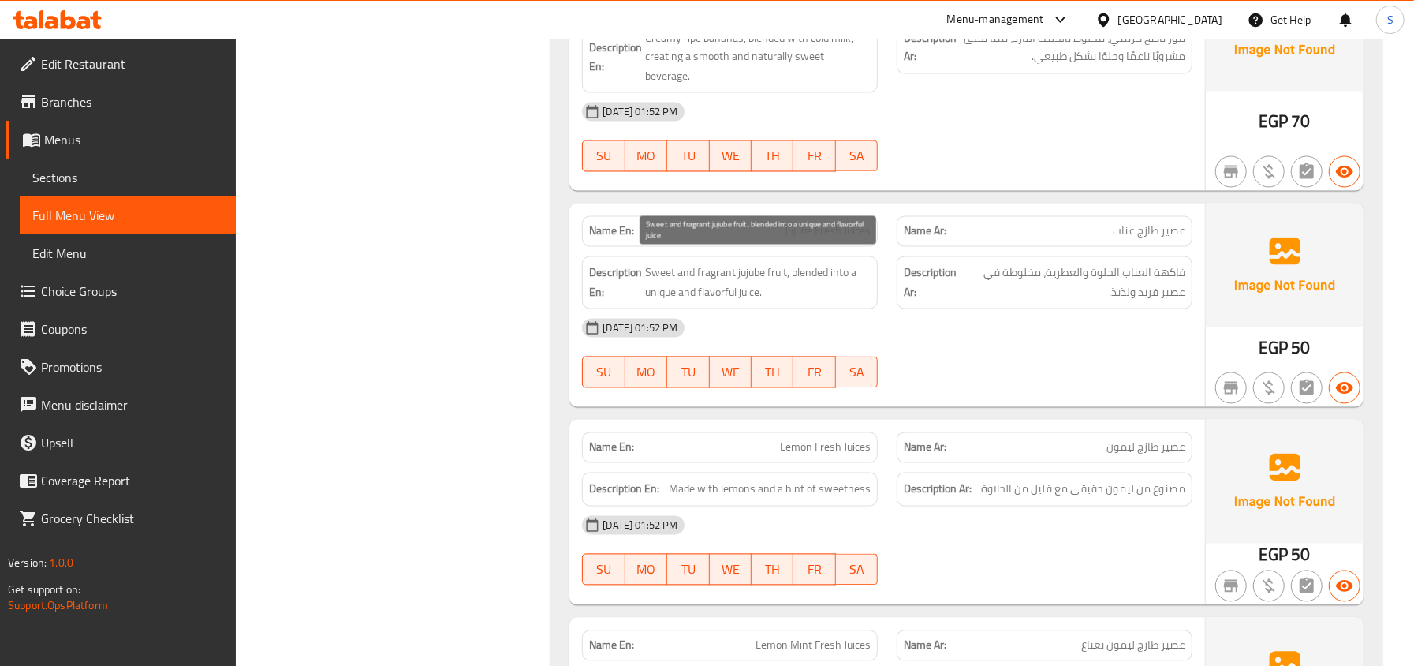
click at [657, 265] on span "Sweet and fragrant jujube fruit, blended into a unique and flavorful juice." at bounding box center [758, 282] width 226 height 39
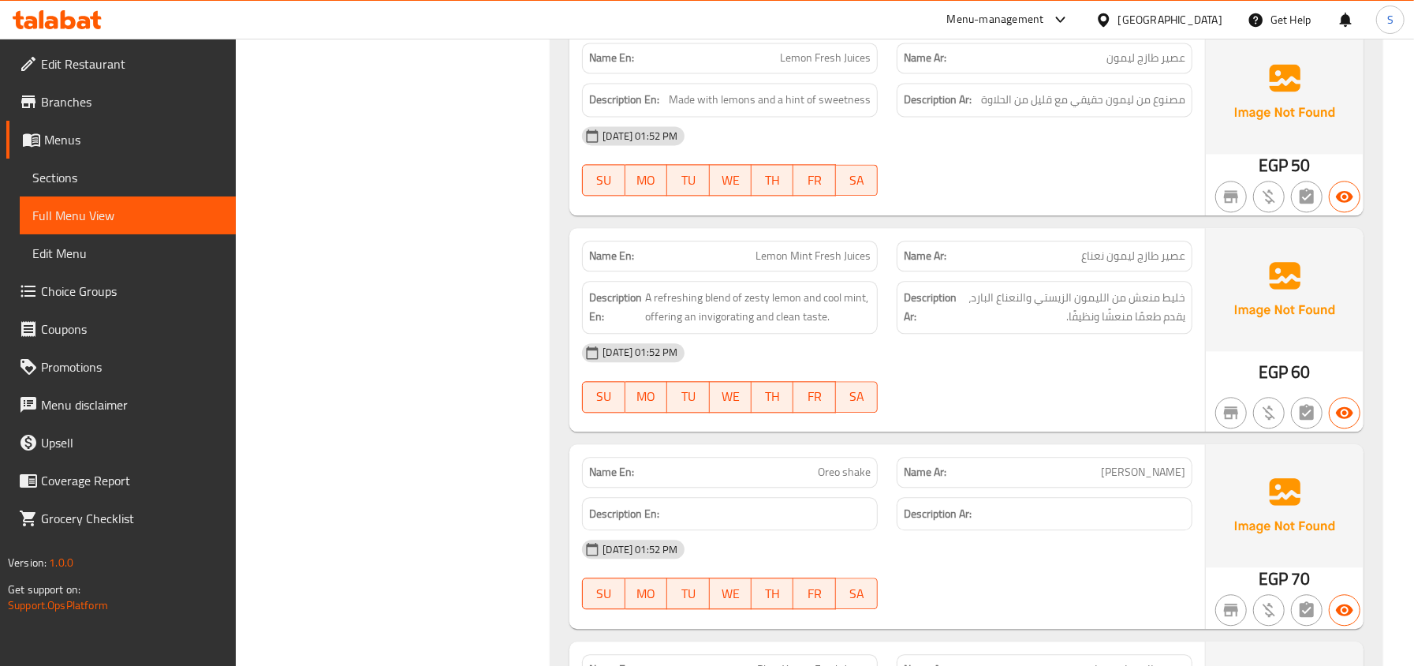
scroll to position [2489, 0]
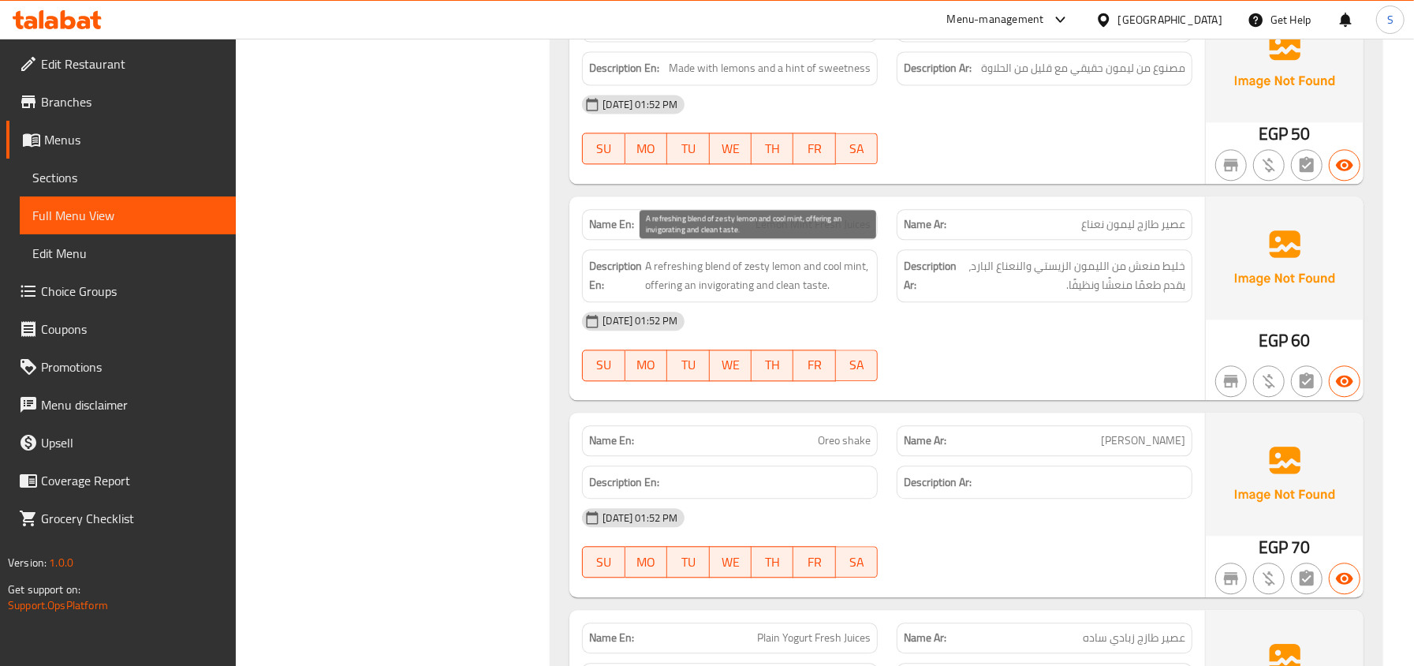
click at [751, 263] on span "A refreshing blend of zesty lemon and cool mint, offering an invigorating and c…" at bounding box center [758, 275] width 226 height 39
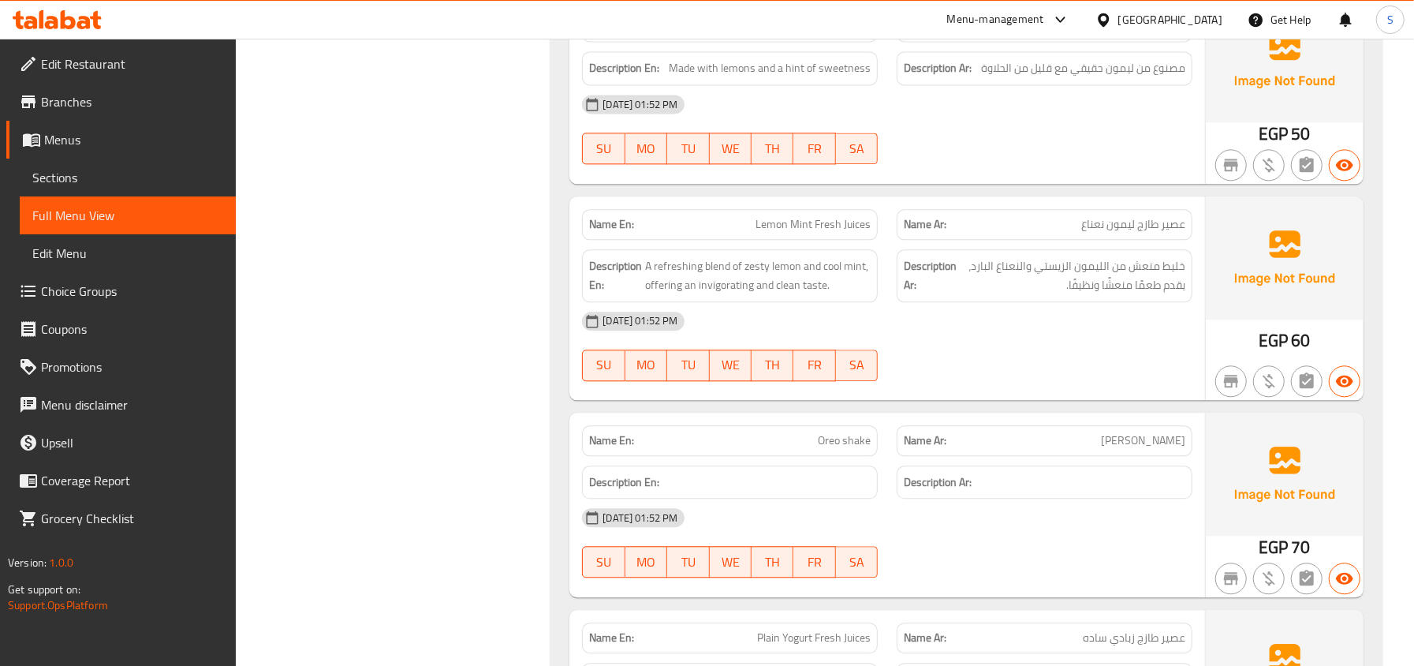
drag, startPoint x: 751, startPoint y: 263, endPoint x: 1156, endPoint y: 358, distance: 415.6
click at [1156, 358] on div "[DATE] 01:52 PM SU MO TU WE TH FR SA" at bounding box center [886, 346] width 629 height 88
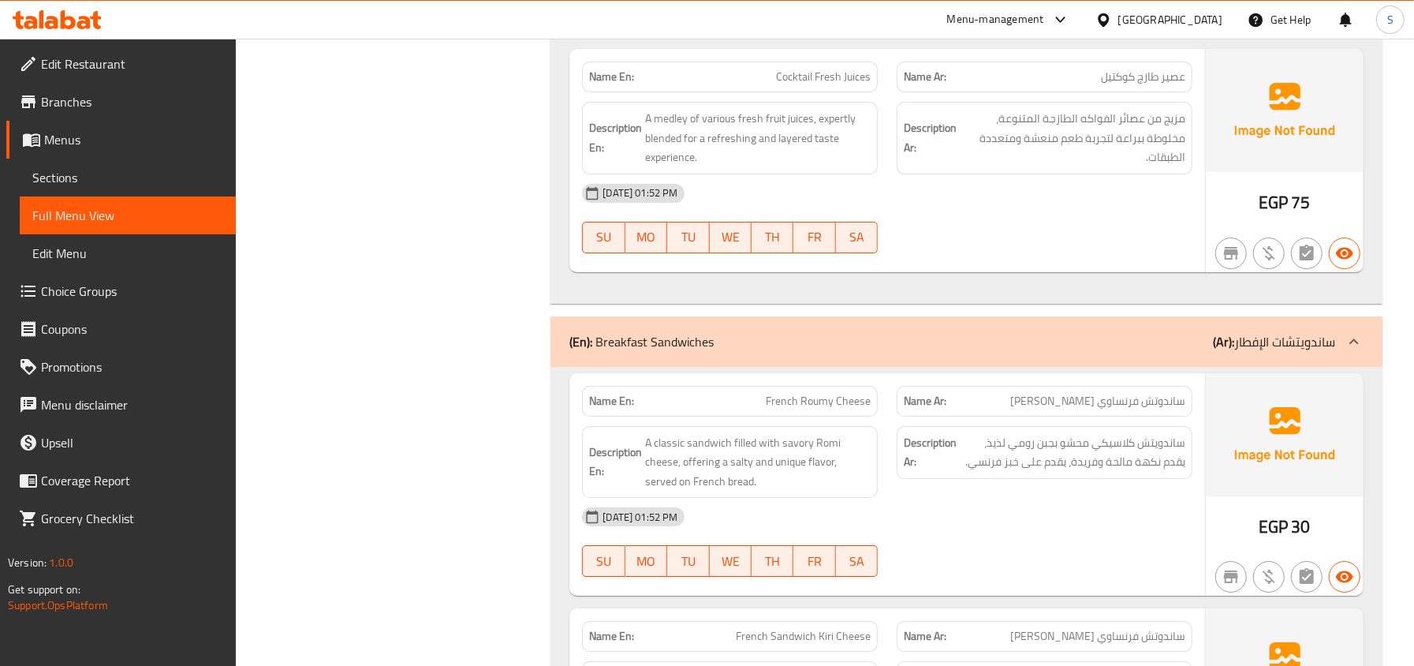
scroll to position [3750, 0]
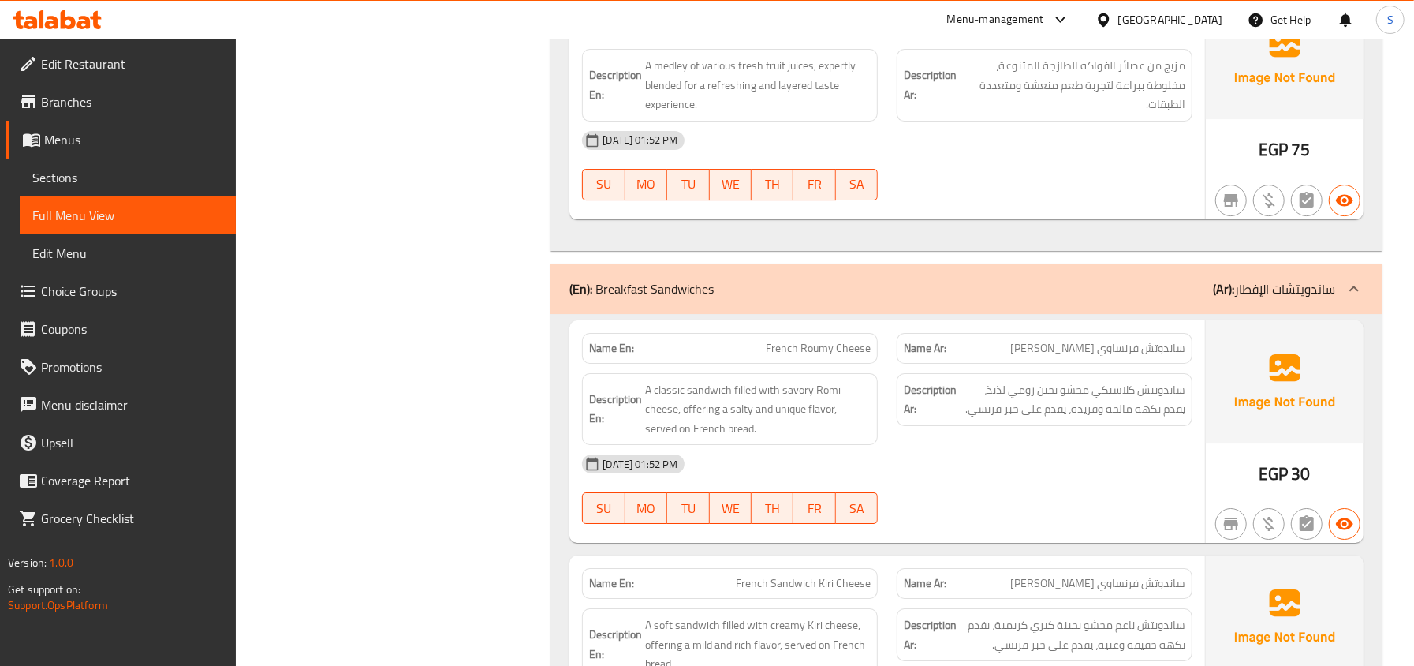
copy span "ساندوتش"
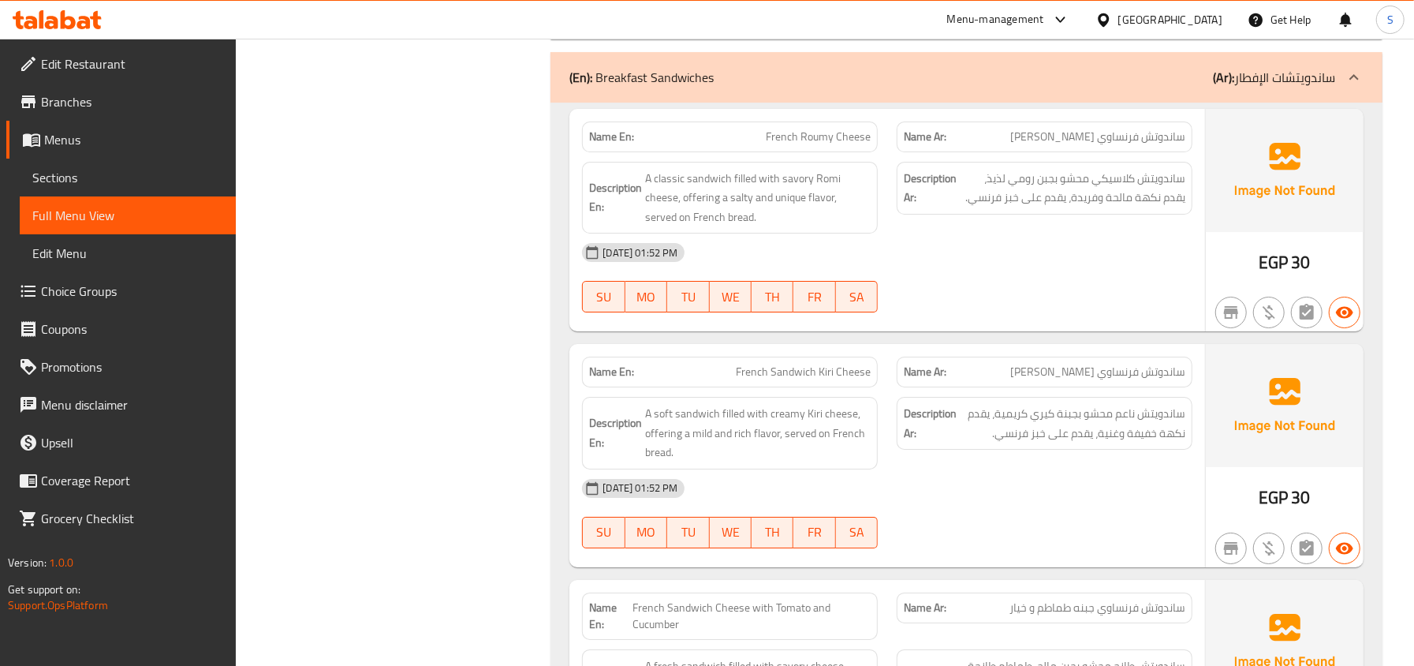
scroll to position [3960, 0]
copy span "French Roumy Cheese"
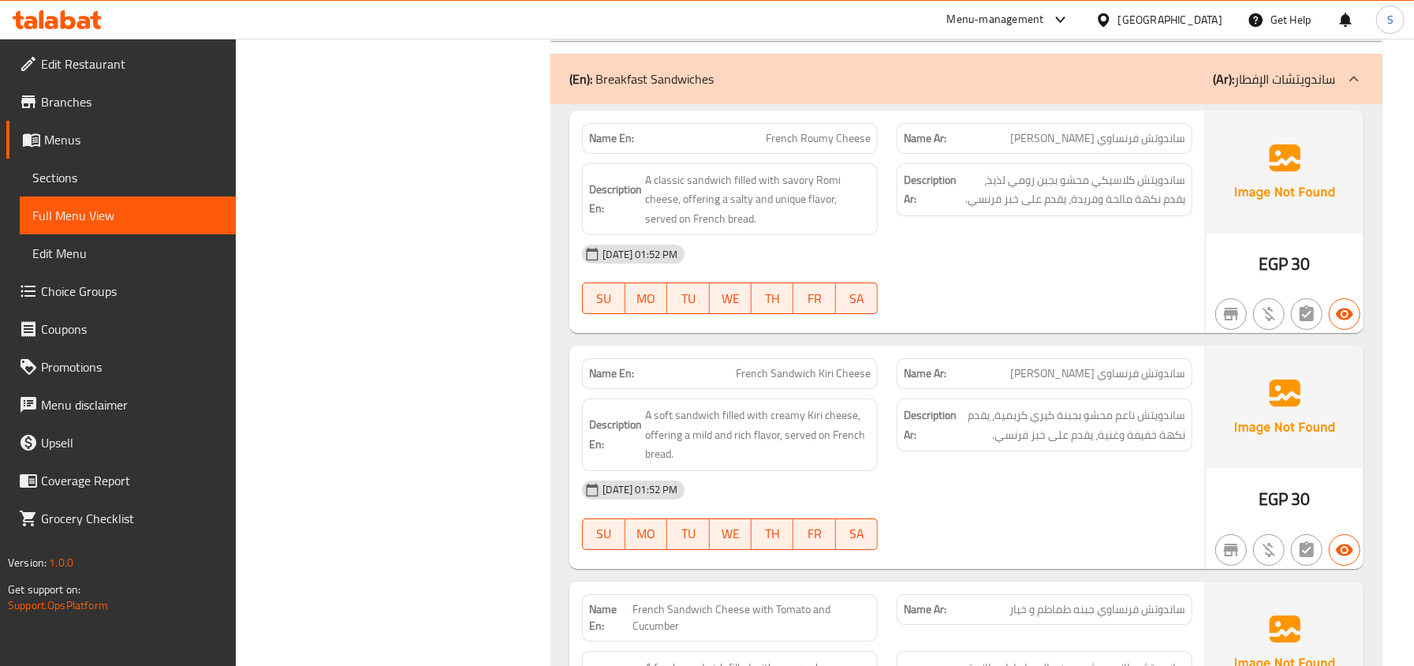
drag, startPoint x: 694, startPoint y: 188, endPoint x: 692, endPoint y: 173, distance: 14.4
click at [705, 172] on span "A classic sandwich filled with savory Romi cheese, offering a salty and unique …" at bounding box center [758, 199] width 226 height 58
copy span "sandwich"
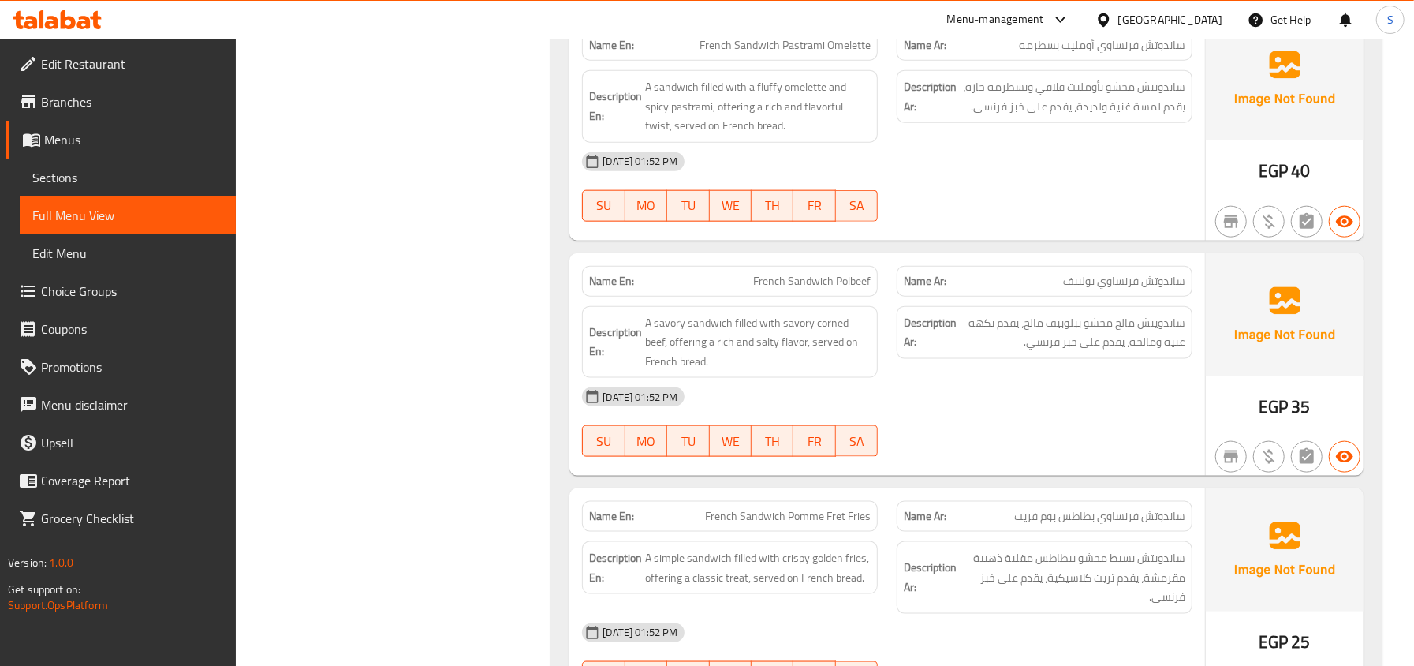
scroll to position [5537, 0]
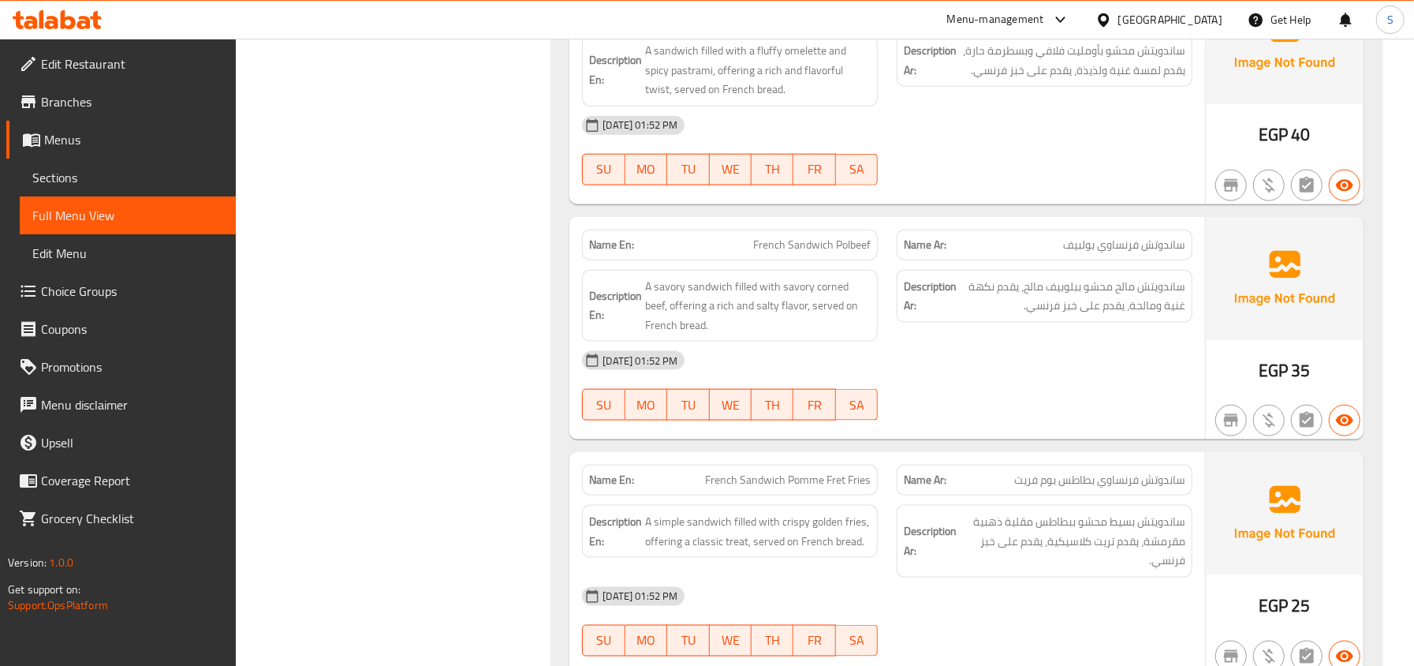
drag, startPoint x: 506, startPoint y: 385, endPoint x: 530, endPoint y: 385, distance: 23.7
copy span "بولبيف"
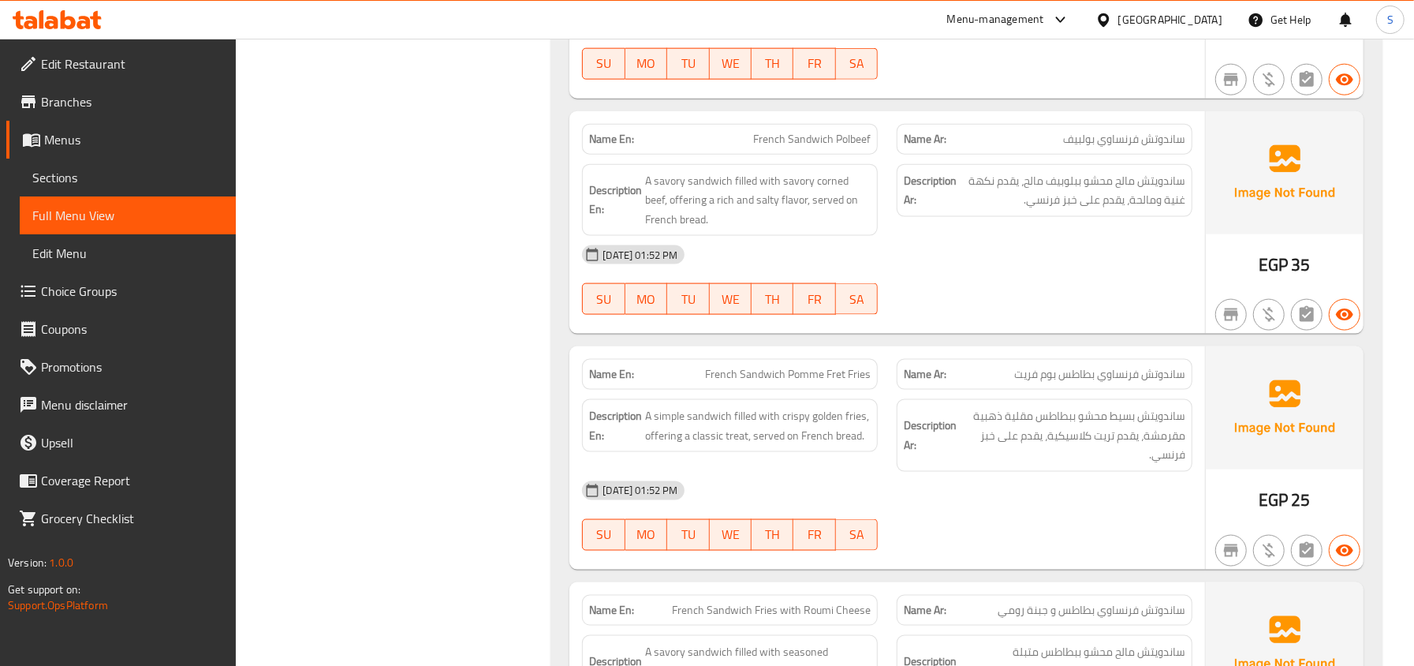
copy span "Polbeef"
click at [1082, 464] on span "ساندويتش بسيط محشو ببطاطس مقلية ذهبية مقرمشة، يقدم تريت كلاسيكية، يقدم على خبز …" at bounding box center [1073, 435] width 226 height 58
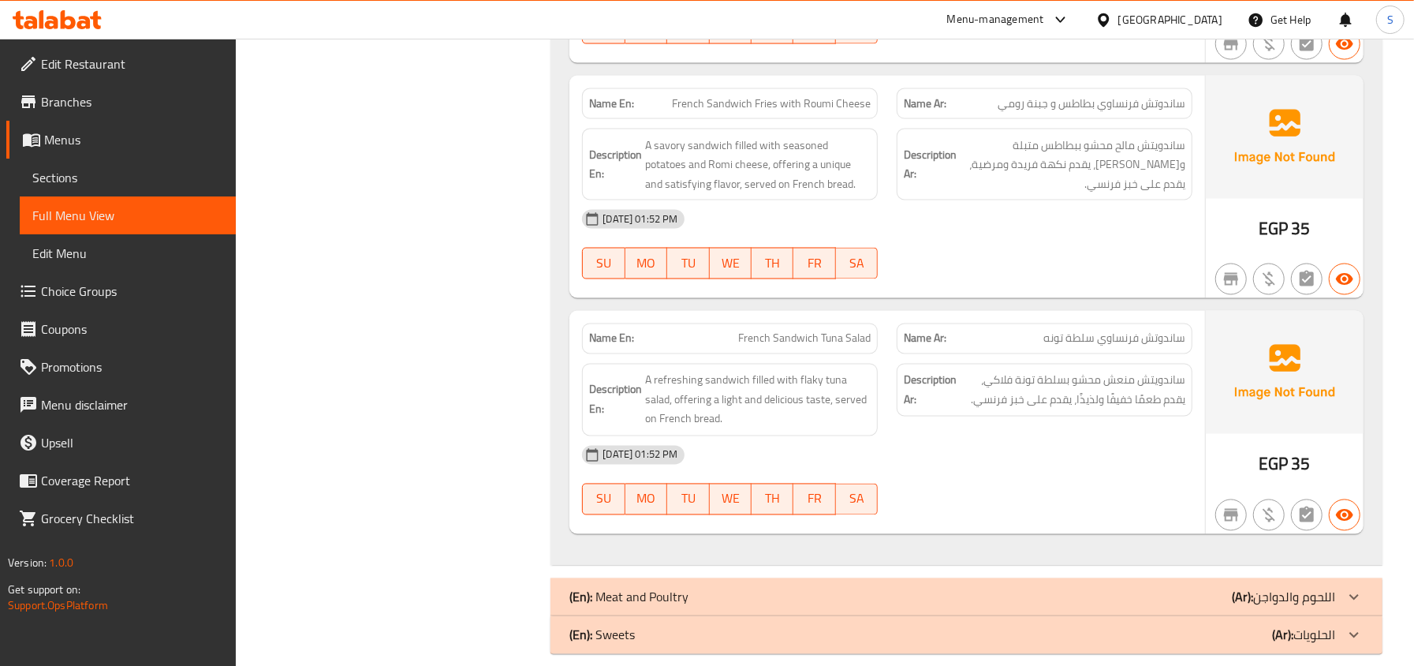
scroll to position [6168, 0]
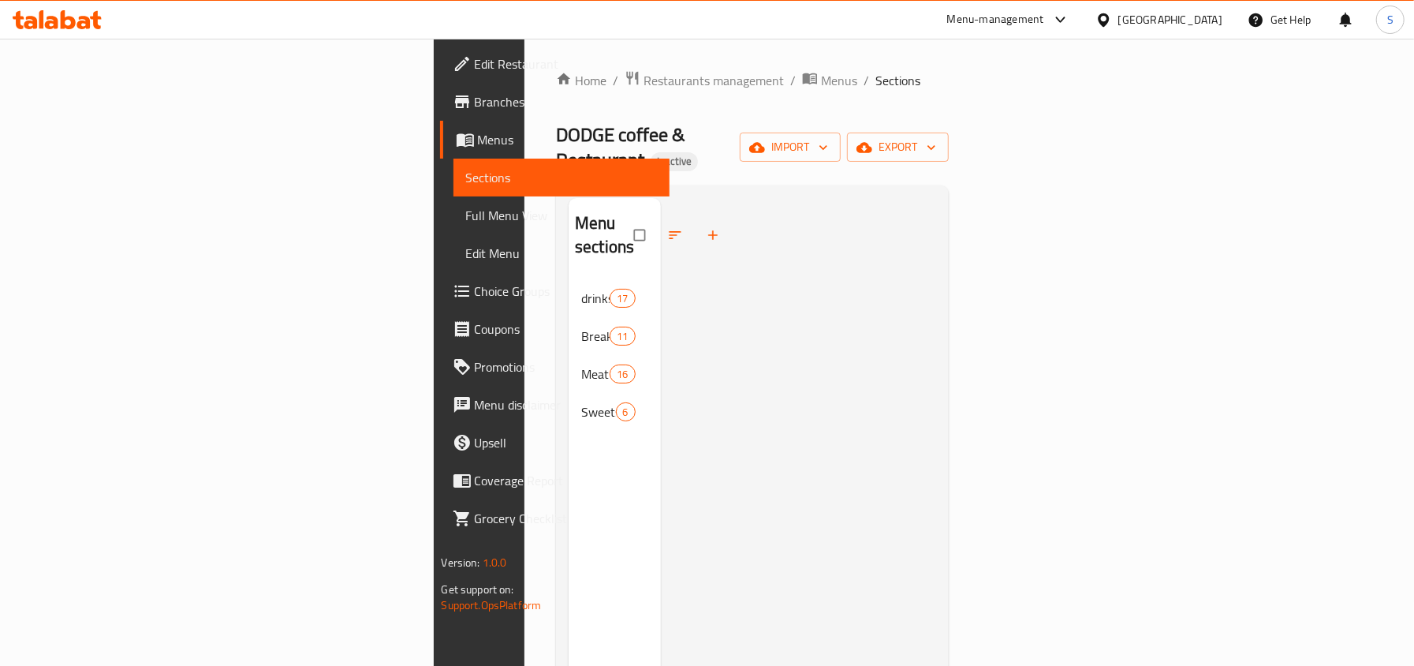
click at [748, 309] on div at bounding box center [799, 531] width 276 height 666
click at [781, 137] on div "DODGE coffee & Restaurant Inactive import export" at bounding box center [752, 147] width 393 height 50
click at [1389, 19] on span "S" at bounding box center [1390, 19] width 6 height 17
click at [1208, 153] on div "Logout" at bounding box center [1285, 168] width 211 height 46
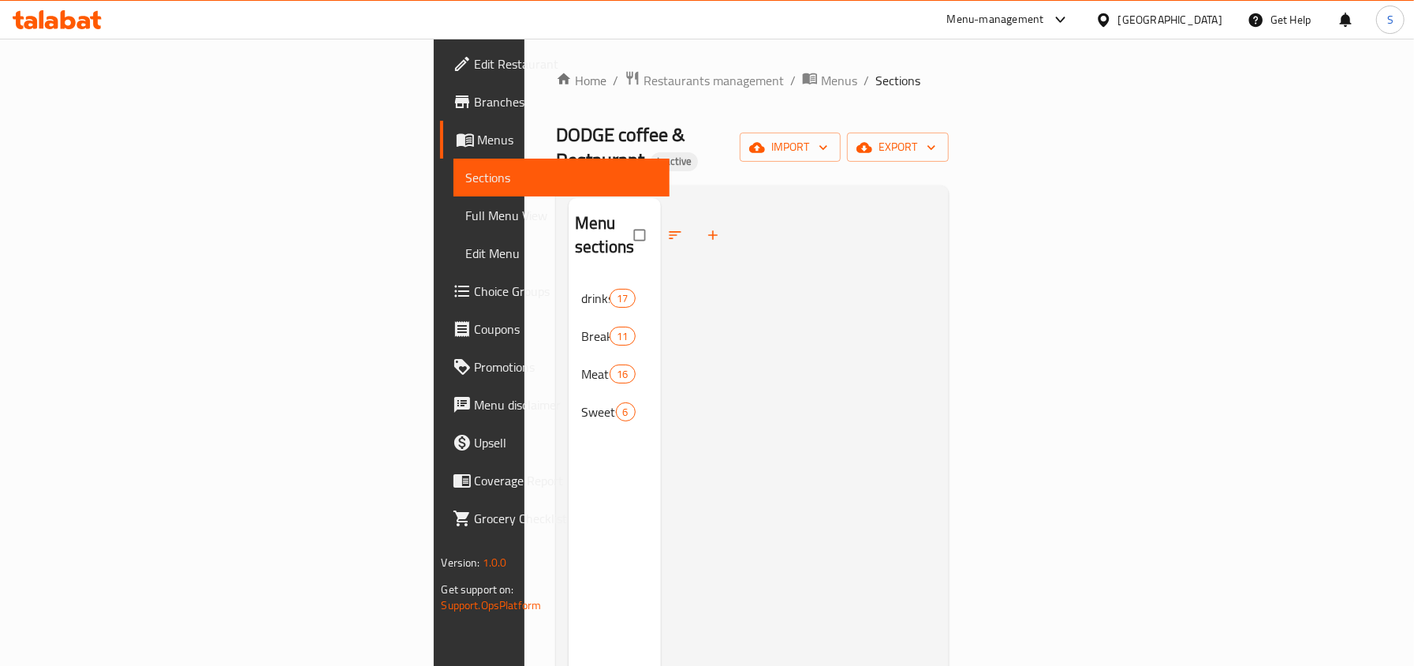
click at [688, 203] on div at bounding box center [799, 531] width 276 height 666
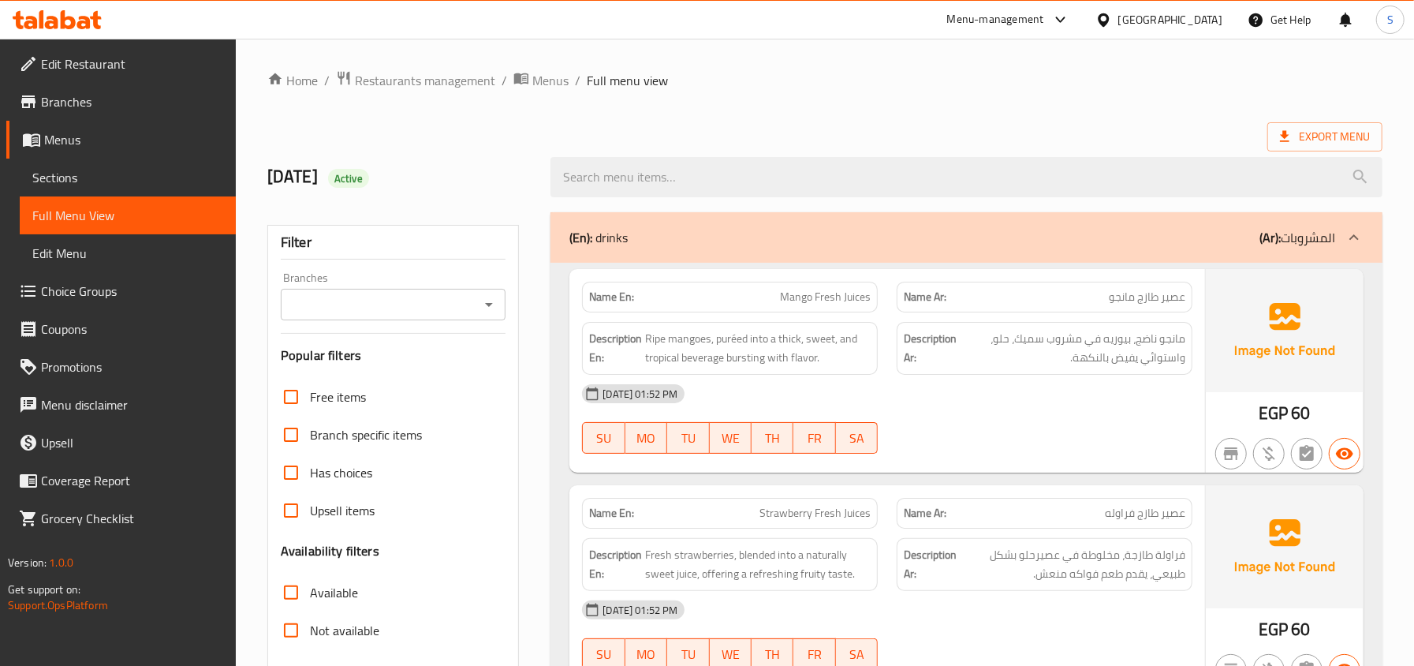
click at [103, 184] on span "Sections" at bounding box center [127, 177] width 191 height 19
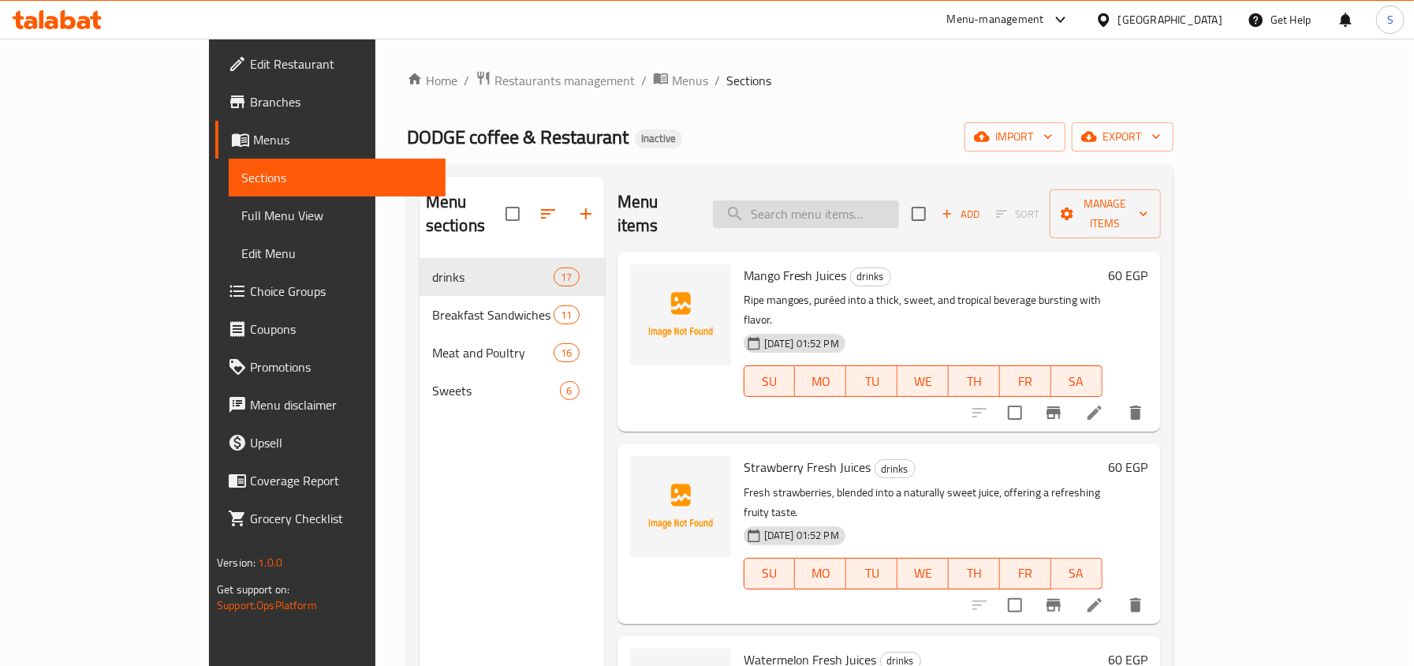
click at [899, 203] on input "search" at bounding box center [806, 214] width 186 height 28
paste input "[PERSON_NAME]"
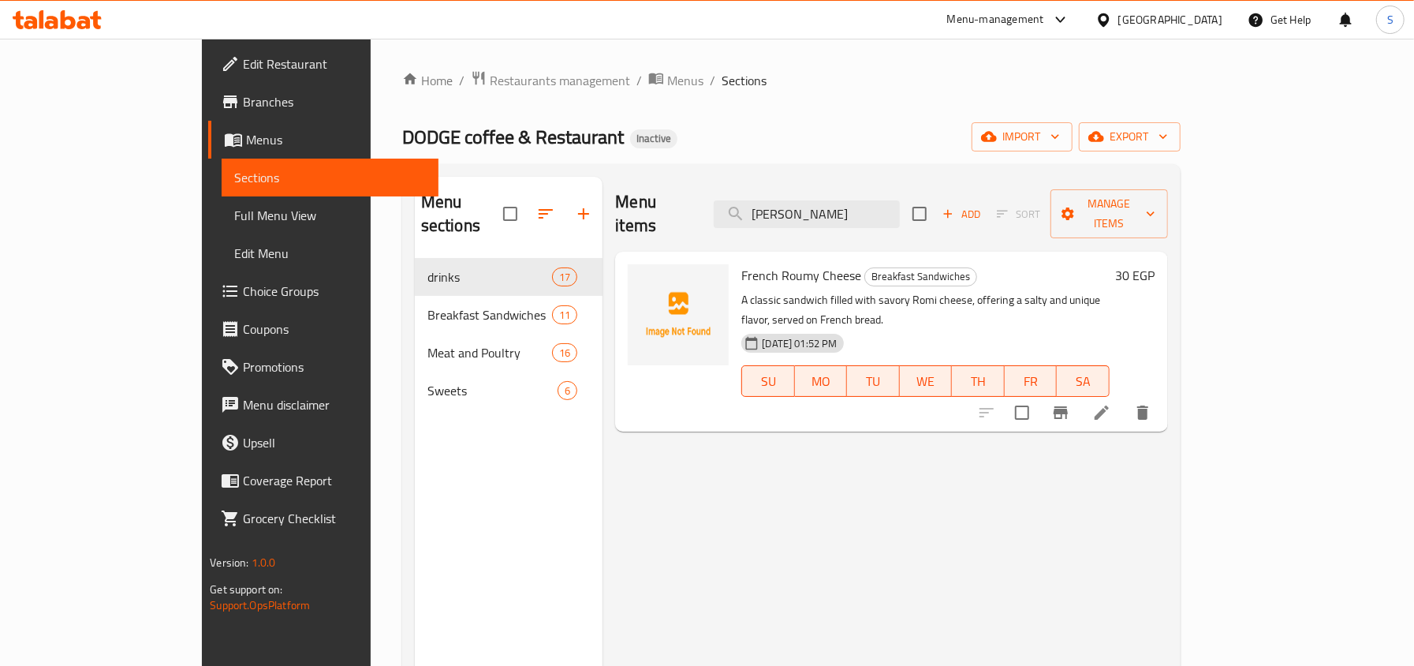
click at [830, 222] on div "Menu items rench Roumy Che Add Sort Manage items" at bounding box center [891, 214] width 552 height 75
click at [837, 207] on input "[PERSON_NAME]" at bounding box center [807, 214] width 186 height 28
paste input "Polbeef"
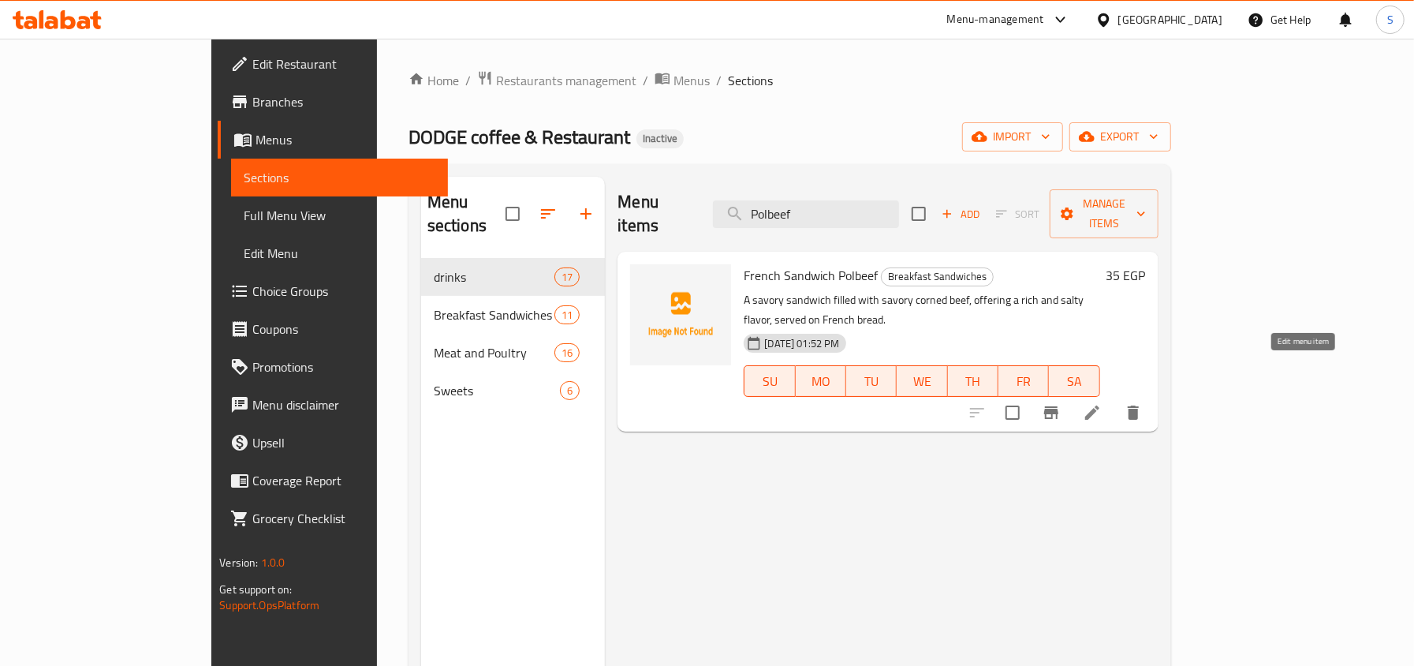
type input "Polbeef"
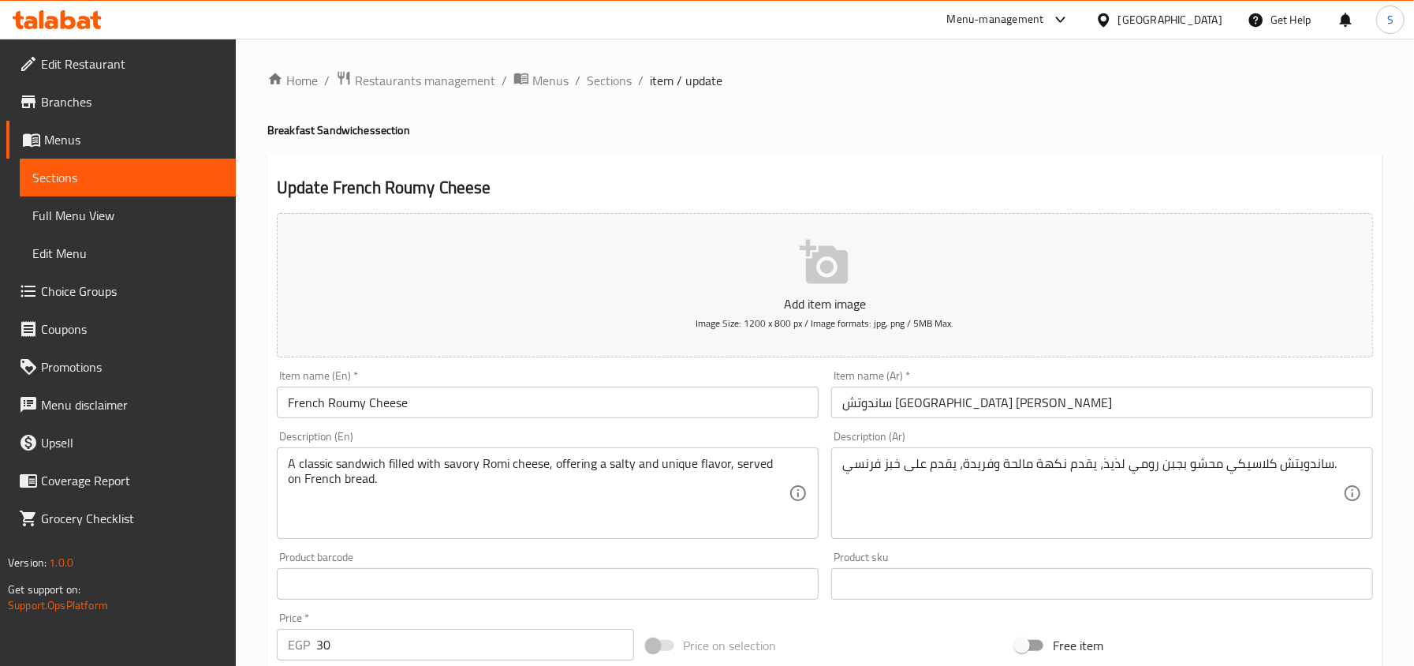
click at [483, 386] on div "Item name (En)   * French Roumy Cheese Item name (En) *" at bounding box center [548, 394] width 542 height 48
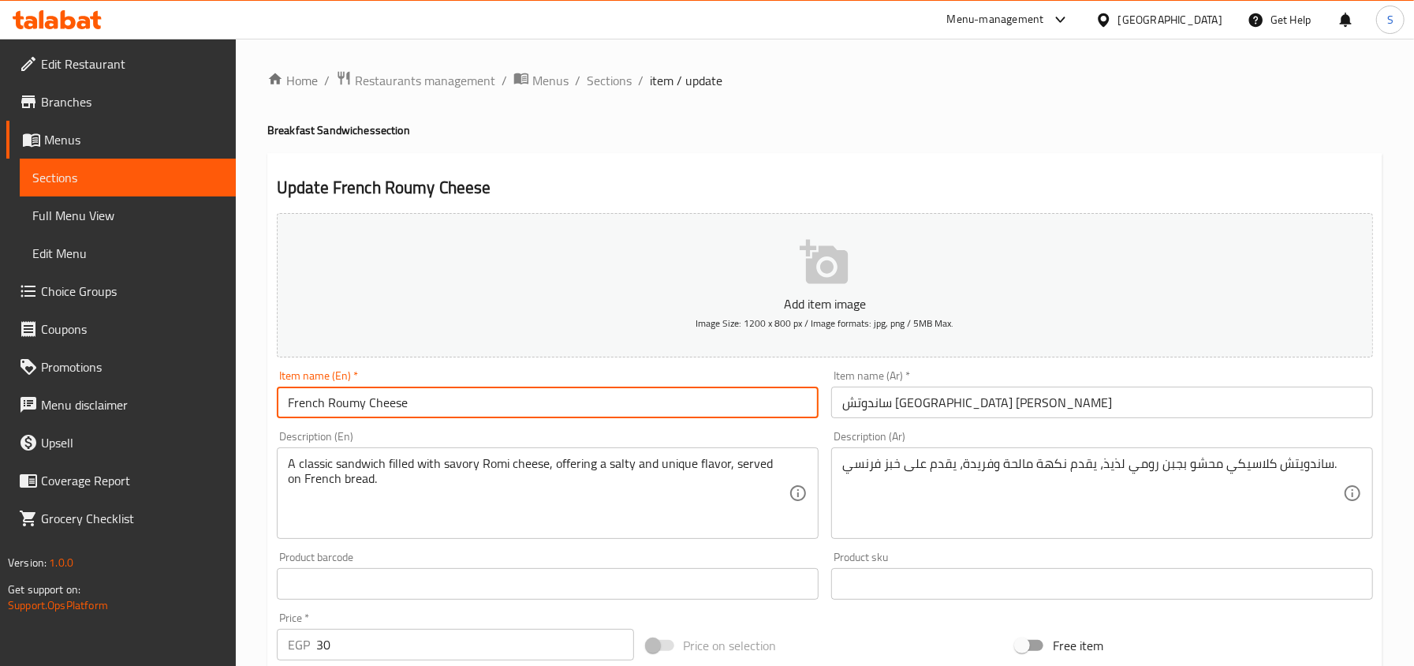
click at [465, 398] on input "French Roumy Cheese" at bounding box center [548, 402] width 542 height 32
paste input "sandwich"
click at [632, 402] on input "French Roumy Cheese sandwich" at bounding box center [548, 402] width 542 height 32
type input "French Roumy Cheese sandwich"
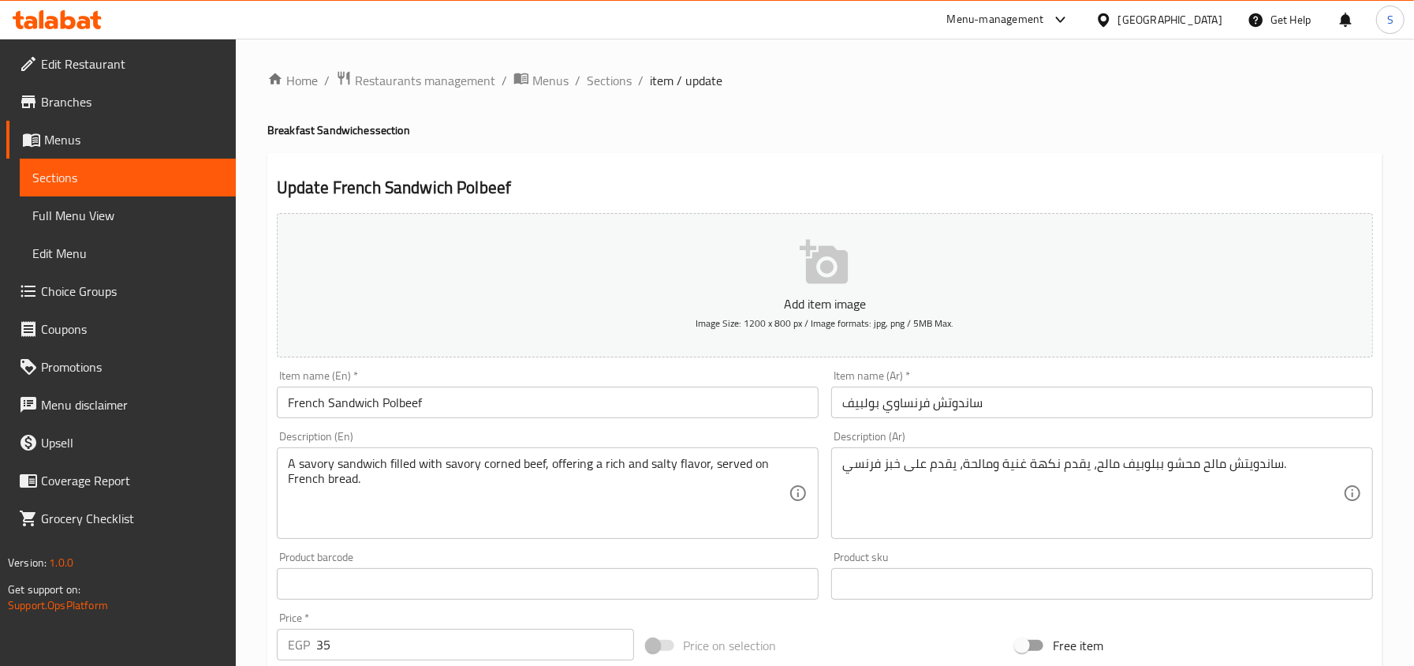
click at [410, 401] on input "French Sandwich Polbeef" at bounding box center [548, 402] width 542 height 32
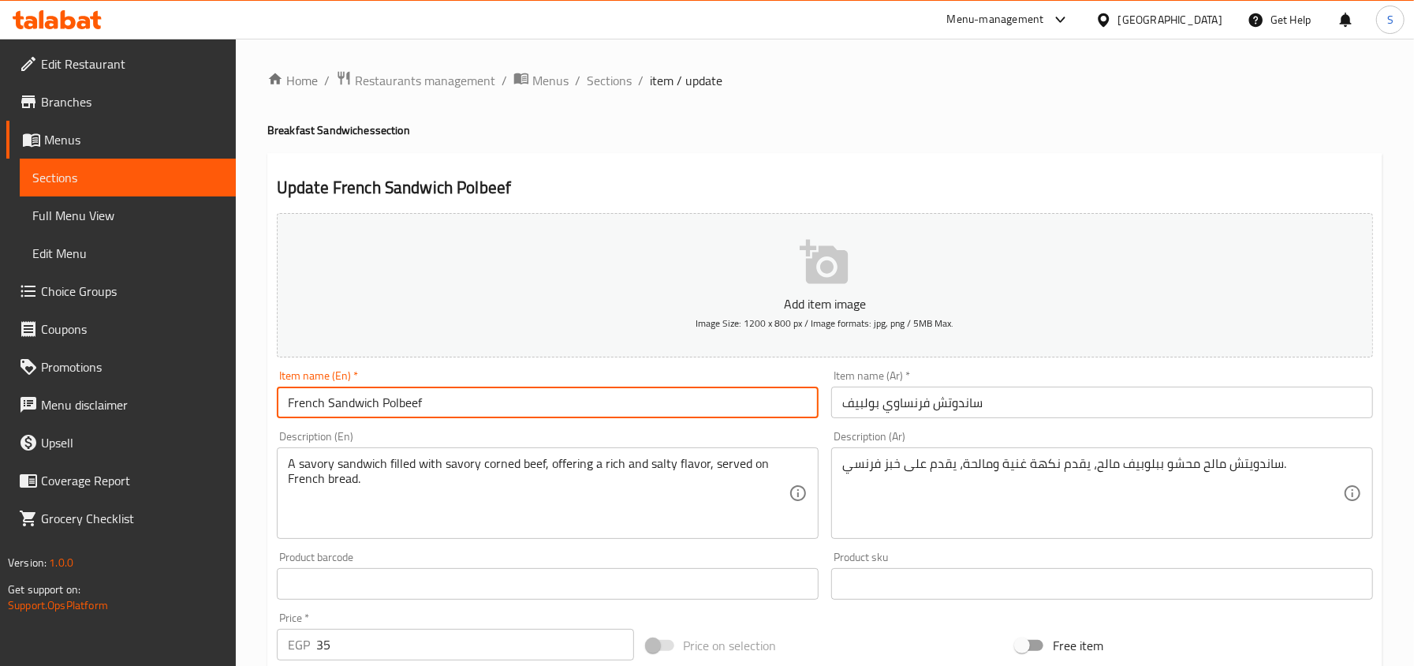
click at [410, 401] on input "French Sandwich Polbeef" at bounding box center [548, 402] width 542 height 32
paste input "Corned B"
type input "French Sandwich Corned Beef"
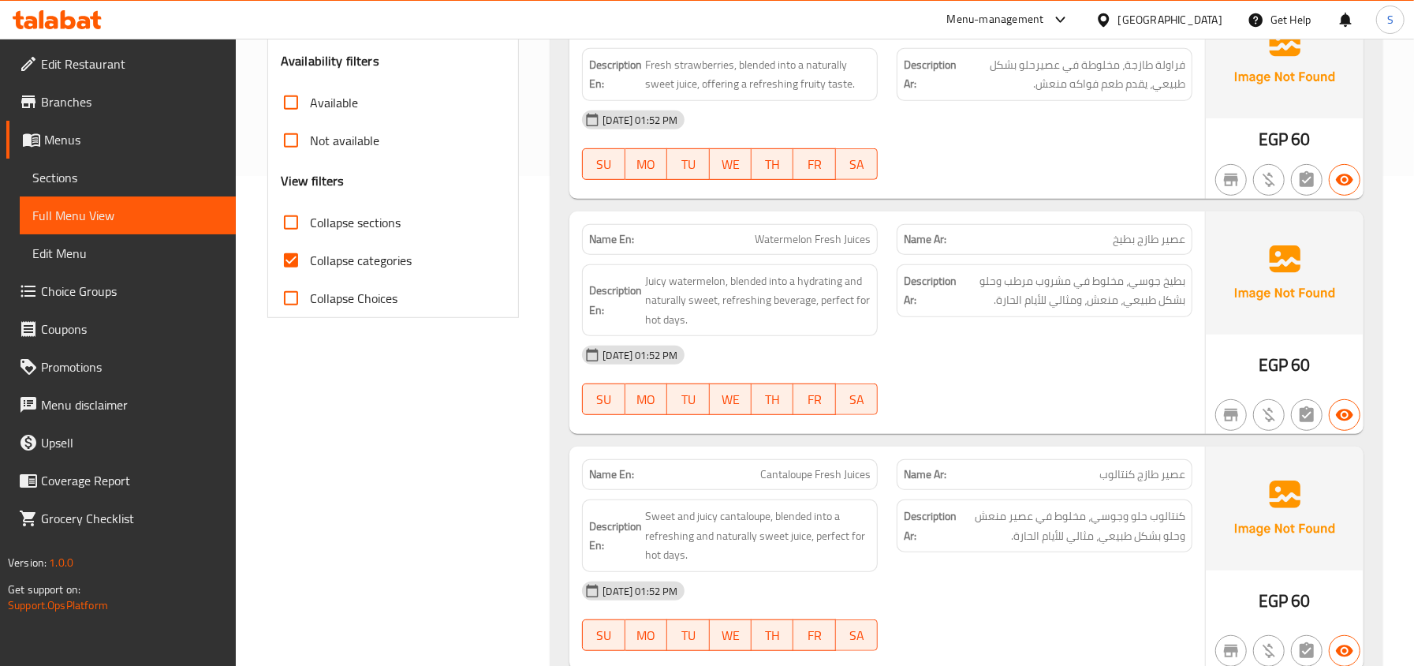
scroll to position [525, 0]
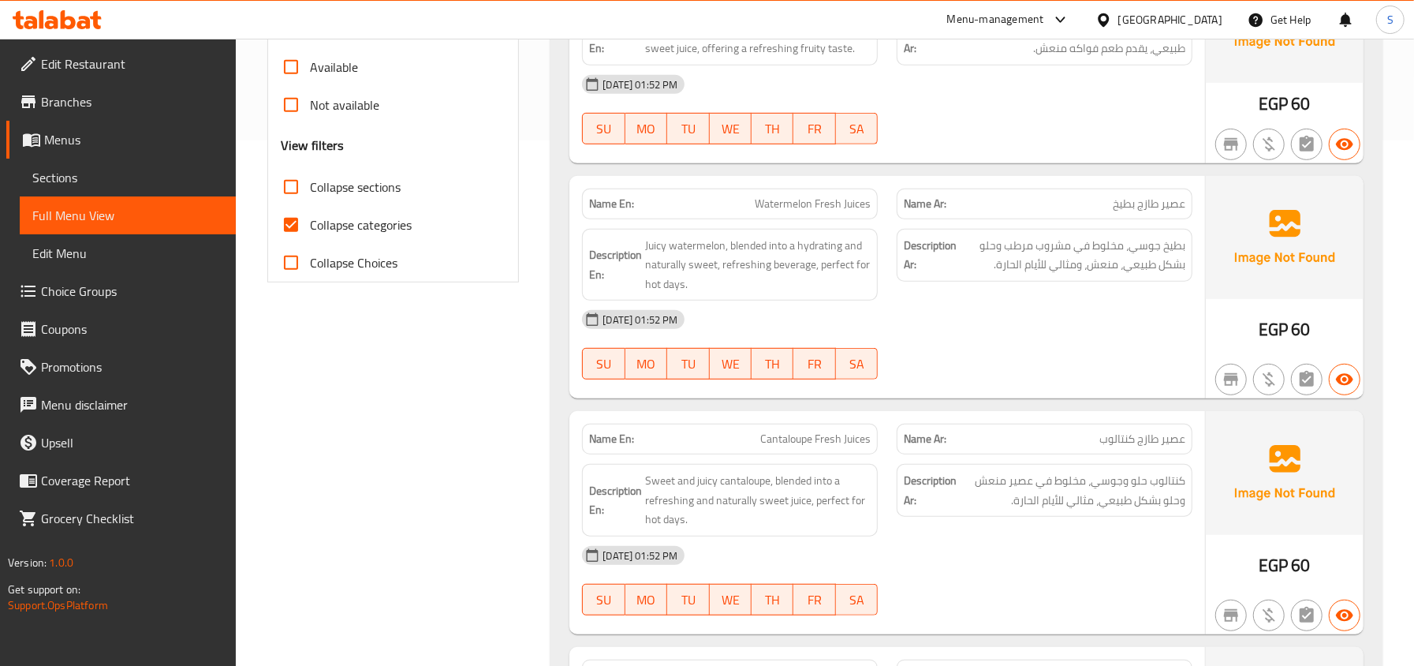
click at [347, 211] on label "Collapse categories" at bounding box center [342, 225] width 140 height 38
click at [310, 211] on input "Collapse categories" at bounding box center [291, 225] width 38 height 38
checkbox input "false"
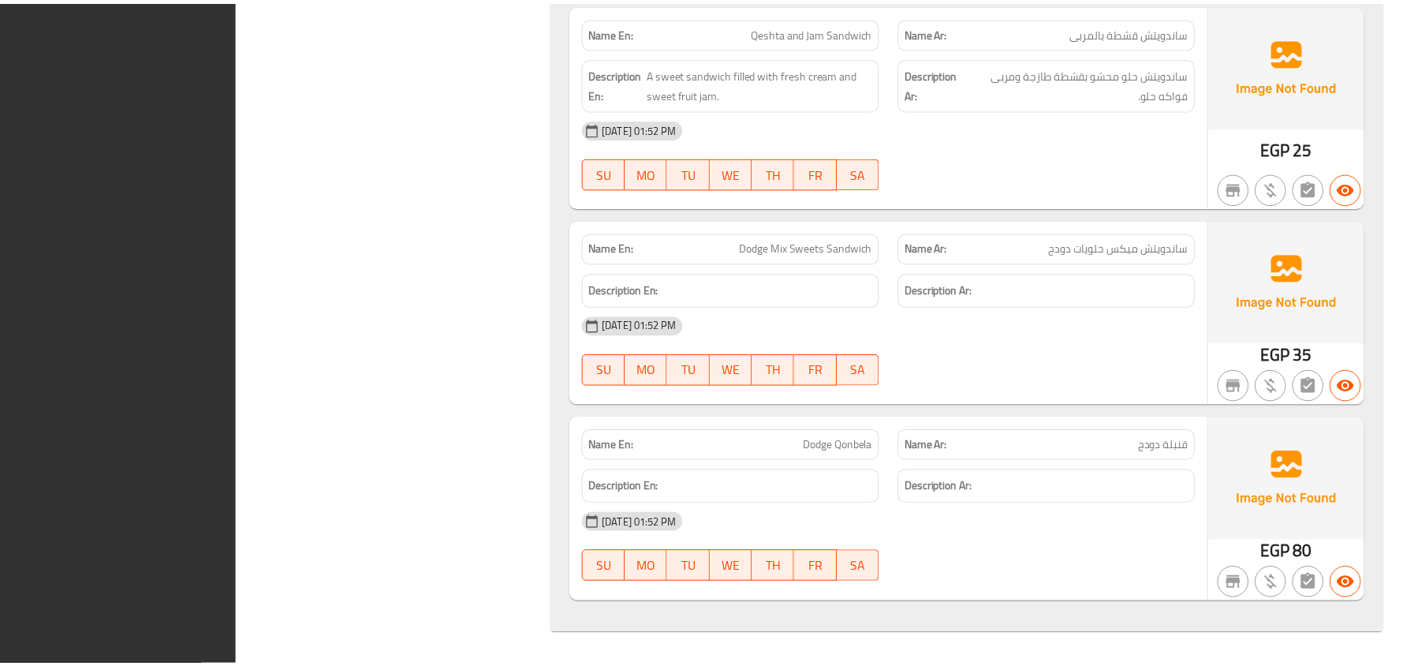
scroll to position [11139, 0]
